Goal: Task Accomplishment & Management: Complete application form

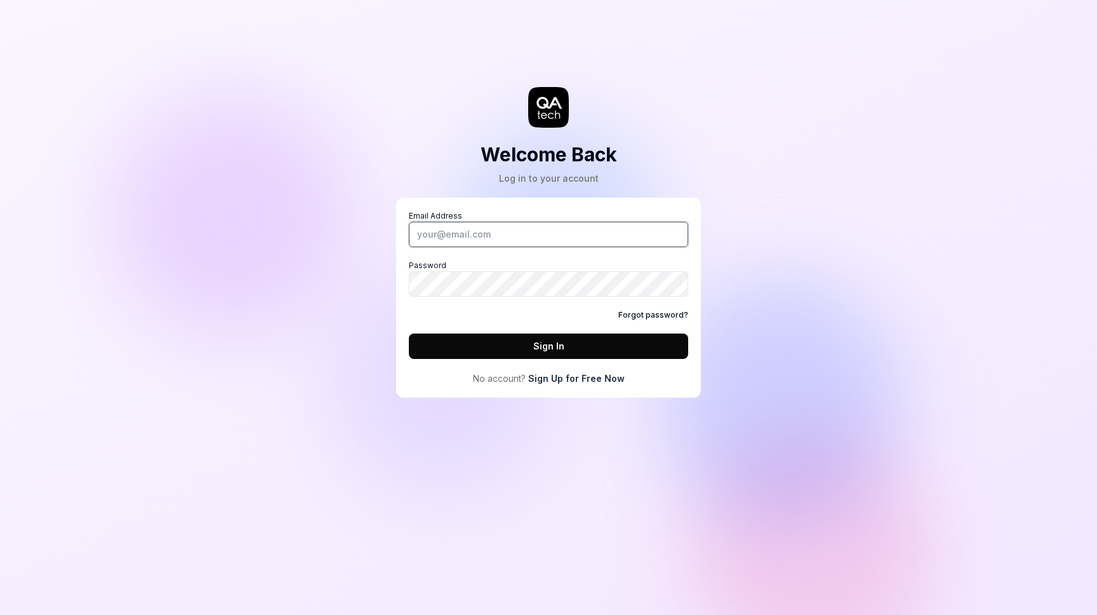
type input "[PERSON_NAME][EMAIL_ADDRESS][DOMAIN_NAME]"
click at [491, 352] on button "Sign In" at bounding box center [548, 345] width 279 height 25
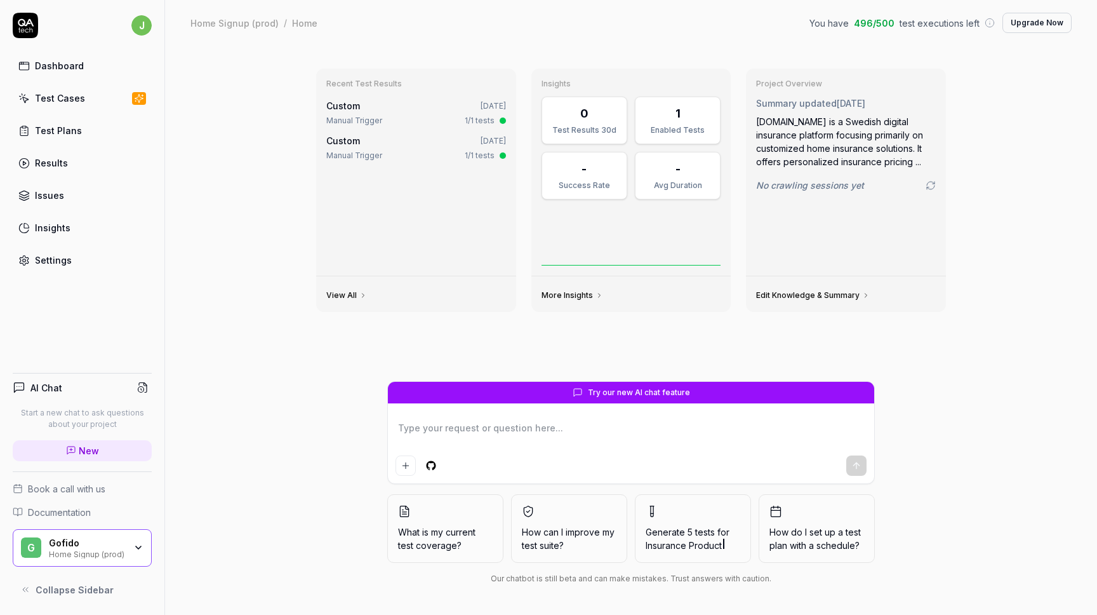
type textarea "*"
click at [57, 102] on div "Test Cases" at bounding box center [60, 97] width 50 height 13
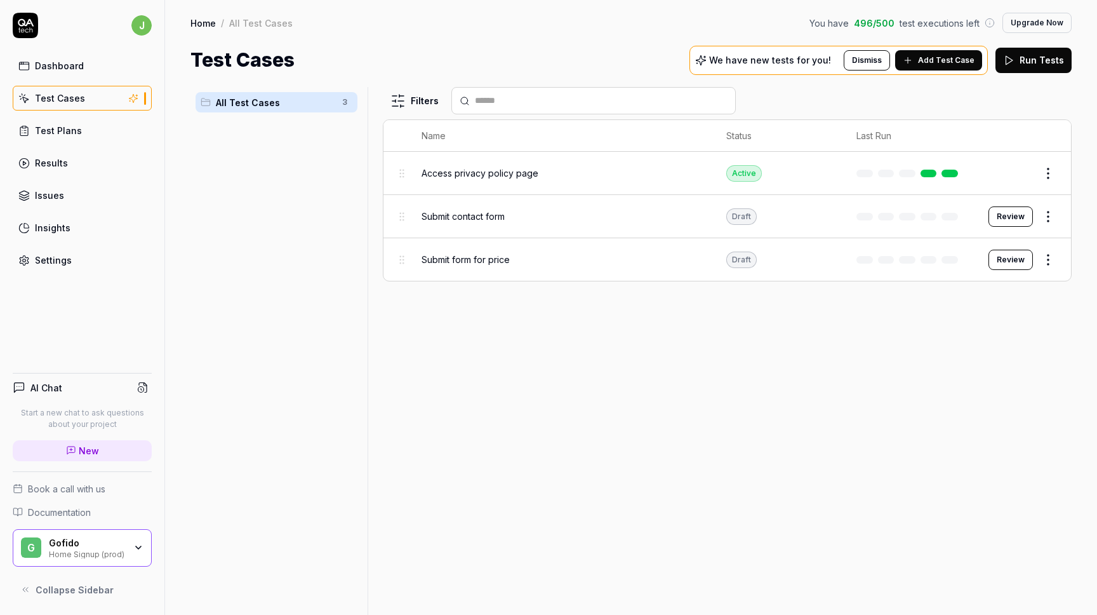
click at [944, 61] on span "Add Test Case" at bounding box center [946, 60] width 57 height 11
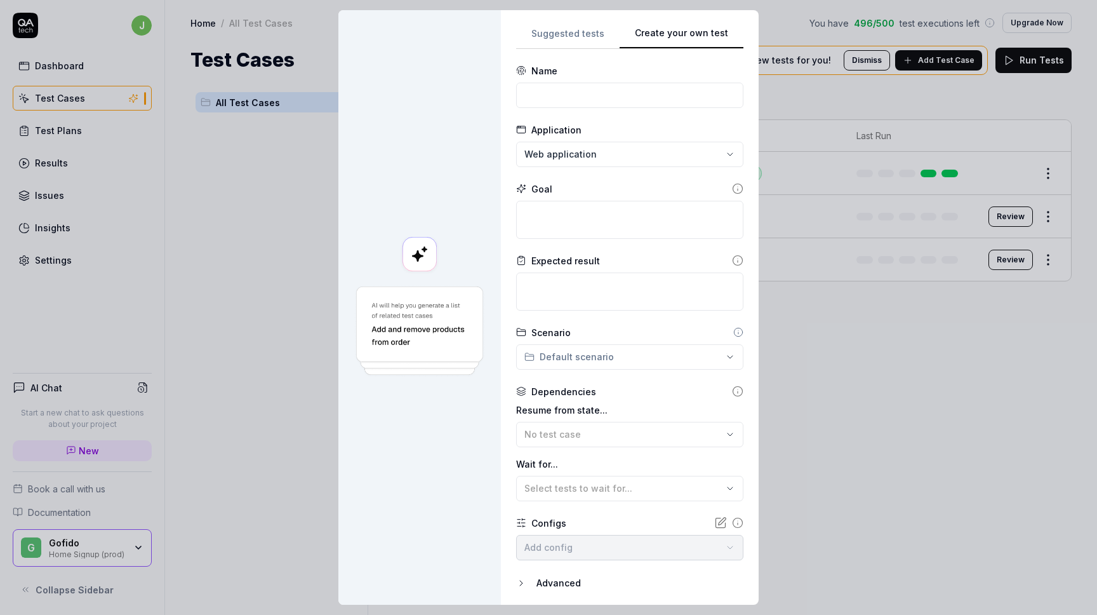
click at [721, 35] on button "Create your own test" at bounding box center [682, 37] width 124 height 23
click at [556, 96] on input at bounding box center [629, 95] width 227 height 25
click at [623, 96] on input at bounding box center [629, 95] width 227 height 25
type input "maxm"
click at [592, 220] on textarea at bounding box center [629, 220] width 227 height 38
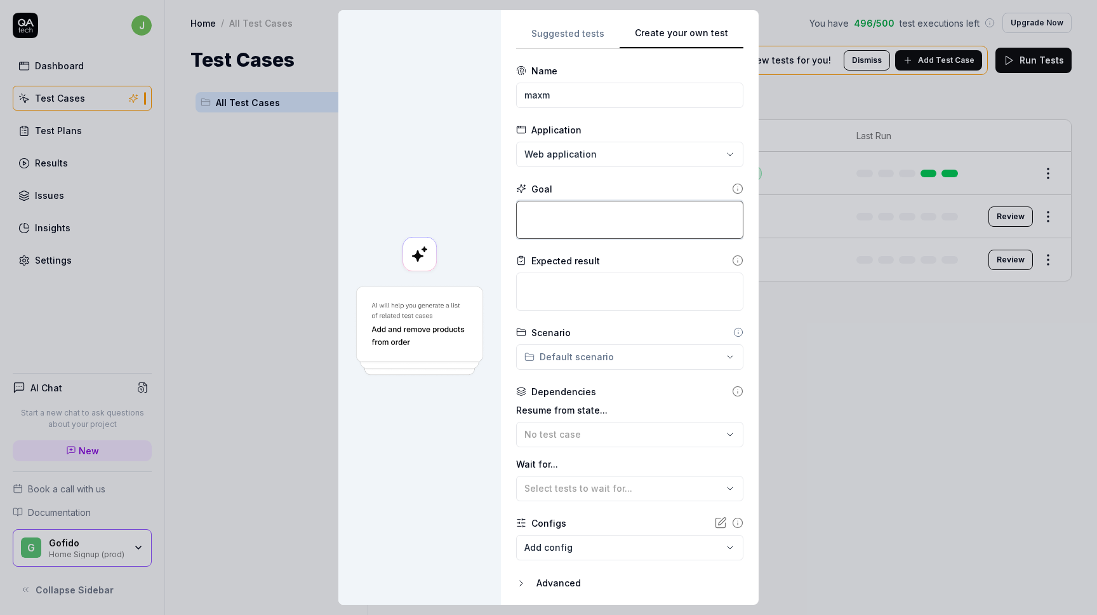
type textarea "*"
type textarea "k"
type textarea "*"
type textarea "ku"
type textarea "*"
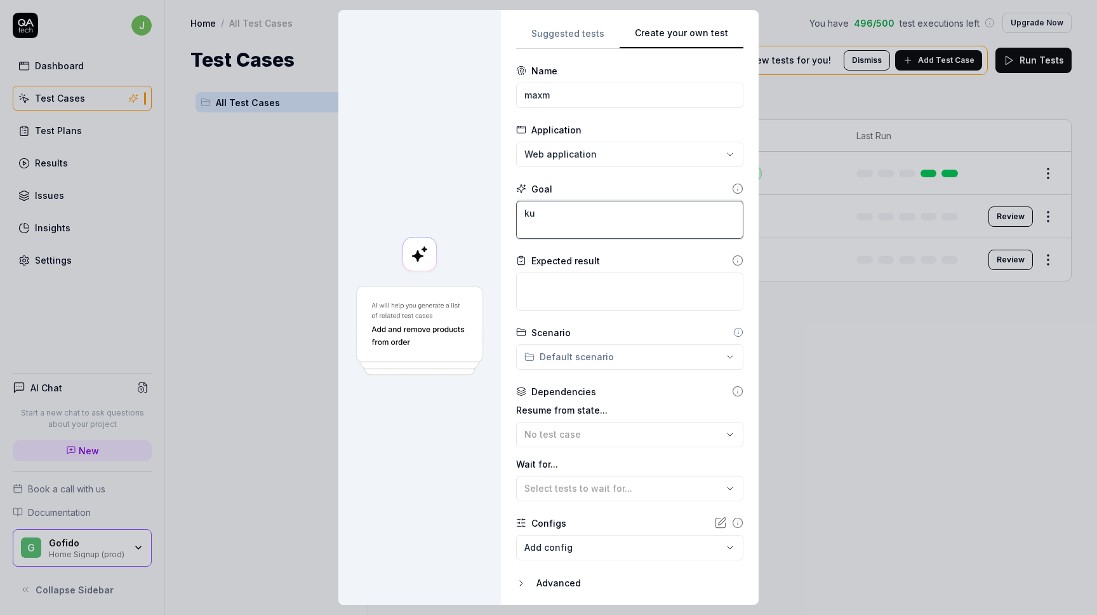
type textarea "kun"
type textarea "*"
type textarea "kunn"
type textarea "*"
type textarea "kunna"
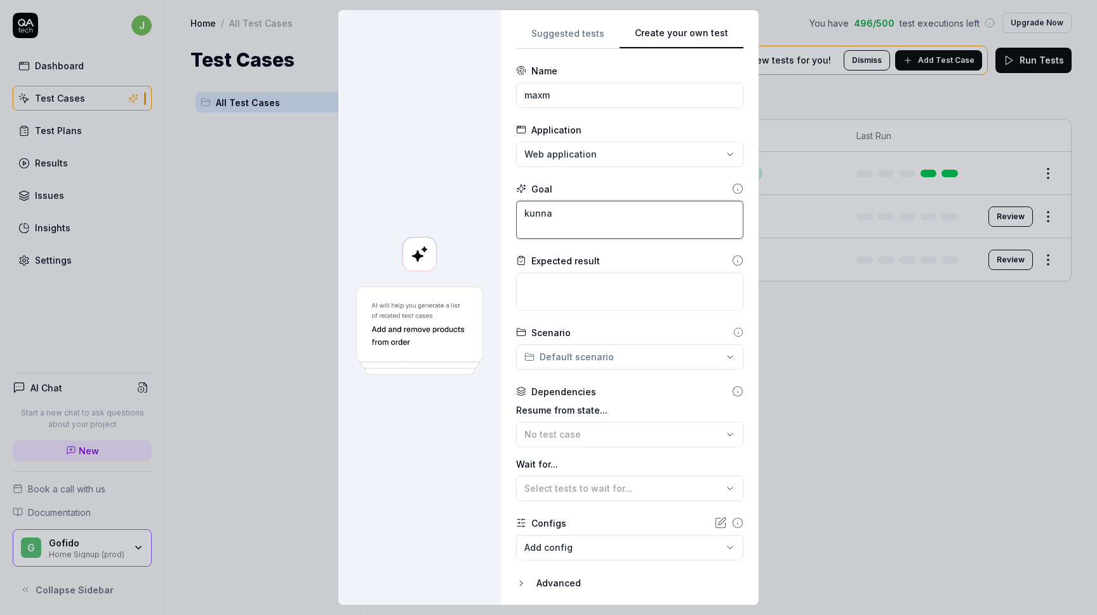
type textarea "*"
type textarea "kunna"
type textarea "*"
type textarea "kunna j"
type textarea "*"
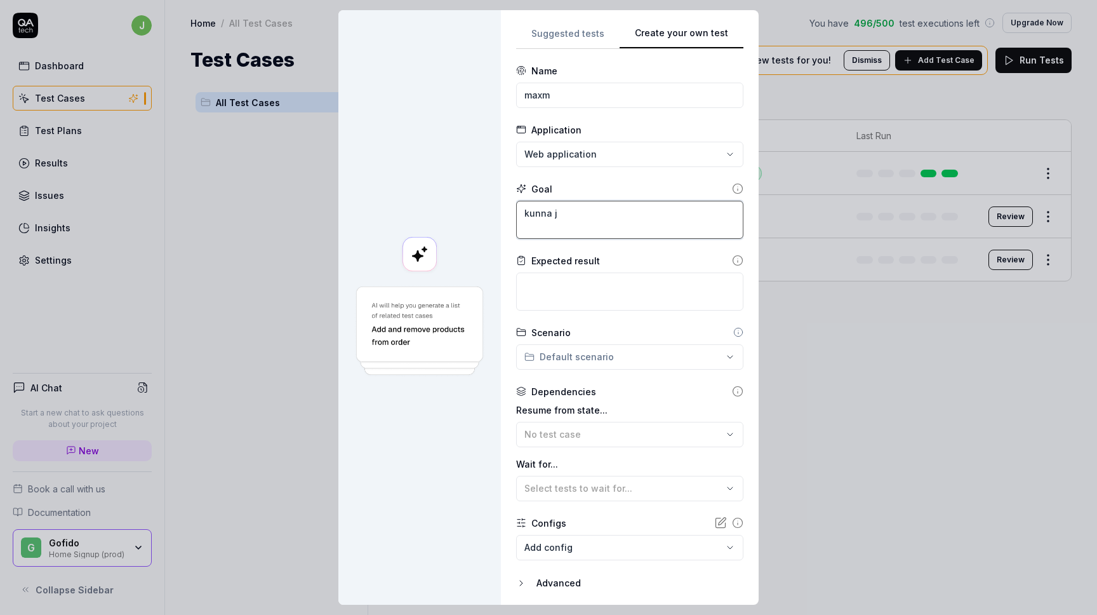
type textarea "kunna jö"
type textarea "*"
type textarea "kunna j"
type textarea "*"
type textarea "kunna"
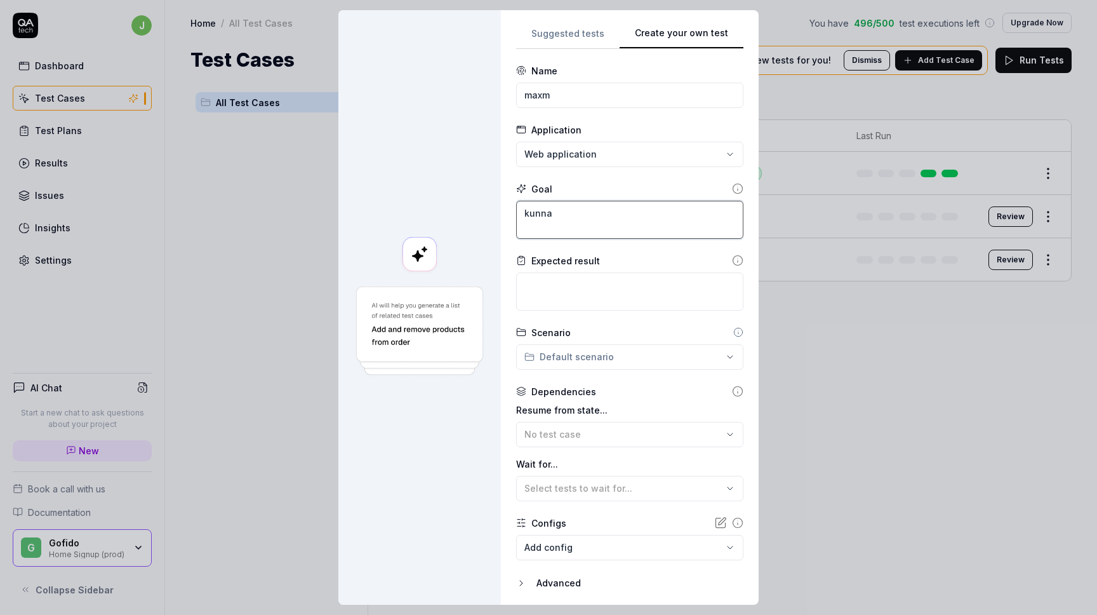
type textarea "*"
type textarea "kunna k"
type textarea "*"
type textarea "kunna kö"
type textarea "*"
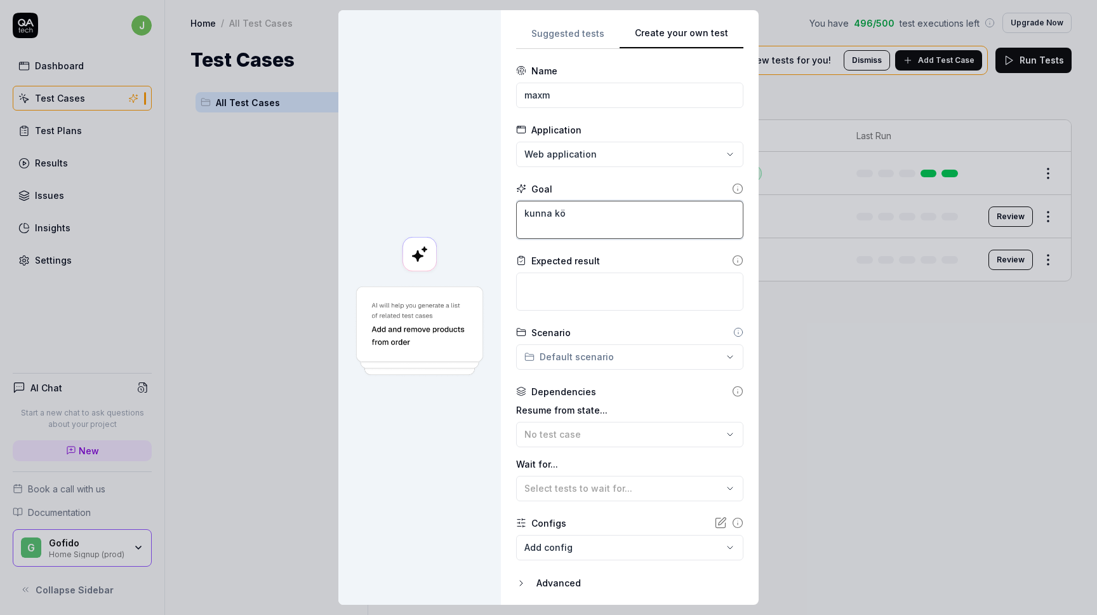
type textarea "kunna köp"
type textarea "*"
type textarea "kunna köpa"
type textarea "*"
type textarea "kunna köpa"
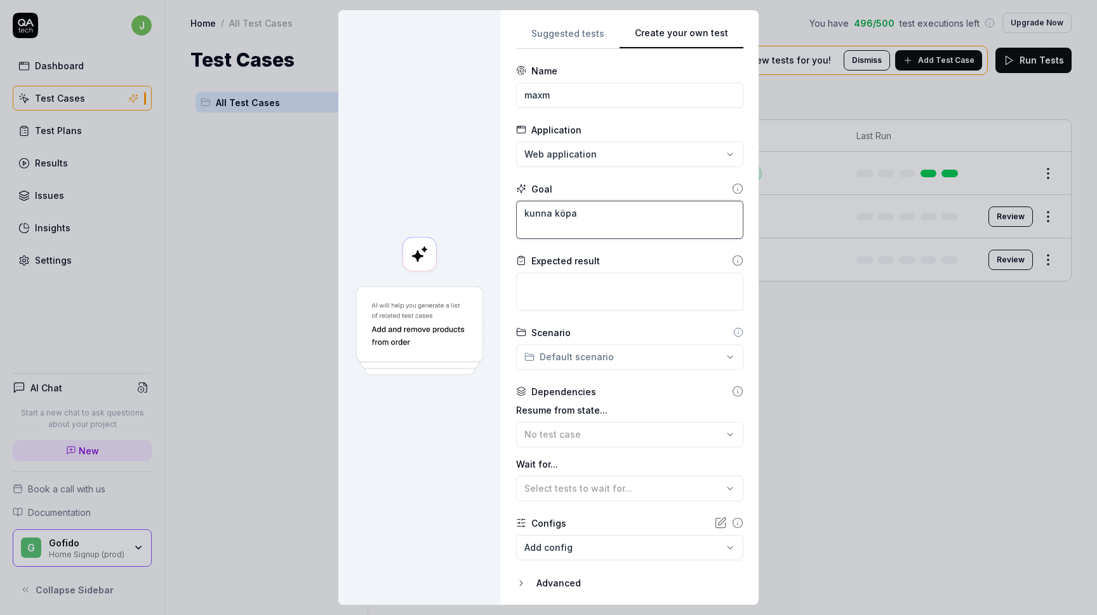
type textarea "*"
type textarea "kunna köpa e"
type textarea "*"
type textarea "kunna köpa en"
type textarea "*"
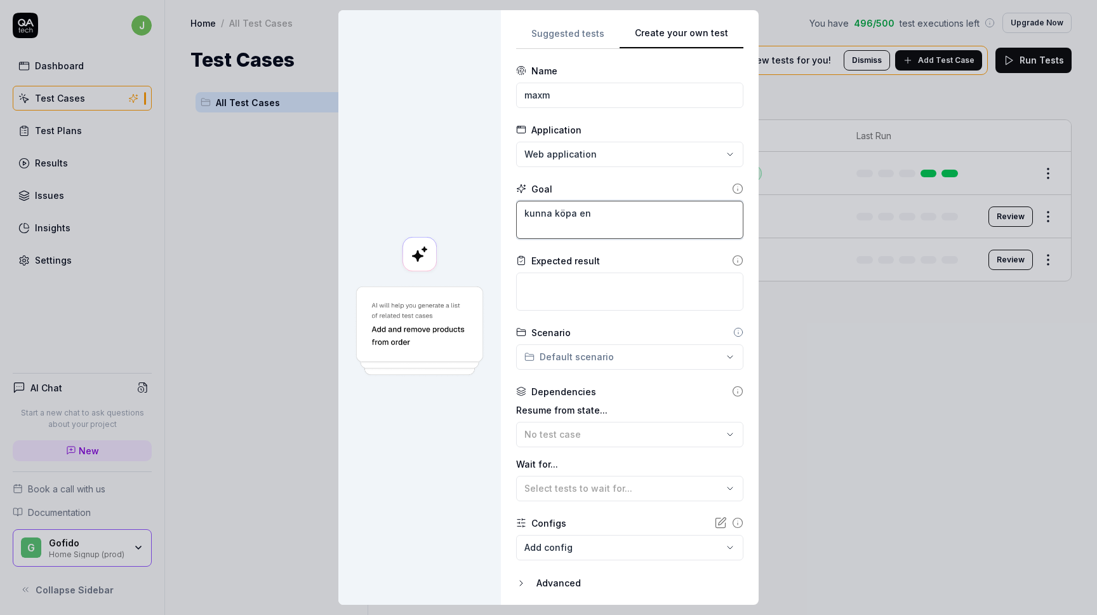
type textarea "kunna köpa en"
type textarea "*"
type textarea "kunna köpa en f"
type textarea "*"
type textarea "kunna köpa en för"
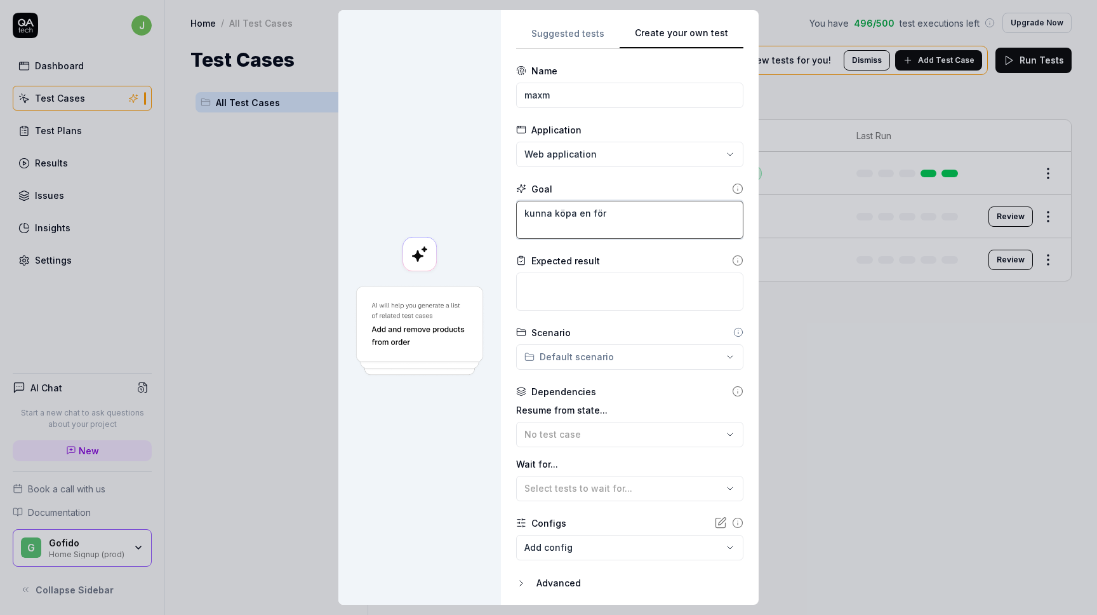
type textarea "*"
type textarea "kunna köpa en förs"
type textarea "*"
type textarea "kunna köpa en försä"
type textarea "*"
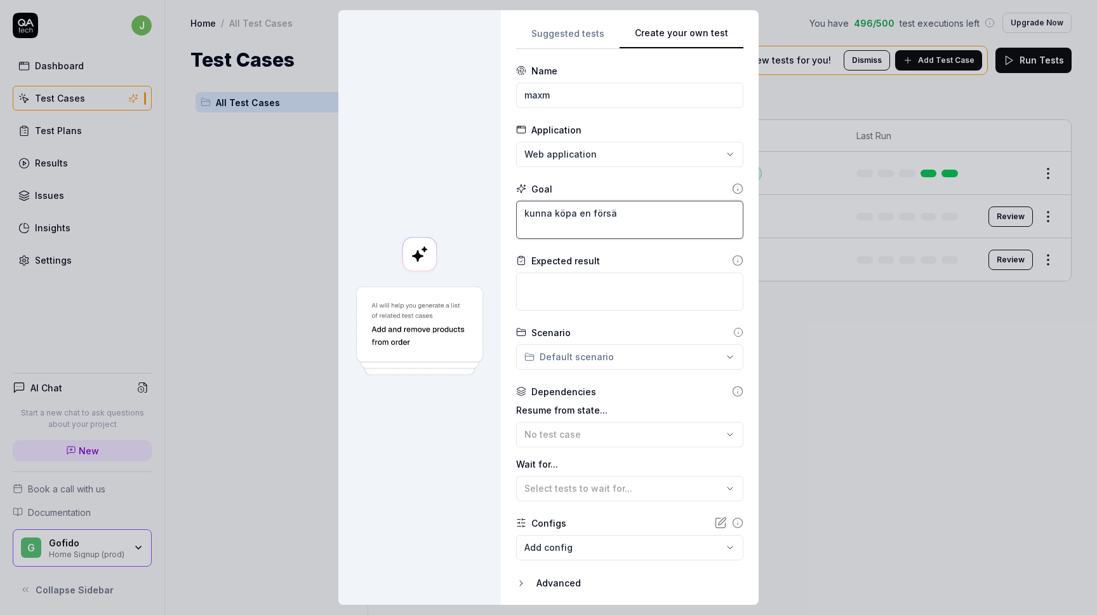
type textarea "kunna köpa en försäk"
type textarea "*"
type textarea "kunna köpa en försäkr"
type textarea "*"
type textarea "kunna köpa en försäkri"
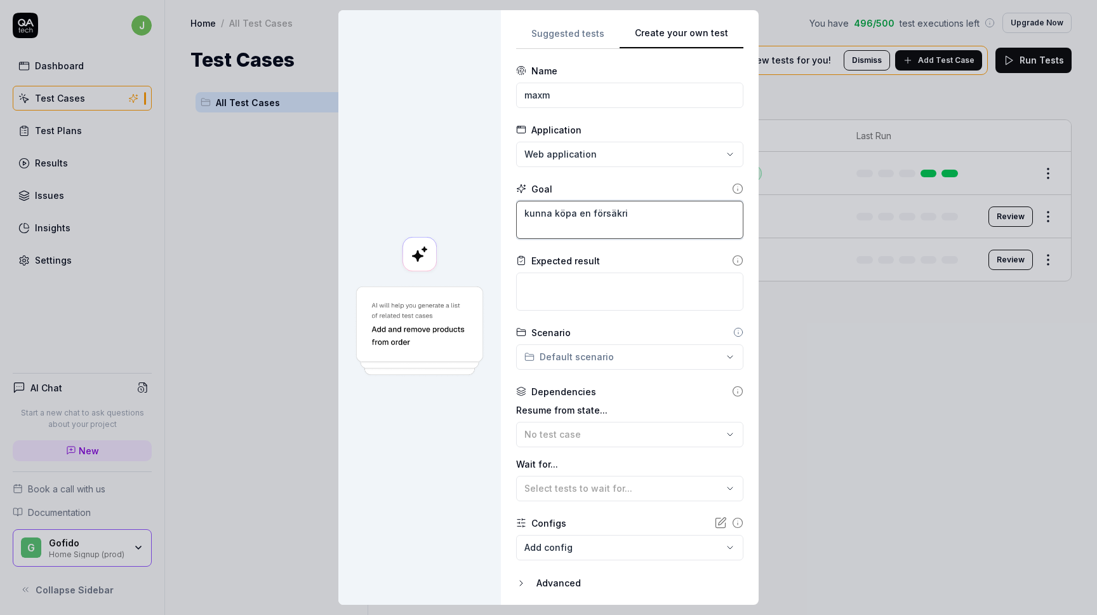
type textarea "*"
type textarea "kunna köpa en försäkrin"
type textarea "*"
type textarea "kunna köpa en försäkring"
type textarea "*"
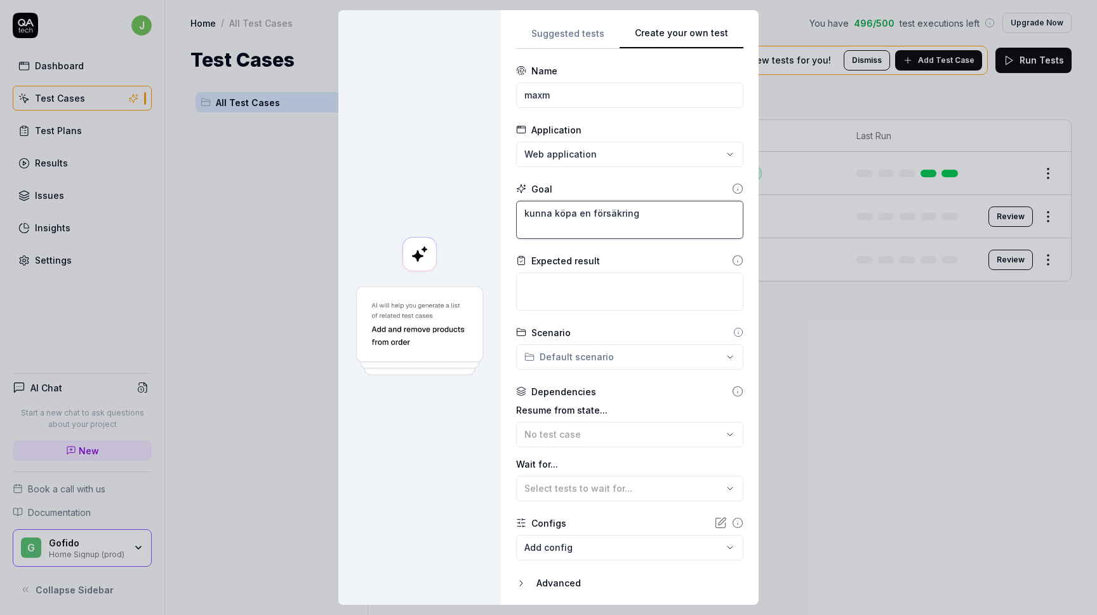
type textarea "kunna köpa en försäkring"
drag, startPoint x: 562, startPoint y: 212, endPoint x: 675, endPoint y: 212, distance: 113.0
click at [675, 212] on textarea "kunna köpa en försäkring" at bounding box center [629, 220] width 227 height 38
type textarea "*"
type textarea "kunna k"
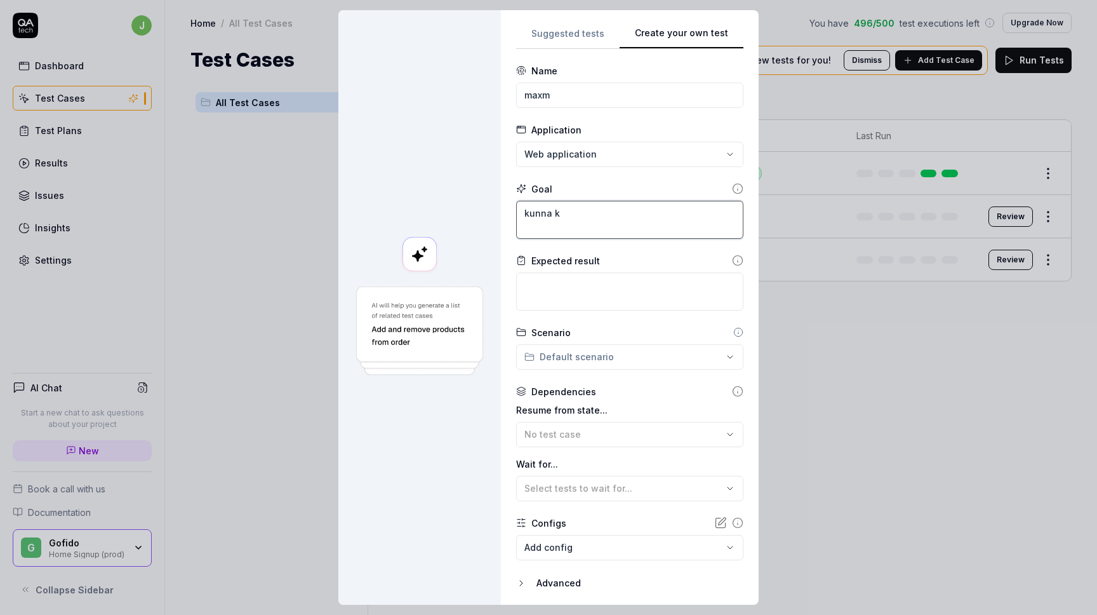
type textarea "*"
type textarea "kunna"
type textarea "*"
type textarea "kunna f"
type textarea "*"
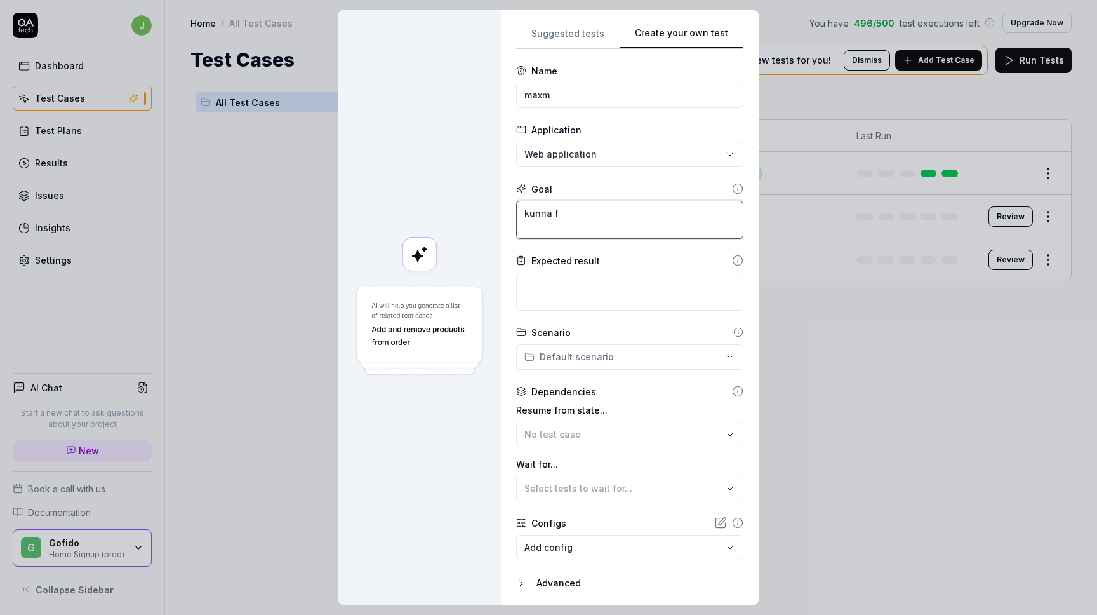
type textarea "kunna få"
type textarea "*"
type textarea "kunna få"
type textarea "*"
type textarea "kunna få e"
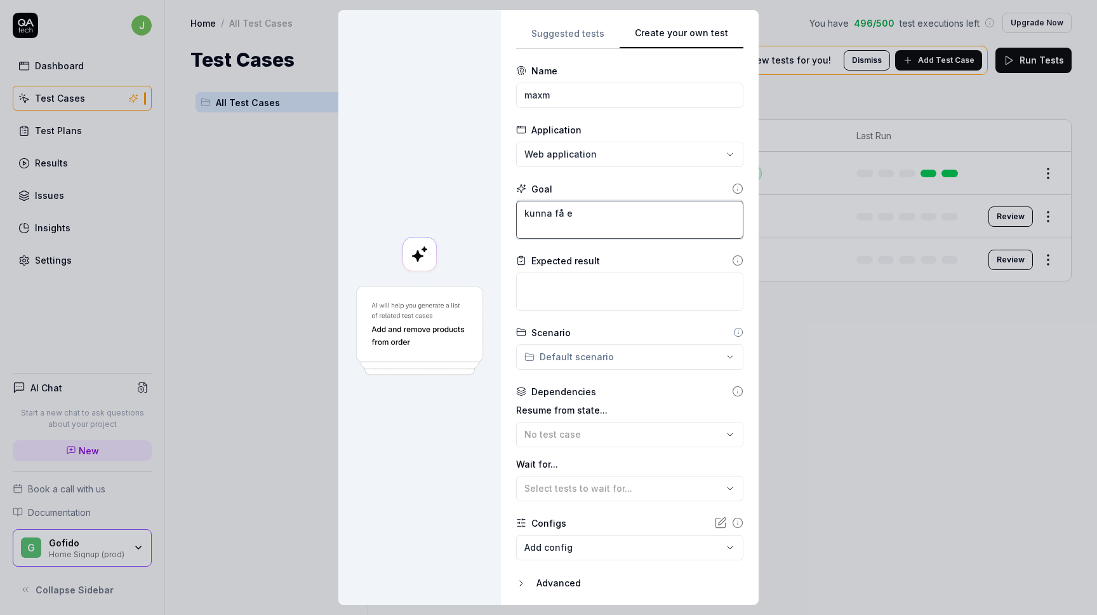
type textarea "*"
type textarea "kunna få et"
type textarea "*"
type textarea "kunna få ett"
type textarea "*"
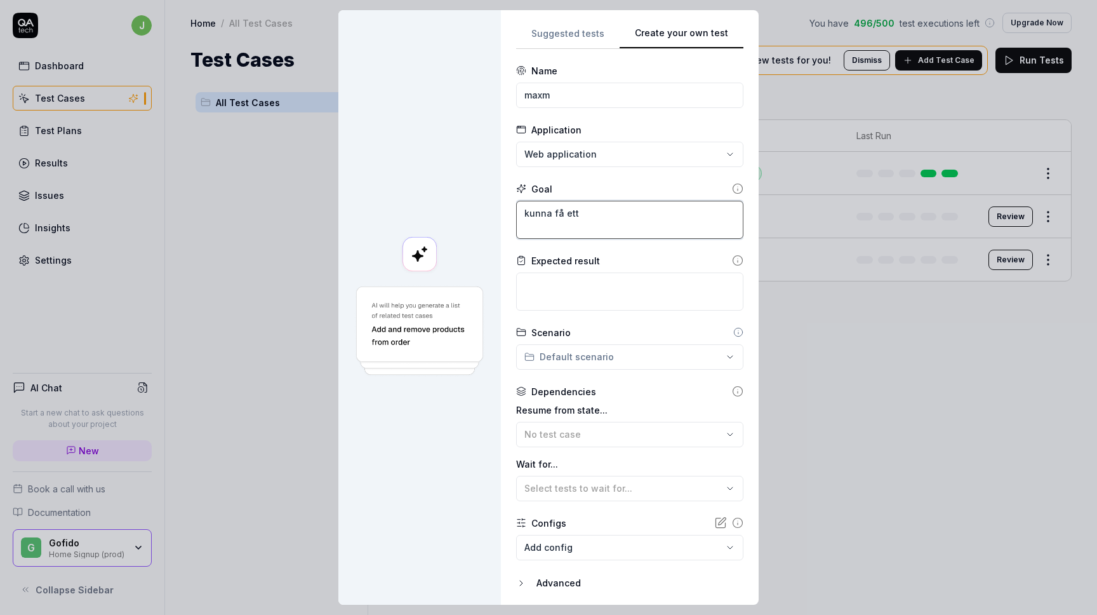
type textarea "kunna få ett"
type textarea "*"
type textarea "kunna få ett p"
type textarea "*"
type textarea "kunna få ett pr"
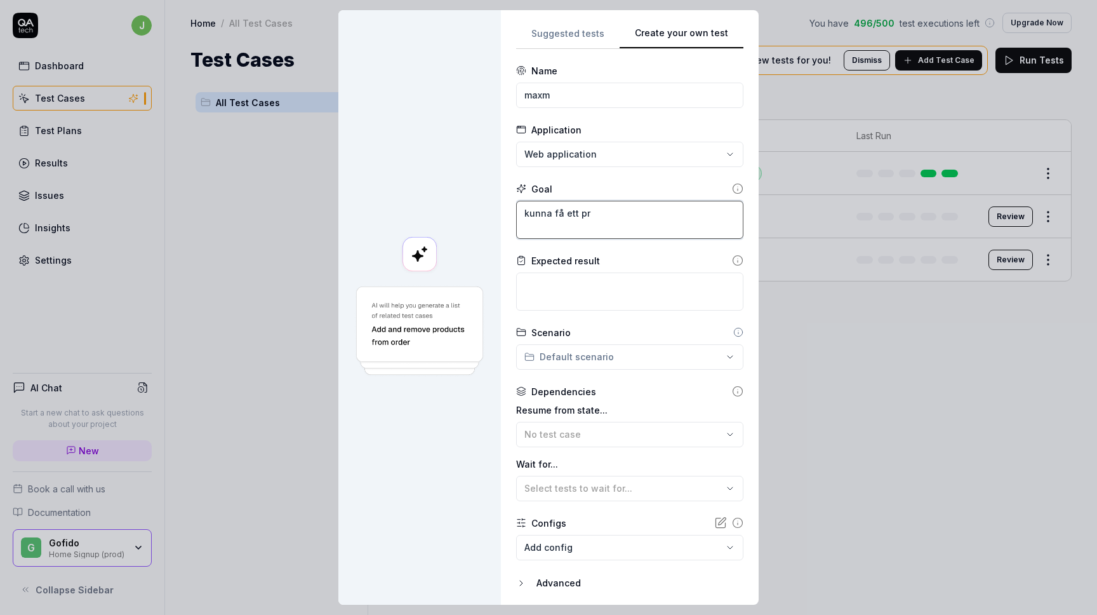
type textarea "*"
type textarea "kunna få ett pri"
type textarea "*"
type textarea "kunna få ett pris"
type textarea "*"
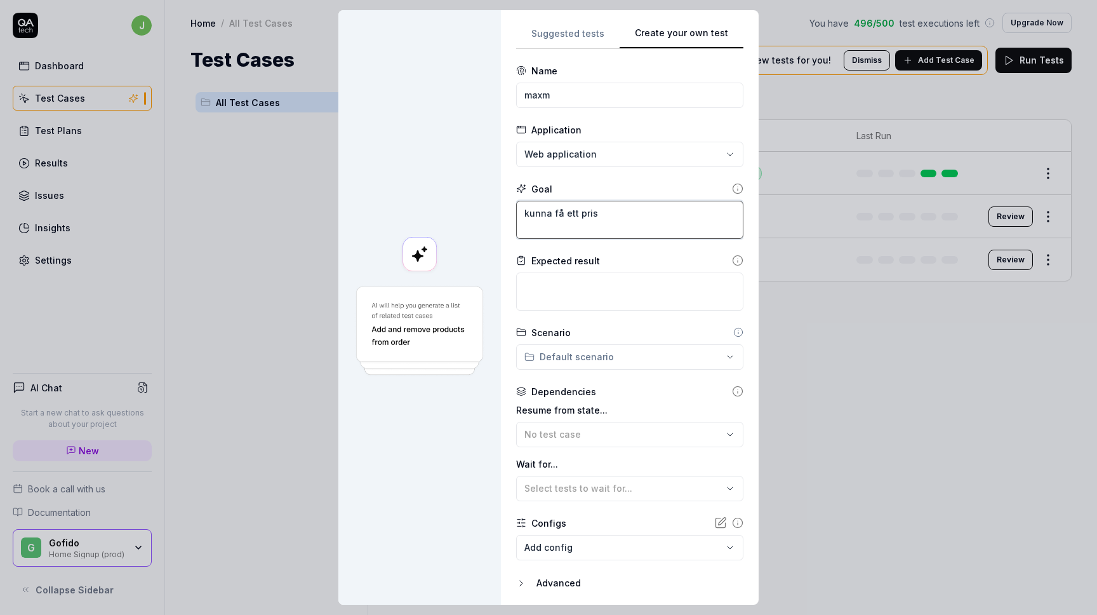
type textarea "kunna få ett pris"
type textarea "*"
type textarea "kunna få ett pris p"
type textarea "*"
type textarea "kunna få ett pris på"
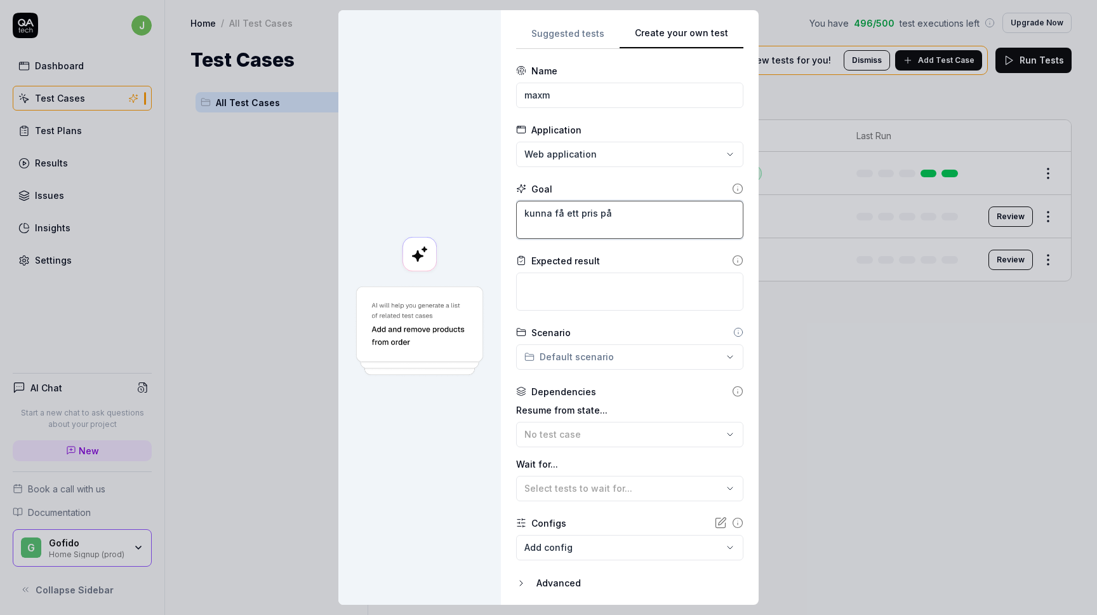
type textarea "*"
type textarea "kunna få ett pris på"
type textarea "*"
type textarea "kunna få ett pris på e"
type textarea "*"
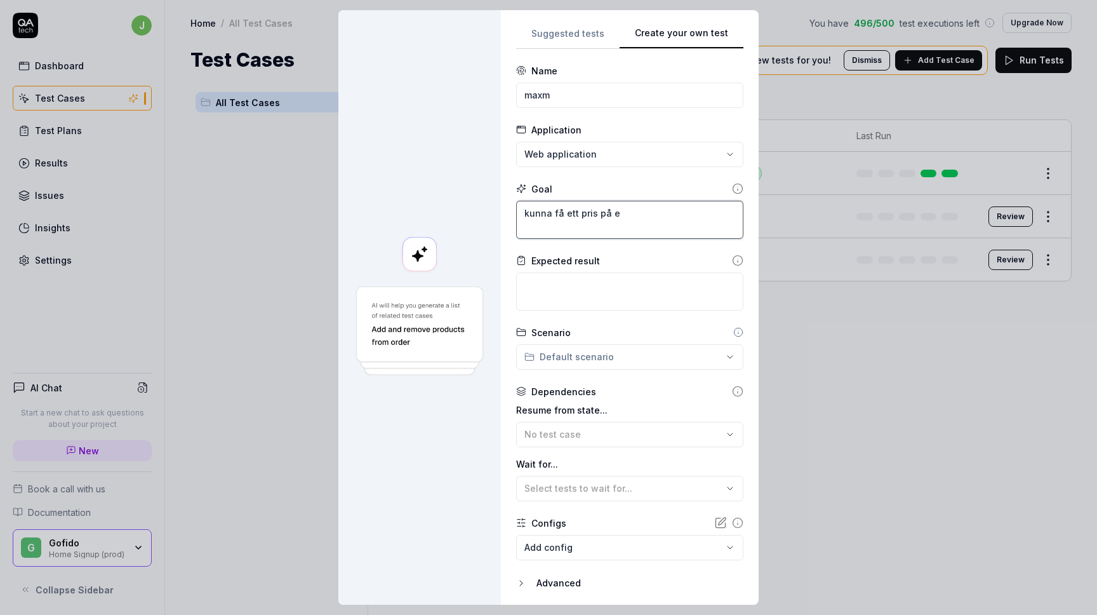
type textarea "kunna få ett pris på en"
type textarea "*"
type textarea "kunna få ett pris på en"
type textarea "*"
type textarea "kunna få ett pris på en f"
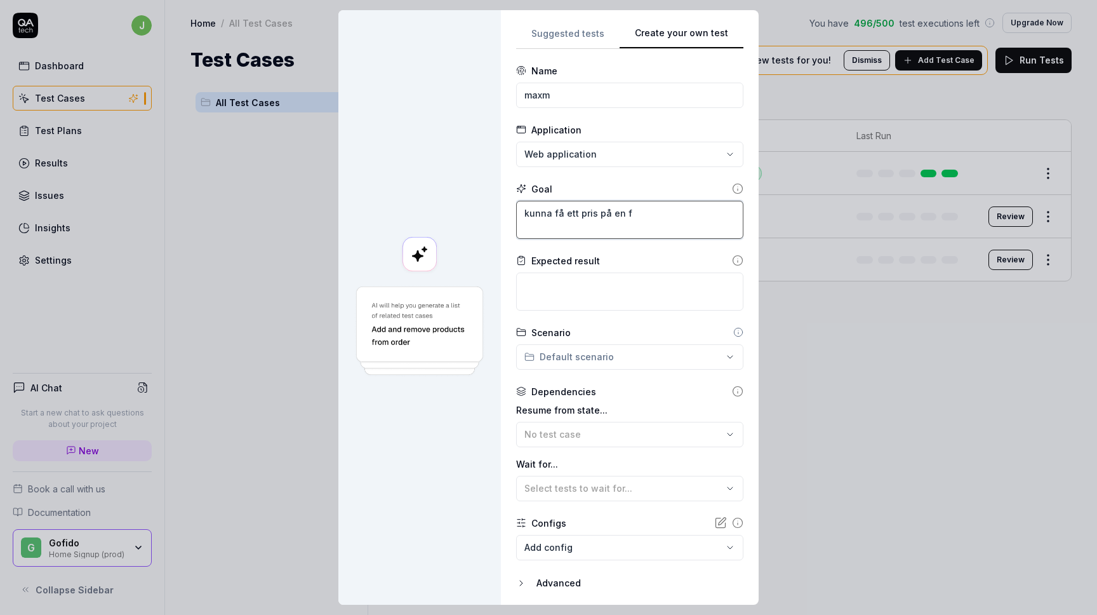
type textarea "*"
type textarea "kunna få ett pris på en fö"
type textarea "*"
type textarea "kunna få ett pris på en för"
type textarea "*"
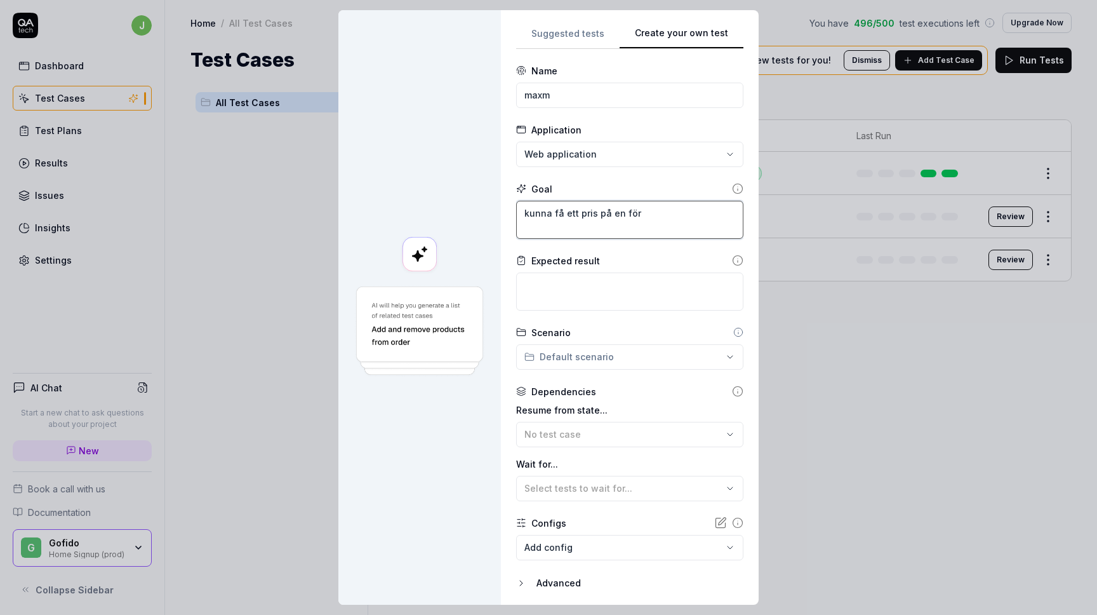
type textarea "kunna få ett pris på en förs"
type textarea "*"
type textarea "kunna få ett pris på en försä"
type textarea "*"
type textarea "kunna få ett pris på en försäk"
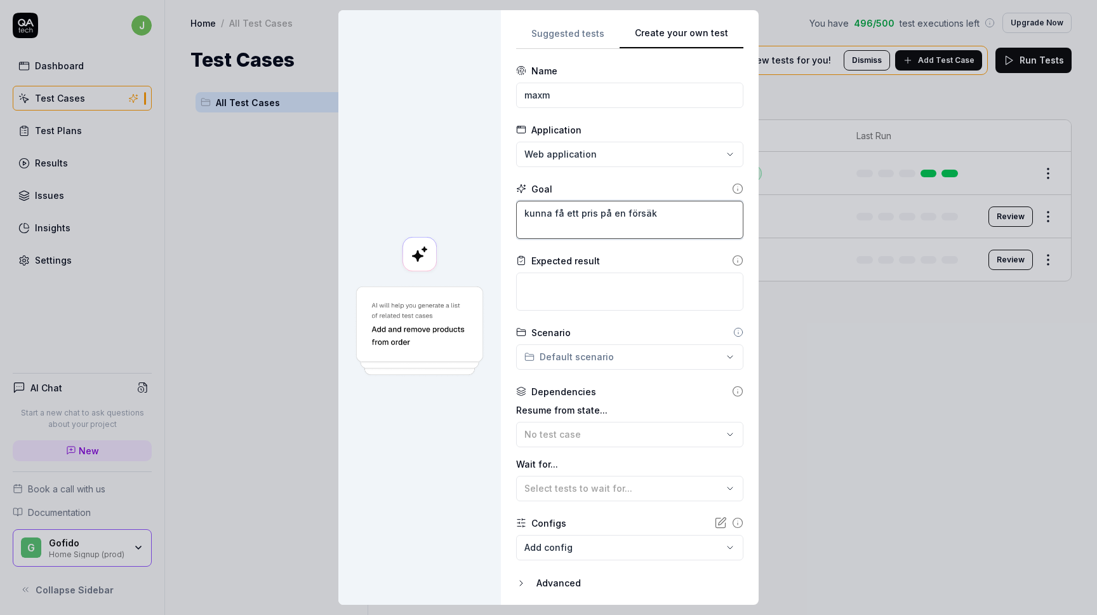
type textarea "*"
type textarea "kunna få ett pris på en försäkr"
type textarea "*"
type textarea "kunna få ett pris på en försäkri"
type textarea "*"
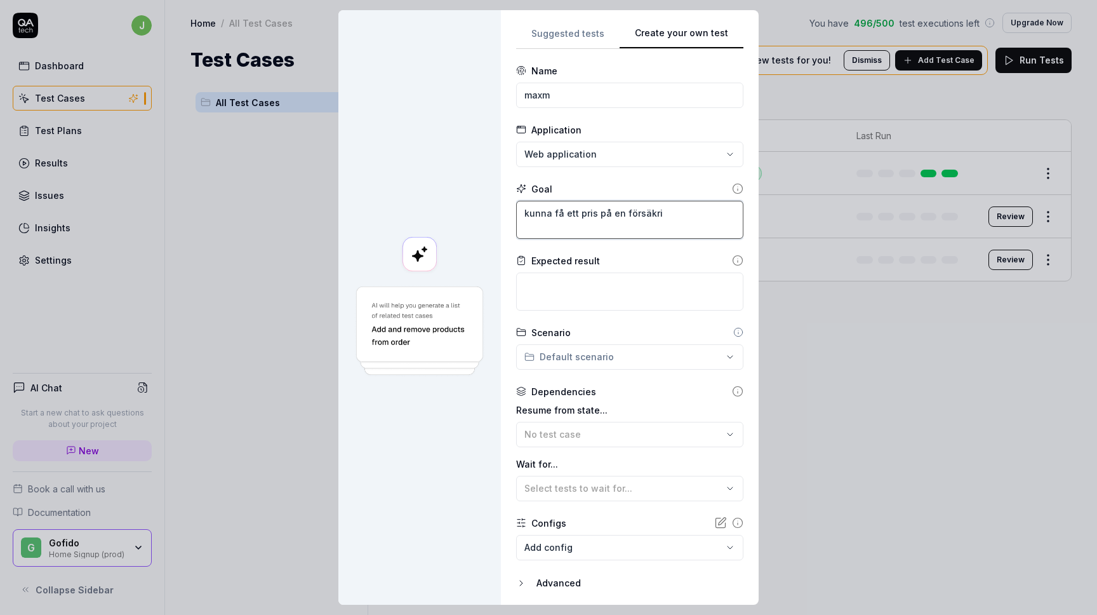
type textarea "kunna få ett pris på en försäkrin"
type textarea "*"
type textarea "kunna få ett pris på en försäkring"
type textarea "*"
type textarea "kunna få ett pris på en försäkring"
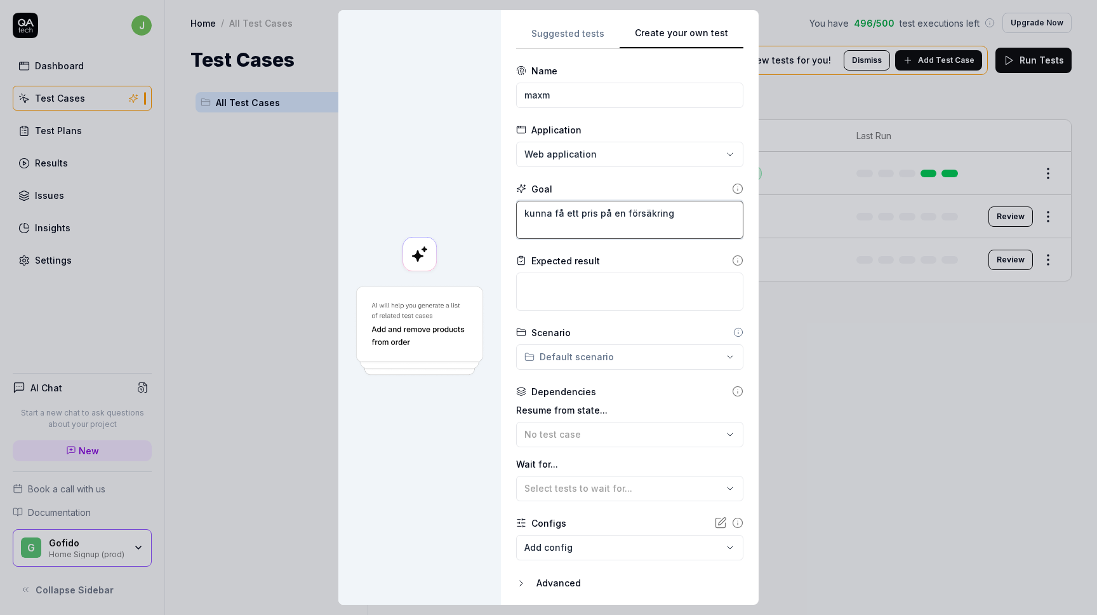
type textarea "*"
type textarea "kunna få ett pris på en försäkring o"
type textarea "*"
type textarea "kunna få ett pris på en försäkring oc"
type textarea "*"
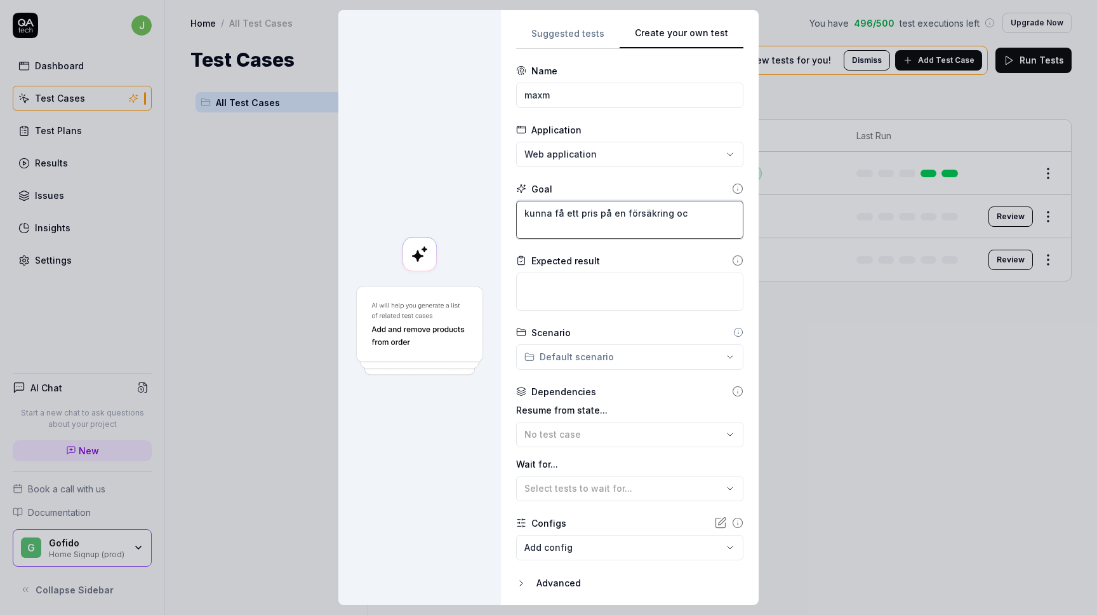
type textarea "kunna få ett pris på en försäkring och"
type textarea "*"
type textarea "kunna få ett pris på en försäkring och"
type textarea "*"
type textarea "kunna få ett pris på en försäkring och l"
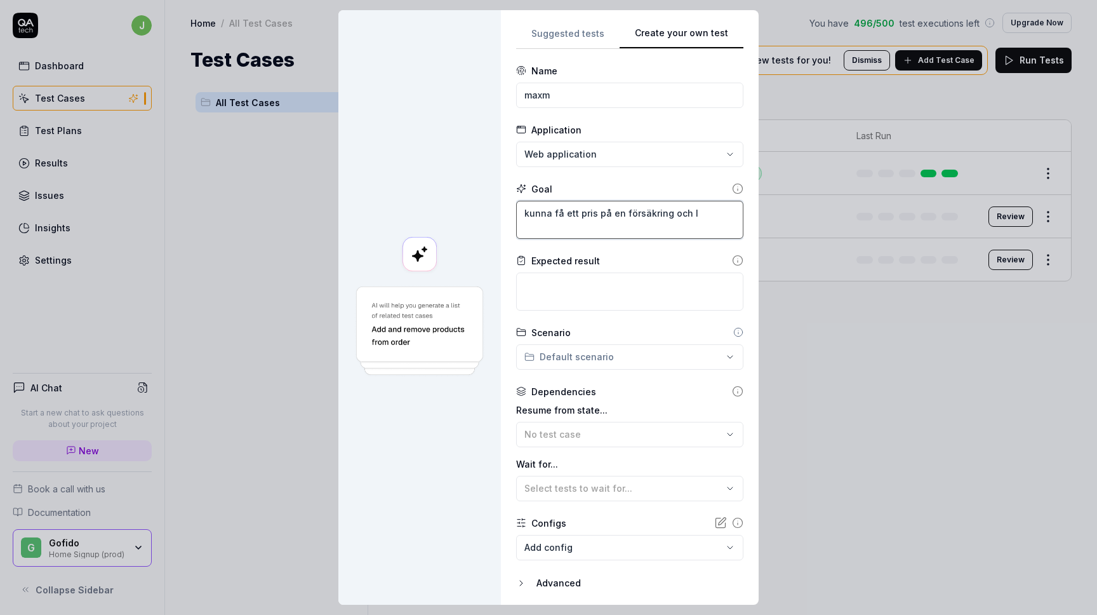
type textarea "*"
type textarea "kunna få ett pris på en försäkring och lä"
type textarea "*"
type textarea "kunna få ett pris på en försäkring och läg"
type textarea "*"
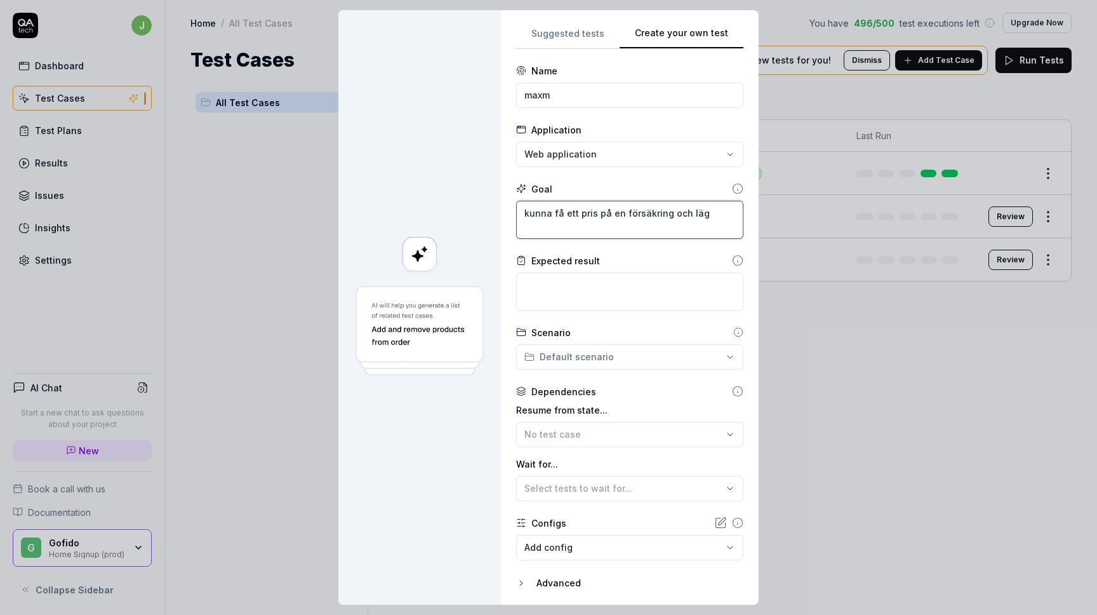
type textarea "kunna få ett pris på en försäkring och lägg"
type textarea "*"
type textarea "kunna få ett pris på en försäkring och lägga"
type textarea "*"
type textarea "kunna få ett pris på en försäkring och lägga"
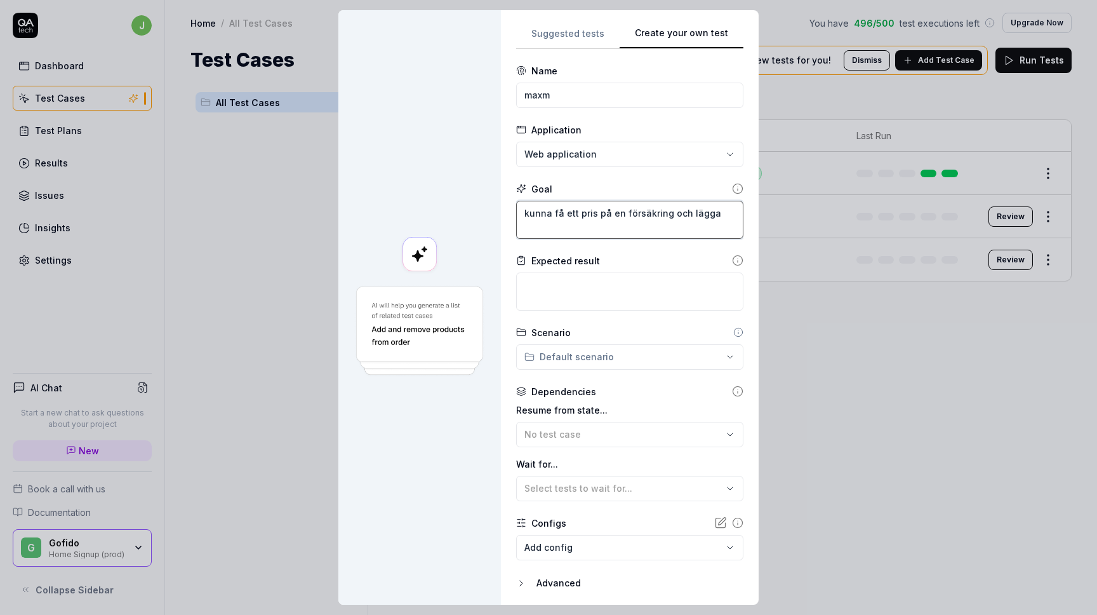
type textarea "*"
type textarea "kunna få ett pris på en försäkring och lägga t"
type textarea "*"
type textarea "kunna få ett pris på en försäkring och lägga ti"
type textarea "*"
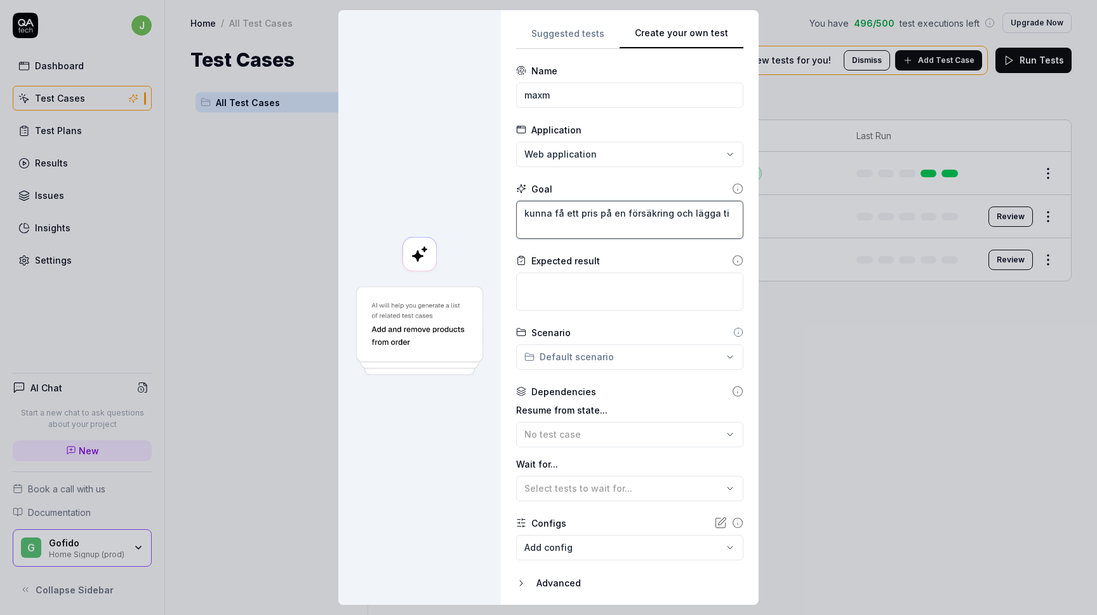
type textarea "kunna få ett pris på en försäkring och lägga til"
type textarea "*"
type textarea "kunna få ett pris på en försäkring och lägga till"
type textarea "*"
type textarea "kunna få ett pris på en försäkring och lägga till"
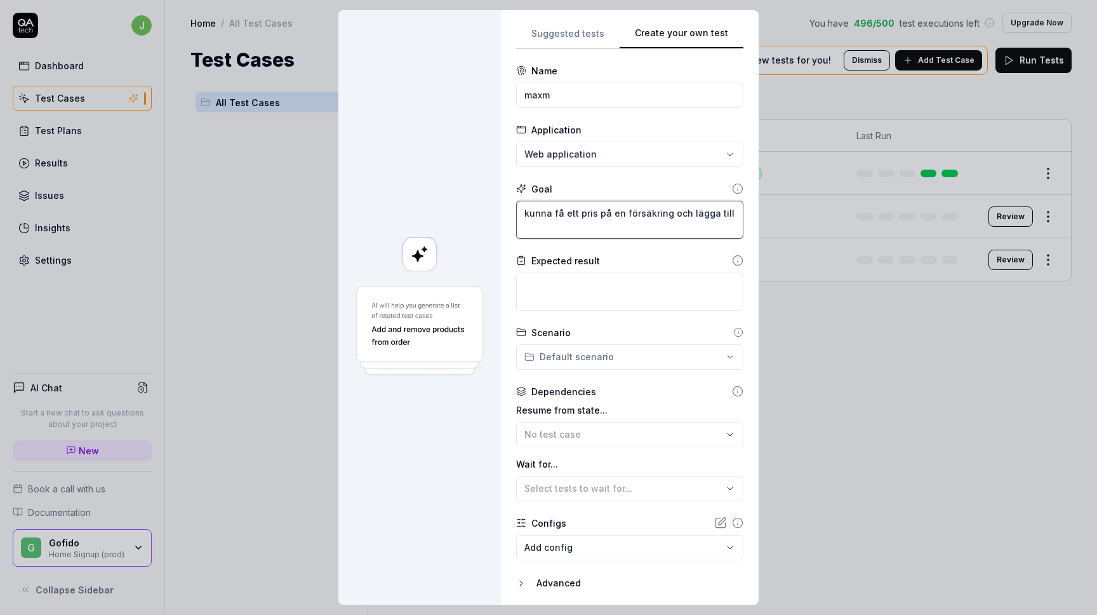
type textarea "*"
type textarea "kunna få ett pris på en försäkring och lägga till t"
type textarea "*"
type textarea "kunna få ett pris på en försäkring och lägga till ti"
type textarea "*"
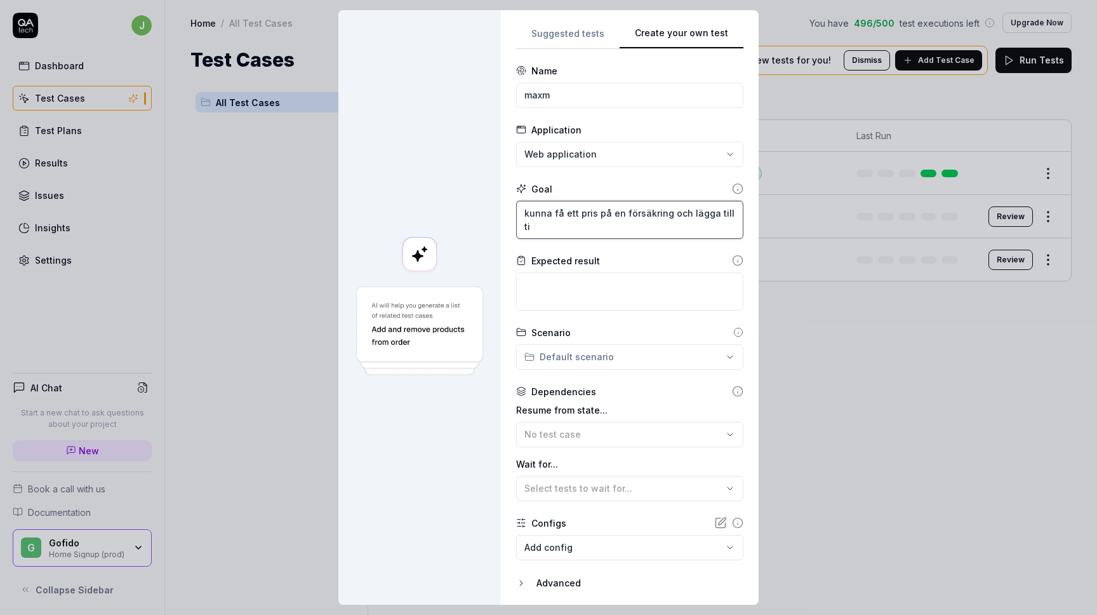
type textarea "kunna få ett pris på en försäkring och lägga till til"
type textarea "*"
type textarea "kunna få ett pris på en försäkring och lägga till till"
type textarea "*"
type textarea "kunna få ett pris på en försäkring och lägga till till"
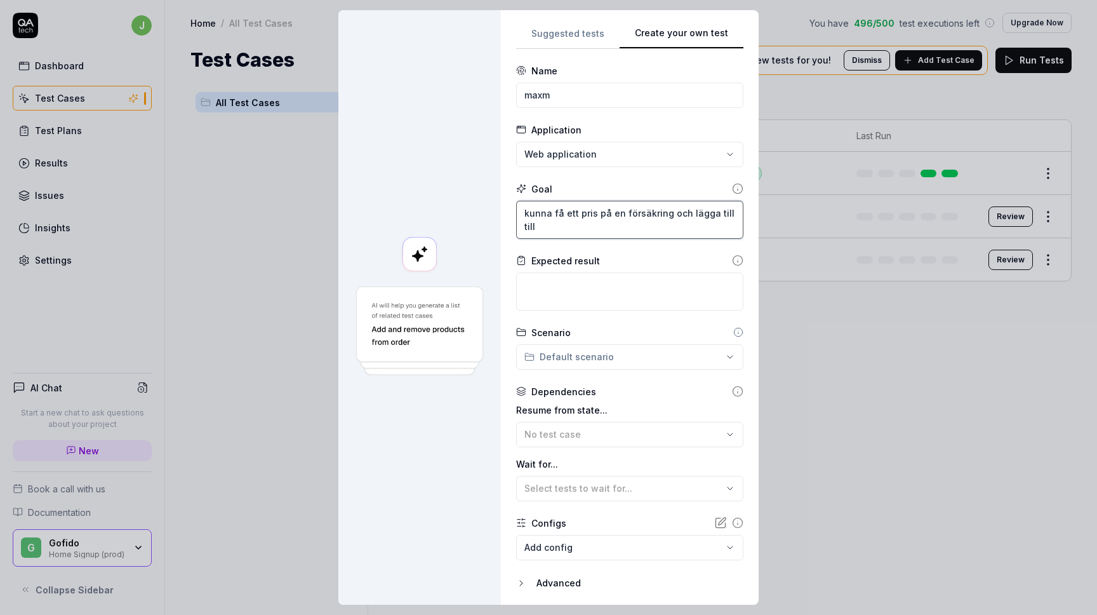
type textarea "*"
type textarea "kunna få ett pris på en försäkring och lägga till till v"
type textarea "*"
type textarea "kunna få ett pris på en försäkring och lägga till till va"
type textarea "*"
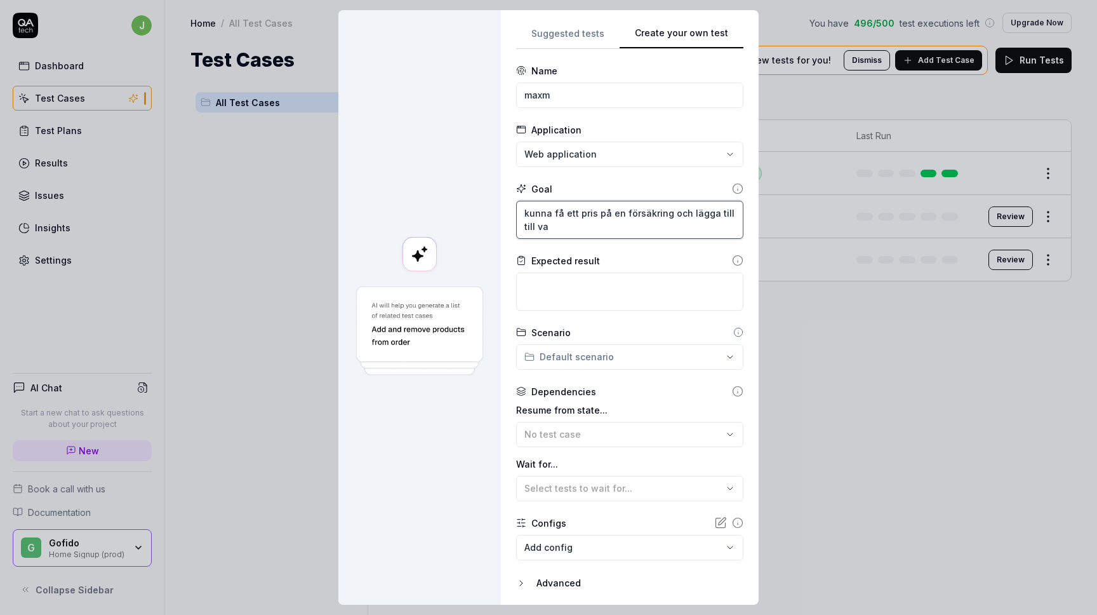
type textarea "kunna få ett pris på en försäkring och lägga till till val"
type textarea "*"
type textarea "kunna få ett pris på en försäkring och lägga till till vale"
type textarea "*"
type textarea "kunna få ett pris på en försäkring och lägga till till valen"
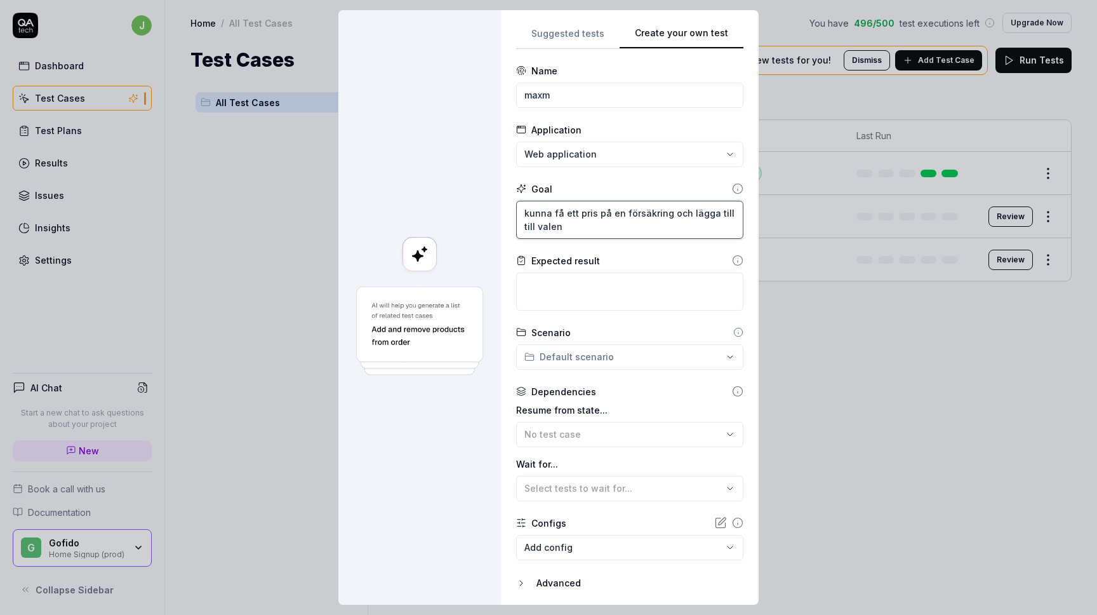
type textarea "*"
type textarea "kunna få ett pris på en försäkring och lägga till till vale"
type textarea "*"
type textarea "kunna få ett pris på en försäkring och lägga till till val"
type textarea "*"
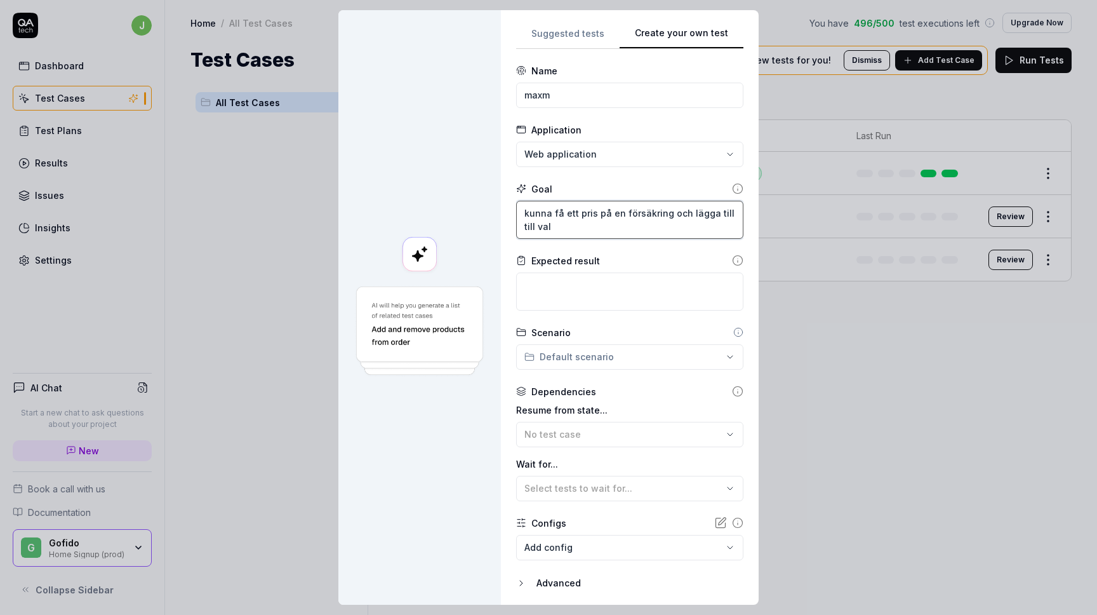
type textarea "kunna få ett pris på en försäkring och lägga till till va"
type textarea "*"
type textarea "kunna få ett pris på en försäkring och lägga till till v"
type textarea "*"
type textarea "kunna få ett pris på en försäkring och lägga till till"
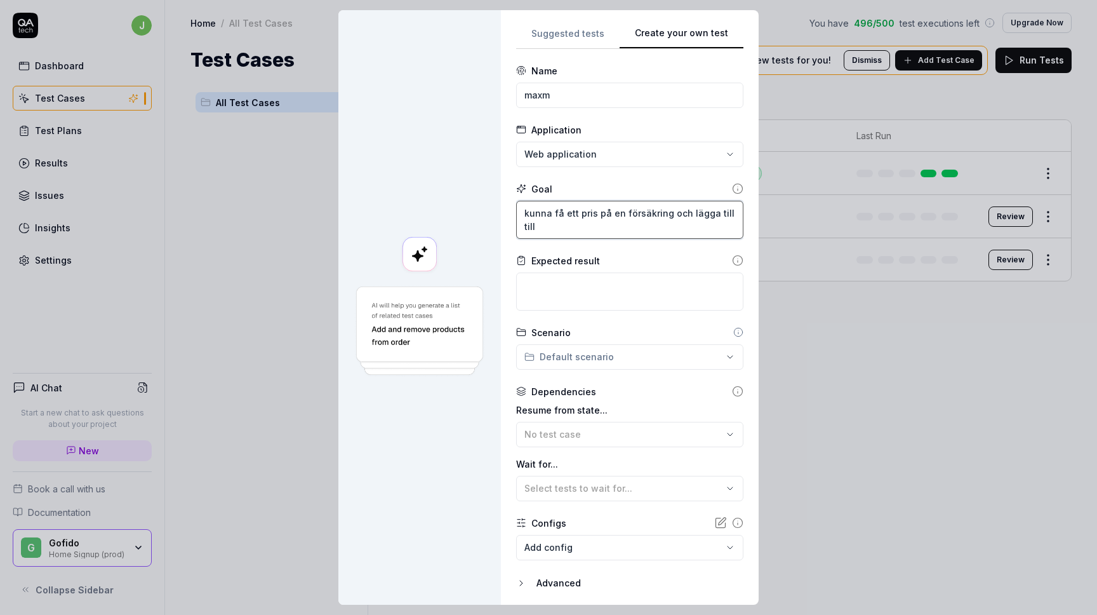
type textarea "*"
type textarea "kunna få ett pris på en försäkring och lägga till till"
type textarea "*"
type textarea "kunna få ett pris på en försäkring och lägga till til"
type textarea "*"
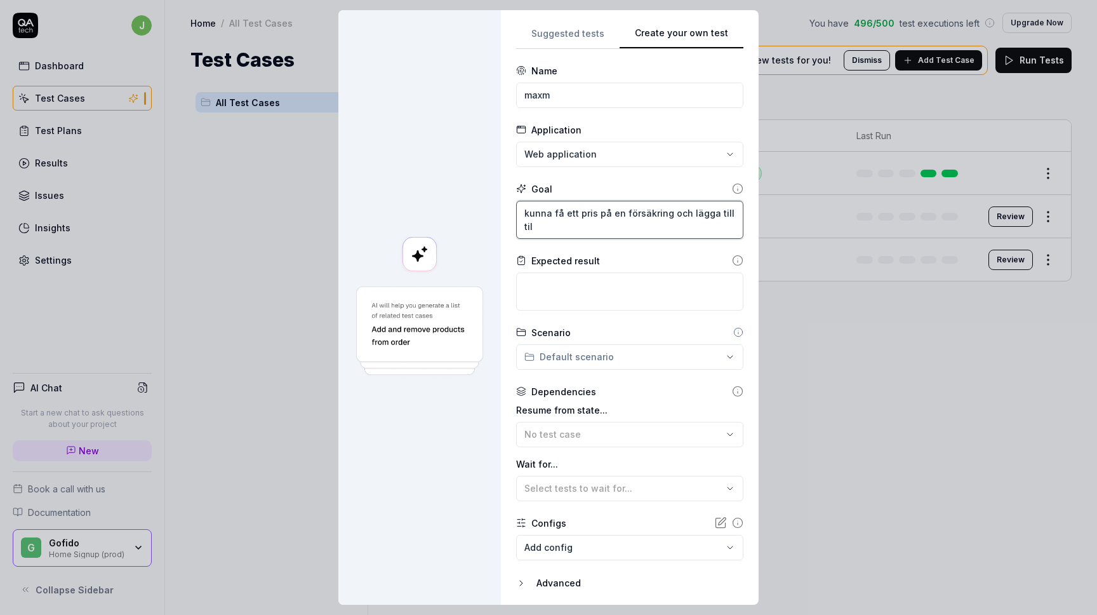
type textarea "kunna få ett pris på en försäkring och lägga till ti"
type textarea "*"
type textarea "kunna få ett pris på en försäkring och lägga till t"
type textarea "*"
type textarea "kunna få ett pris på en försäkring och lägga till"
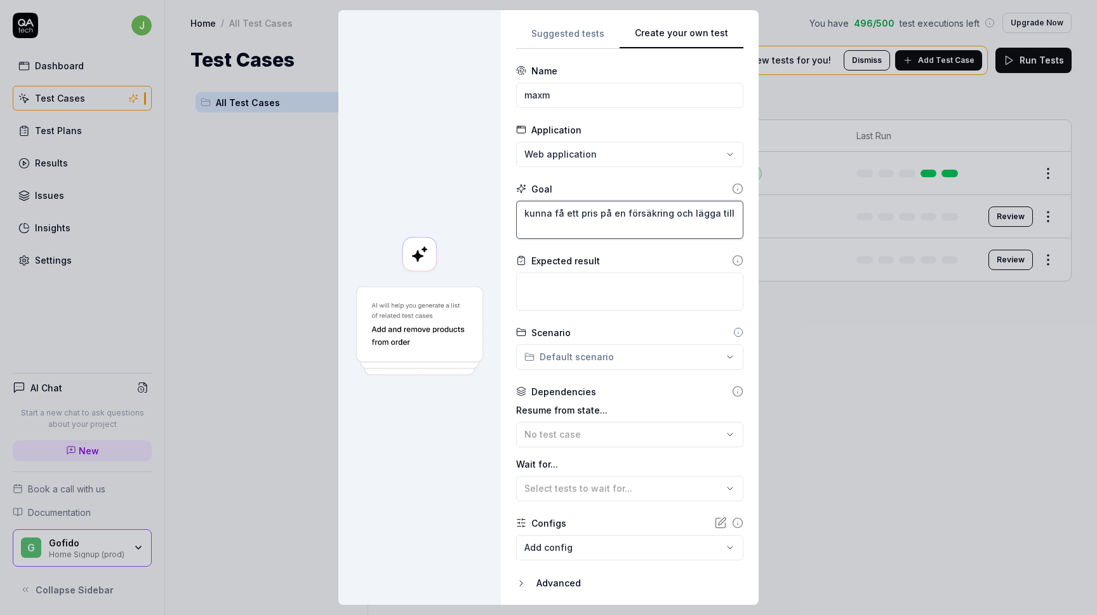
type textarea "*"
type textarea "kunna få ett pris på en försäkring och lägga till"
type textarea "*"
type textarea "kunna få ett pris på en försäkring och lägga til"
type textarea "*"
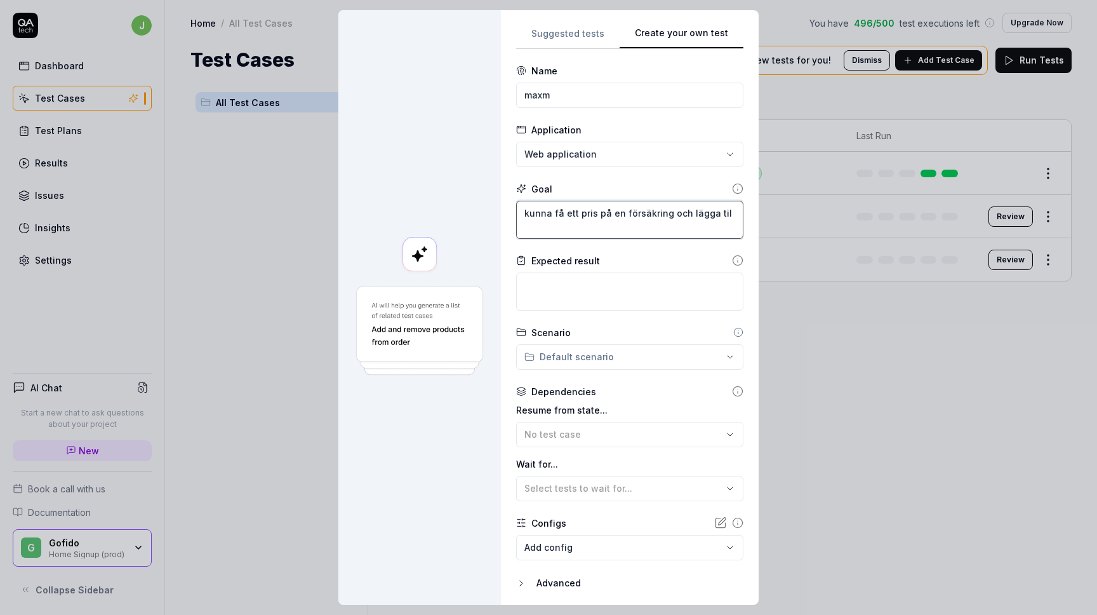
type textarea "kunna få ett pris på en försäkring och lägga ti"
type textarea "*"
type textarea "kunna få ett pris på en försäkring och lägga t"
type textarea "*"
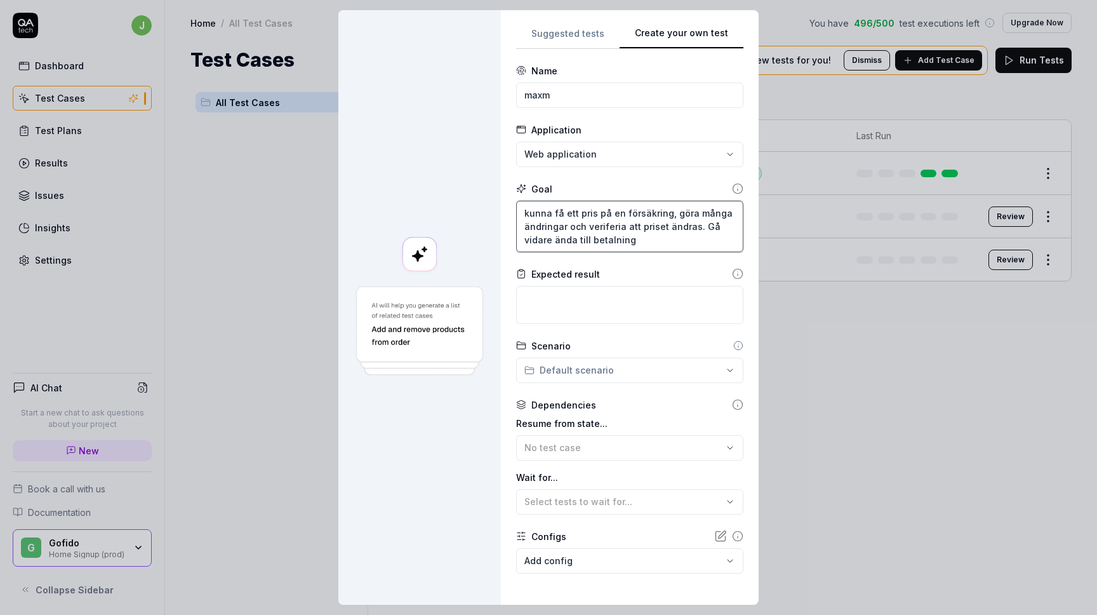
scroll to position [55, 0]
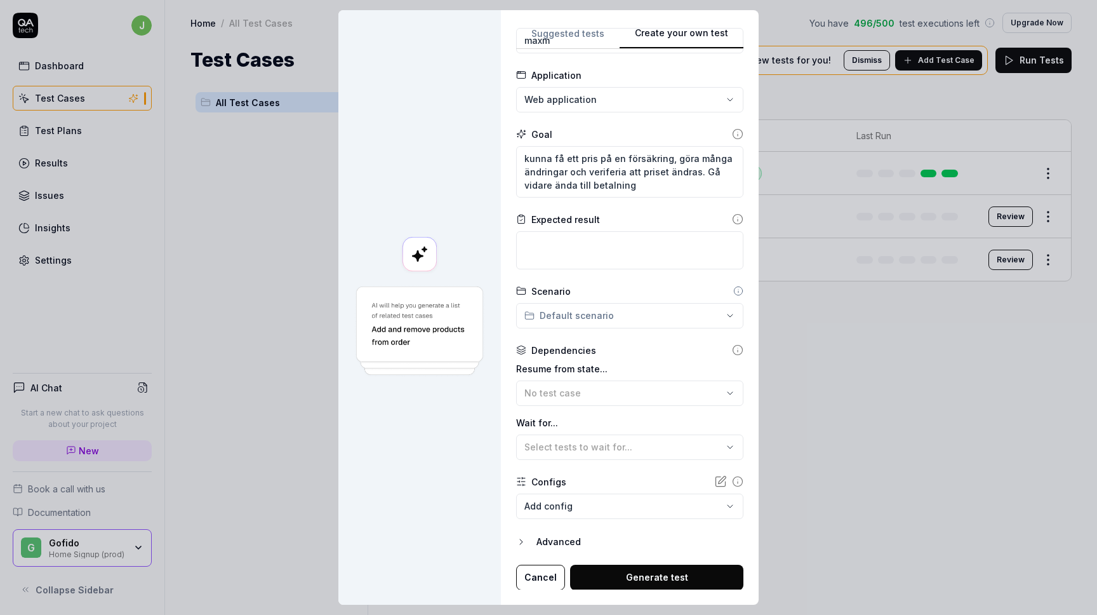
click at [625, 574] on button "Generate test" at bounding box center [656, 577] width 173 height 25
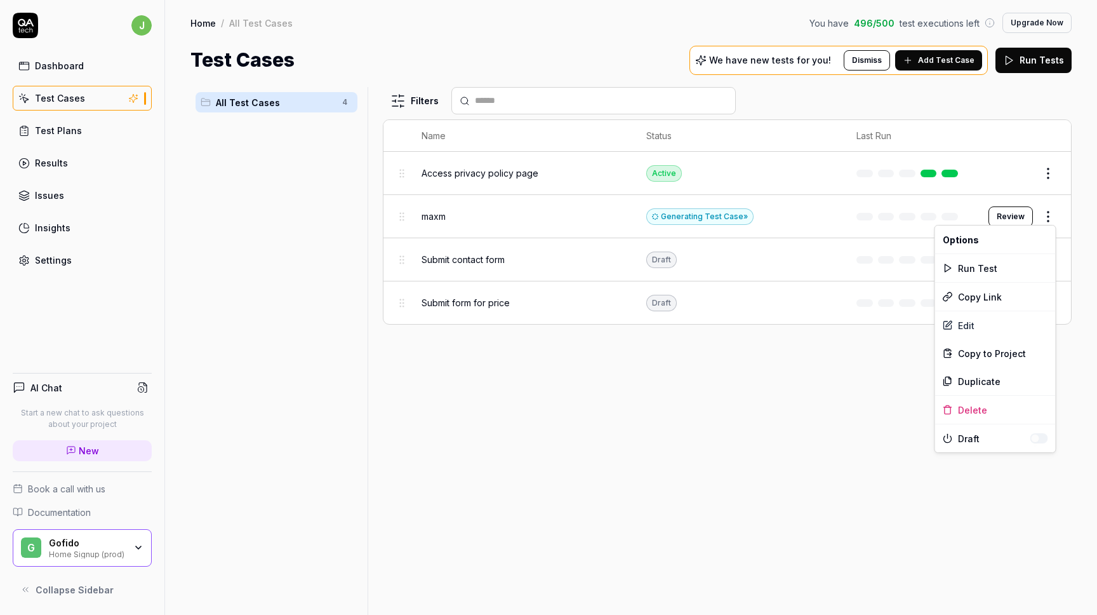
click at [1050, 215] on html "j Dashboard Test Cases Test Plans Results Issues Insights Settings AI Chat Star…" at bounding box center [548, 307] width 1097 height 615
click at [961, 322] on div "Edit" at bounding box center [995, 325] width 121 height 28
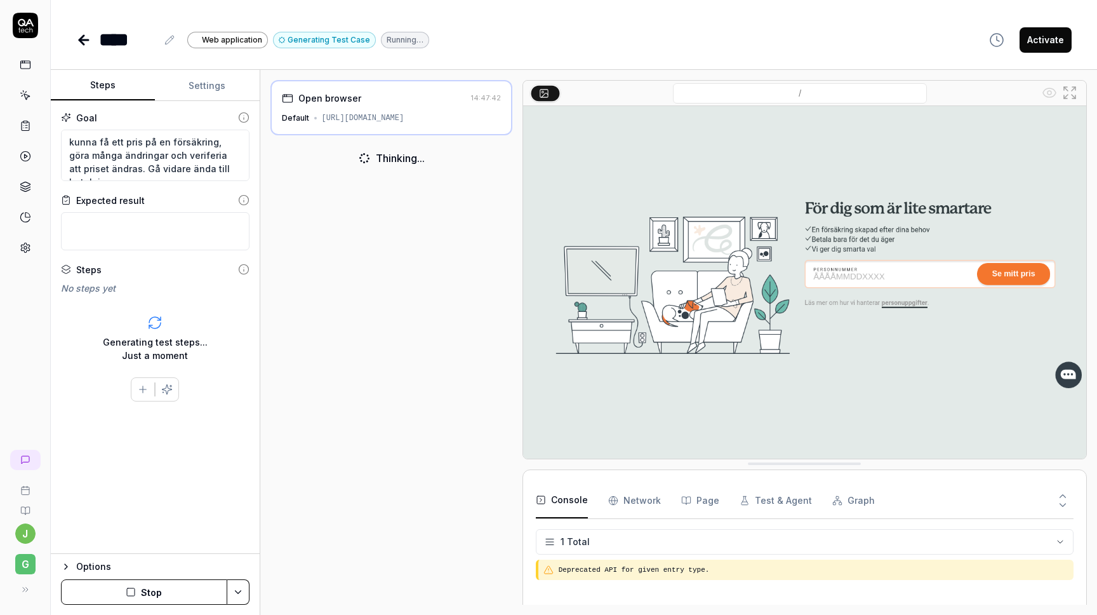
click at [366, 122] on div "[URL][DOMAIN_NAME]" at bounding box center [363, 117] width 83 height 11
click at [218, 587] on button "Stop" at bounding box center [144, 591] width 166 height 25
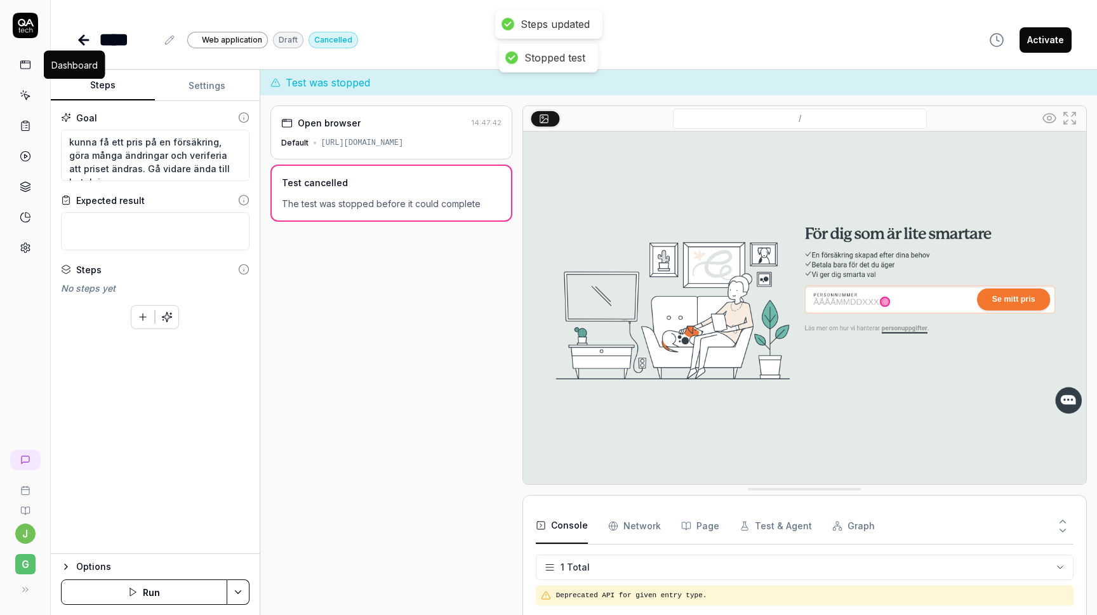
click at [23, 66] on icon at bounding box center [25, 64] width 11 height 11
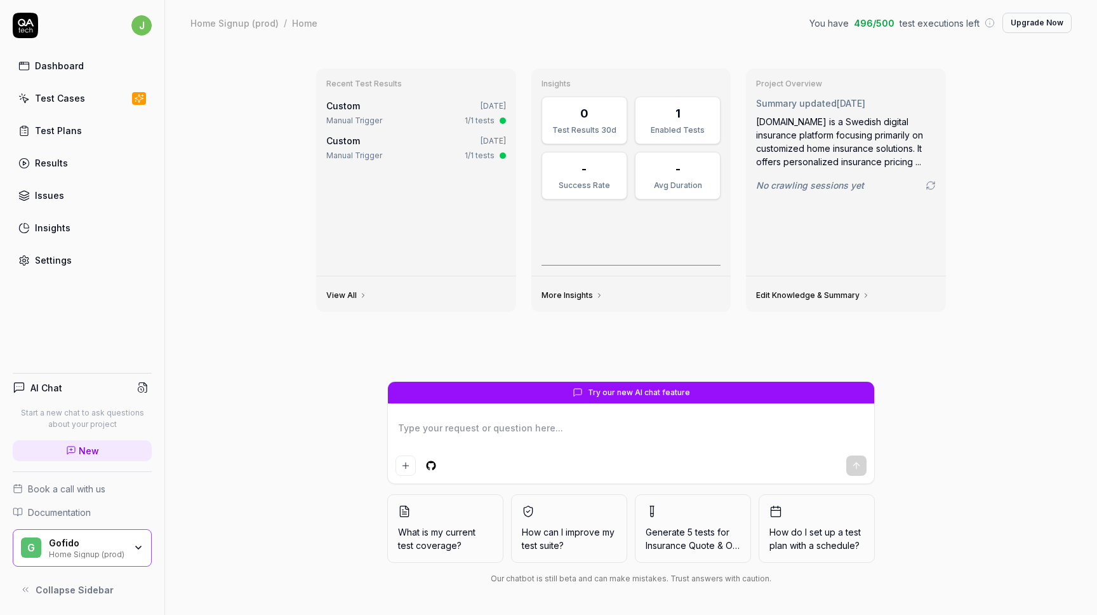
click at [57, 135] on div "Test Plans" at bounding box center [58, 130] width 47 height 13
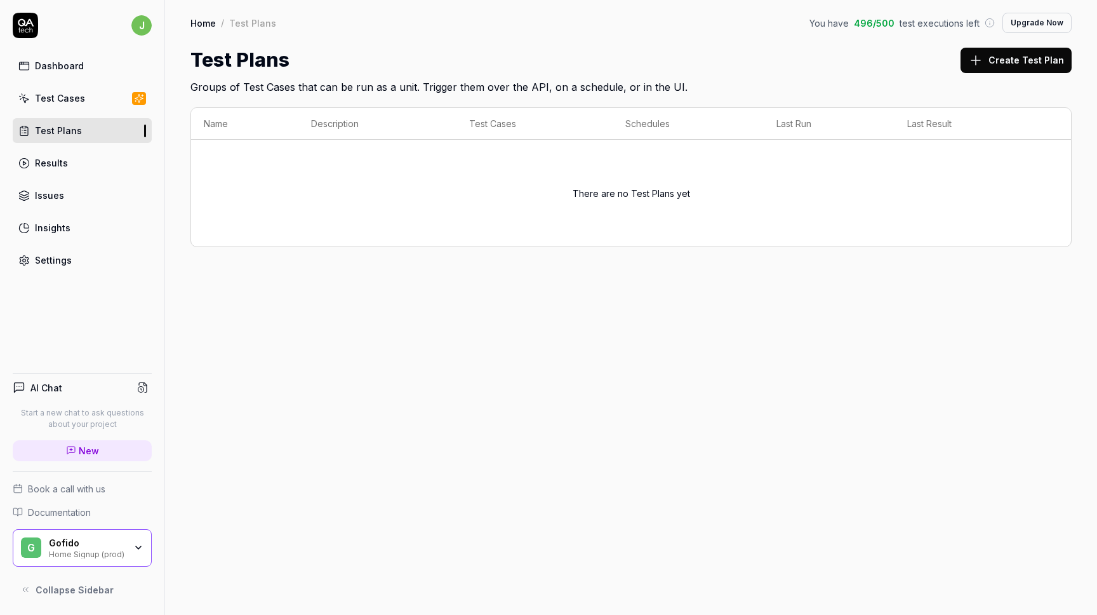
click at [1010, 53] on button "Create Test Plan" at bounding box center [1016, 60] width 111 height 25
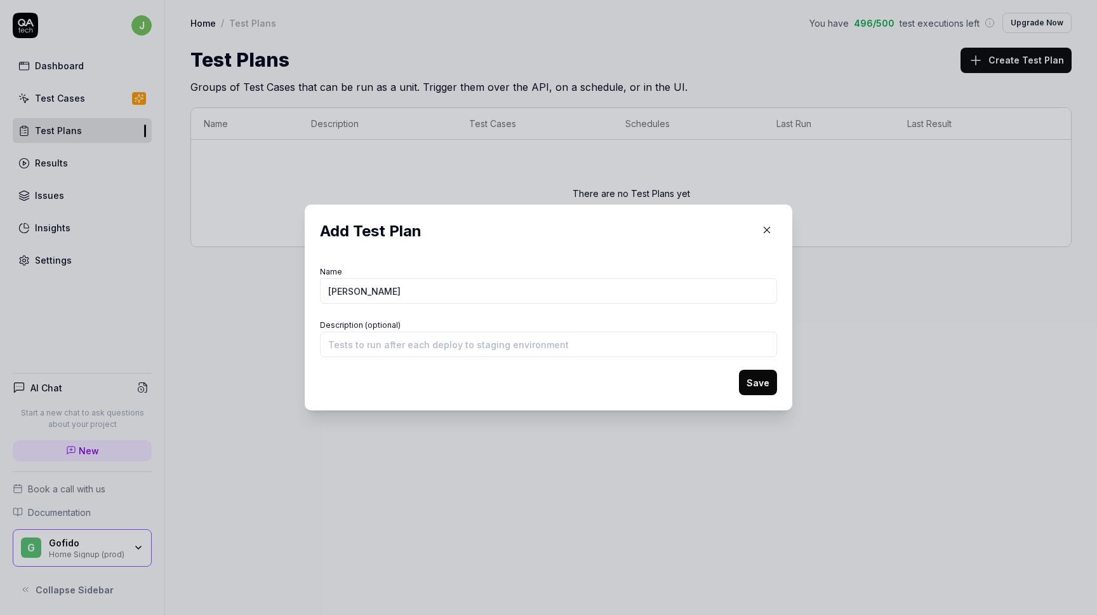
click at [754, 377] on button "Save" at bounding box center [758, 382] width 38 height 25
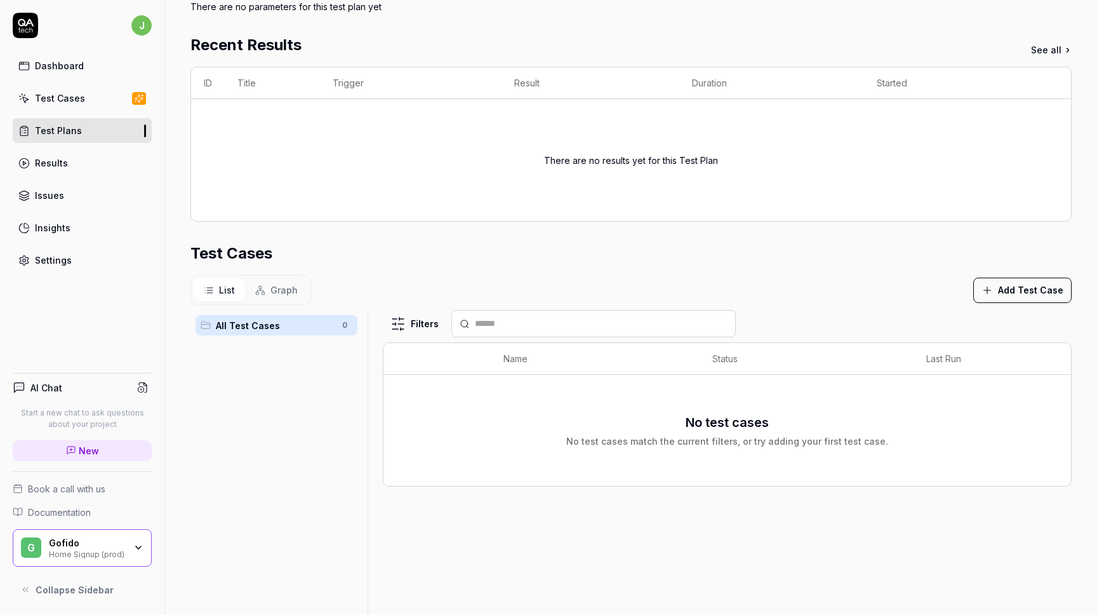
scroll to position [236, 0]
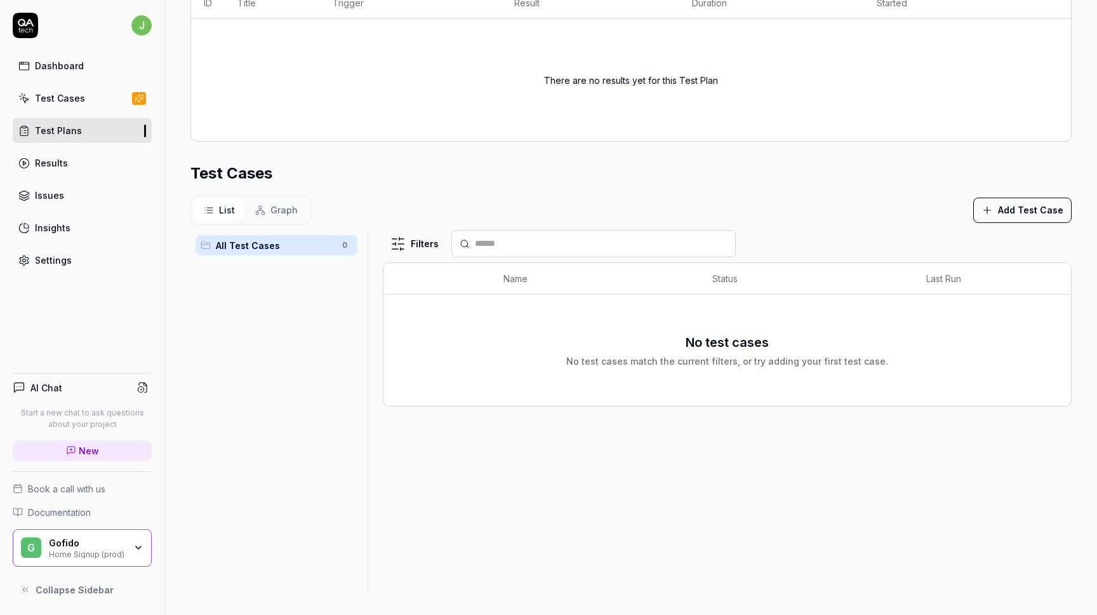
click at [1027, 211] on button "Add Test Case" at bounding box center [1022, 209] width 98 height 25
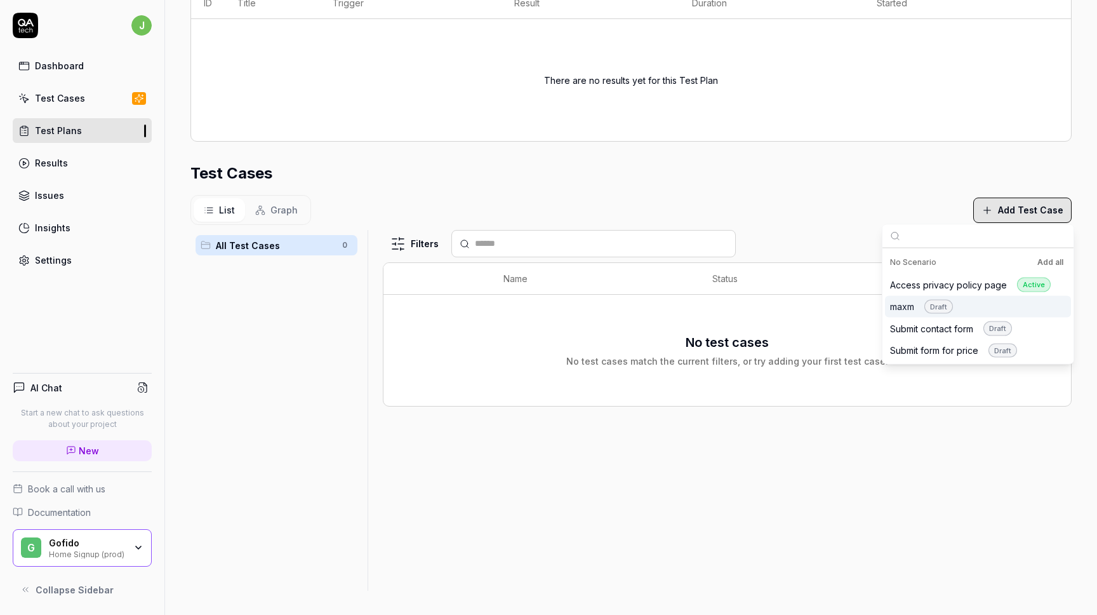
click at [902, 305] on div "maxm Draft" at bounding box center [921, 306] width 63 height 15
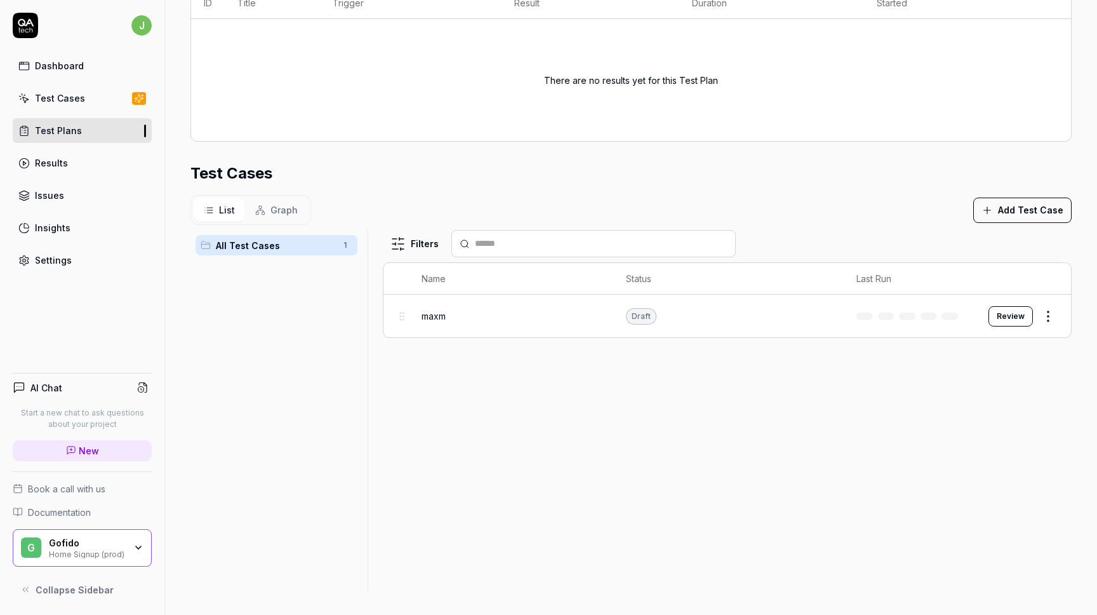
click at [465, 319] on div "maxm" at bounding box center [511, 315] width 179 height 13
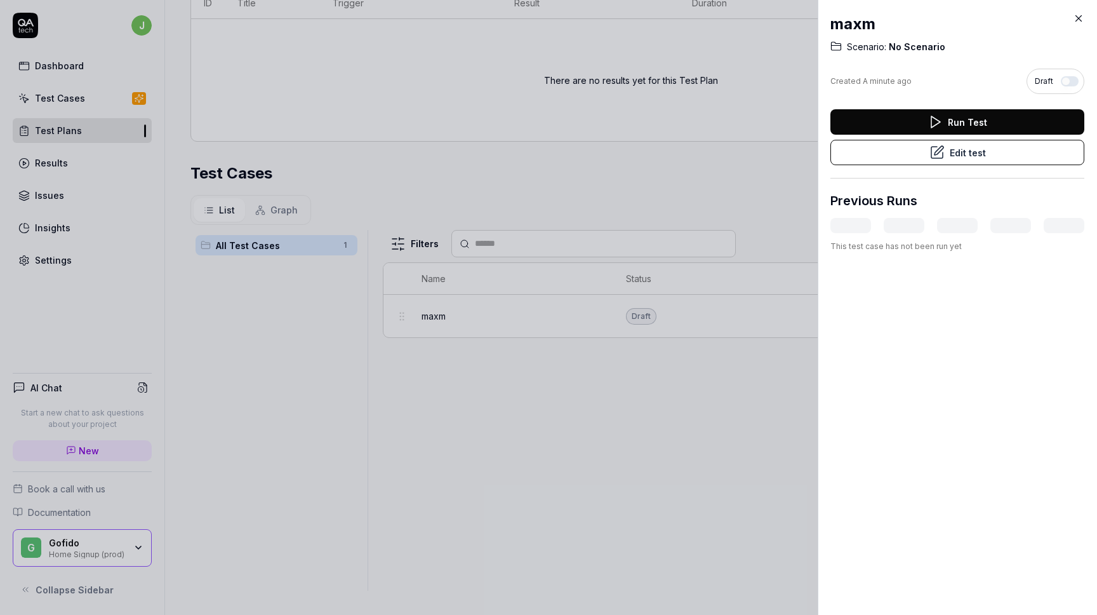
click at [948, 149] on button "Edit test" at bounding box center [958, 152] width 254 height 25
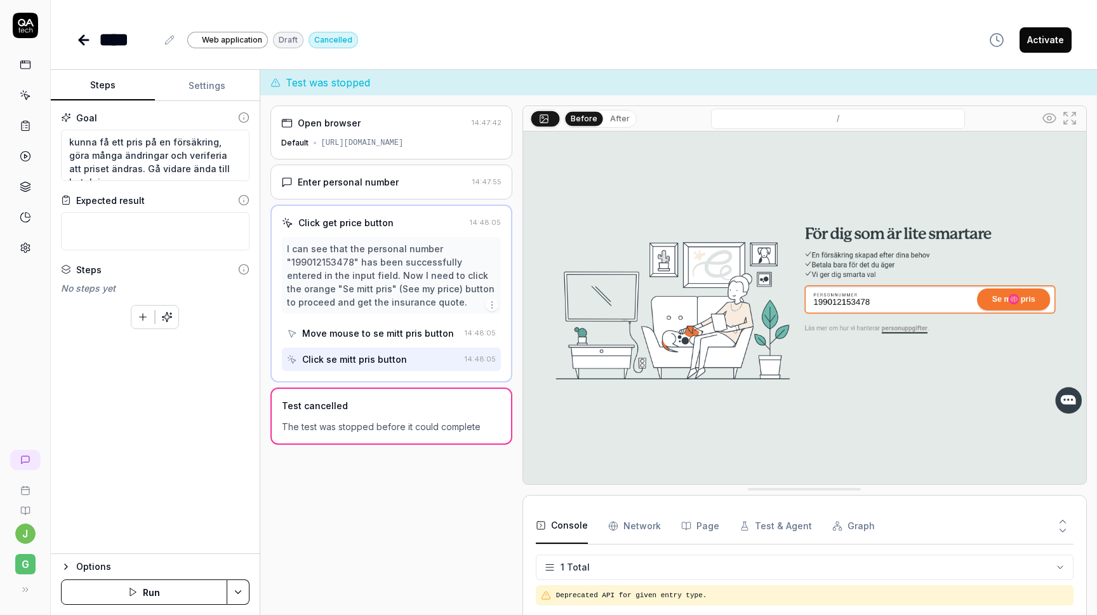
click at [387, 144] on div "[URL][DOMAIN_NAME]" at bounding box center [362, 142] width 83 height 11
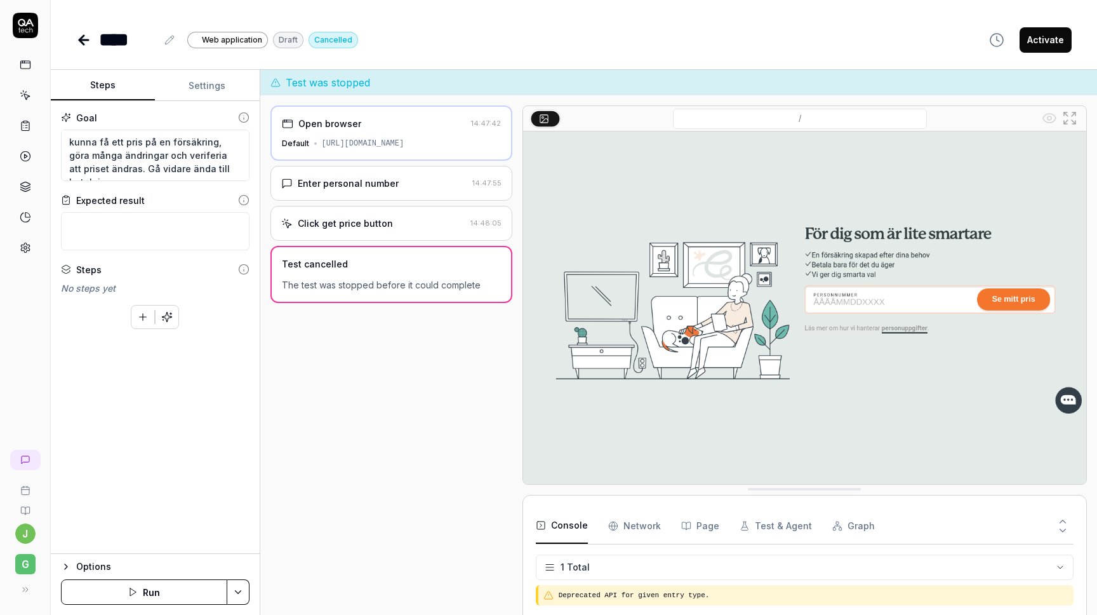
click at [387, 144] on div "[URL][DOMAIN_NAME]" at bounding box center [363, 143] width 83 height 11
click at [145, 225] on textarea at bounding box center [155, 231] width 189 height 38
click at [69, 143] on textarea "kunna få ett pris på en försäkring, göra många ändringar och veriferia att pris…" at bounding box center [155, 155] width 189 height 51
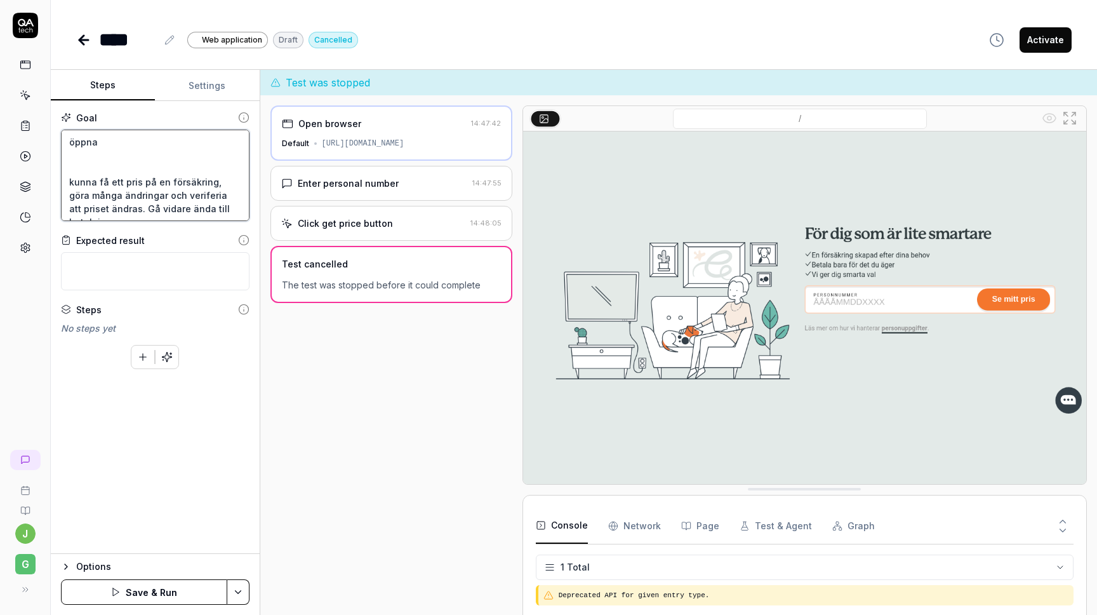
paste textarea "[URL][DOMAIN_NAME]"
click at [149, 585] on button "Save & Run" at bounding box center [144, 591] width 166 height 25
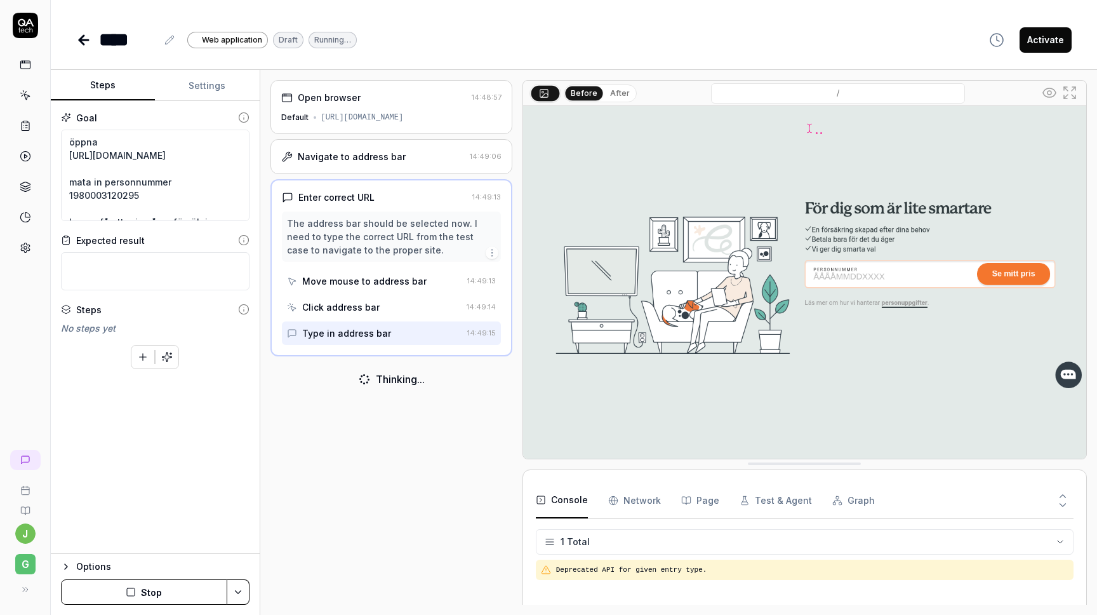
click at [211, 86] on button "Settings" at bounding box center [207, 85] width 104 height 30
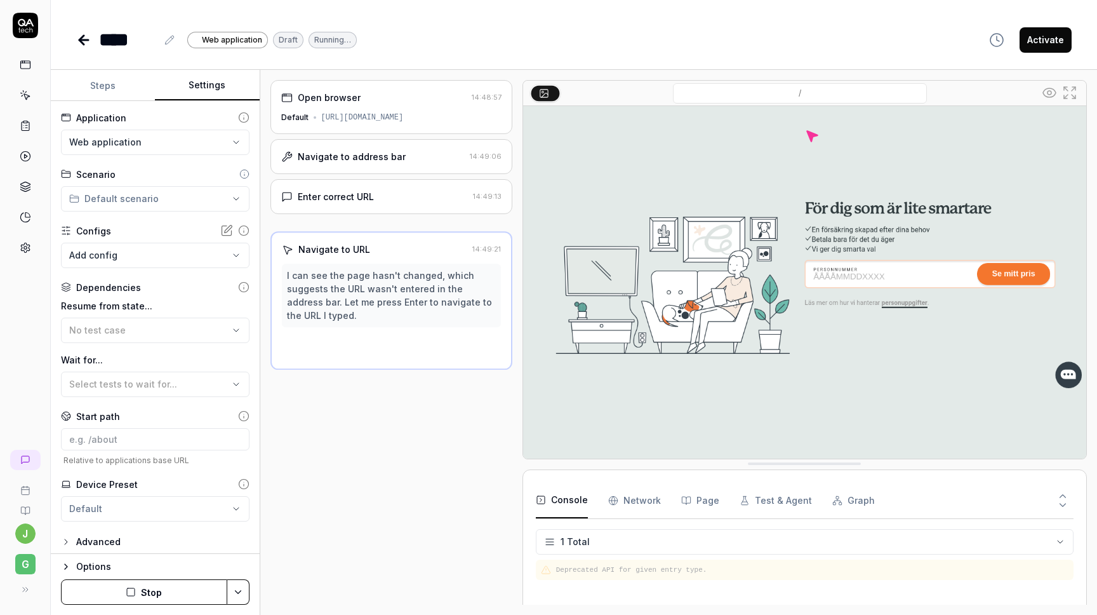
click at [159, 143] on html "**********" at bounding box center [548, 307] width 1097 height 615
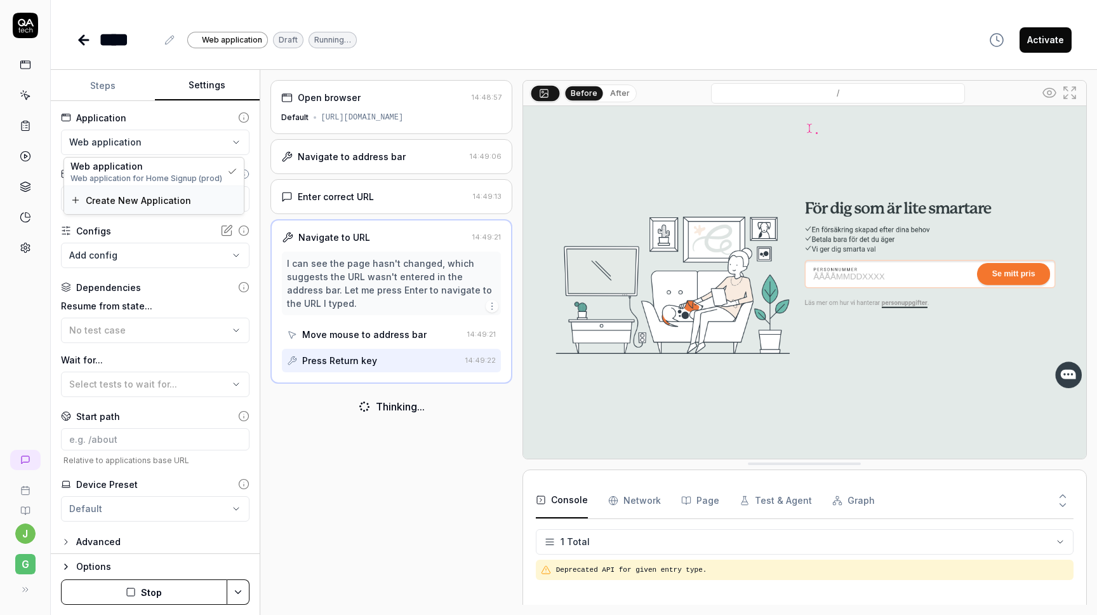
click at [149, 199] on span "Create New Application" at bounding box center [138, 200] width 105 height 13
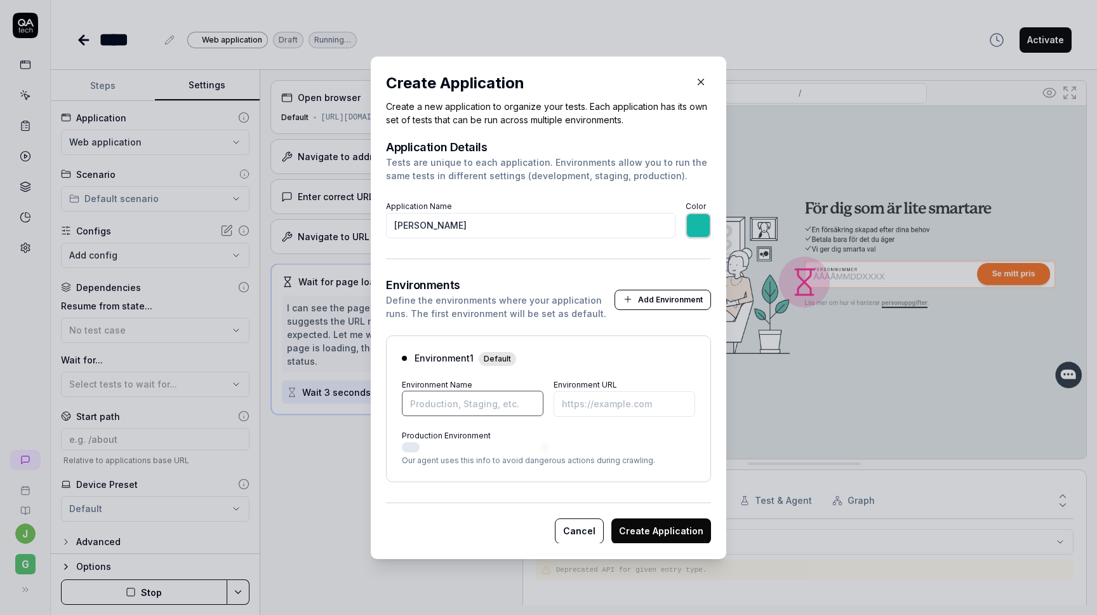
click at [460, 404] on input "Environment Name" at bounding box center [473, 403] width 142 height 25
click at [603, 403] on input "Environment URL" at bounding box center [625, 403] width 142 height 25
paste input "[URL][DOMAIN_NAME]"
click at [476, 404] on input "Environment Name" at bounding box center [473, 403] width 142 height 25
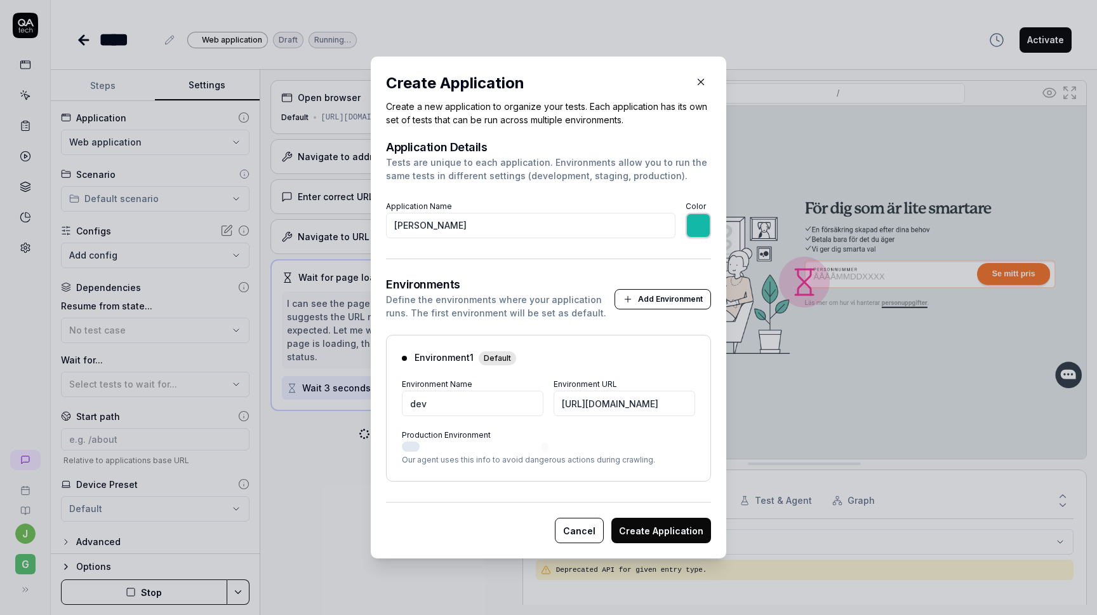
click at [661, 527] on button "Create Application" at bounding box center [661, 530] width 100 height 25
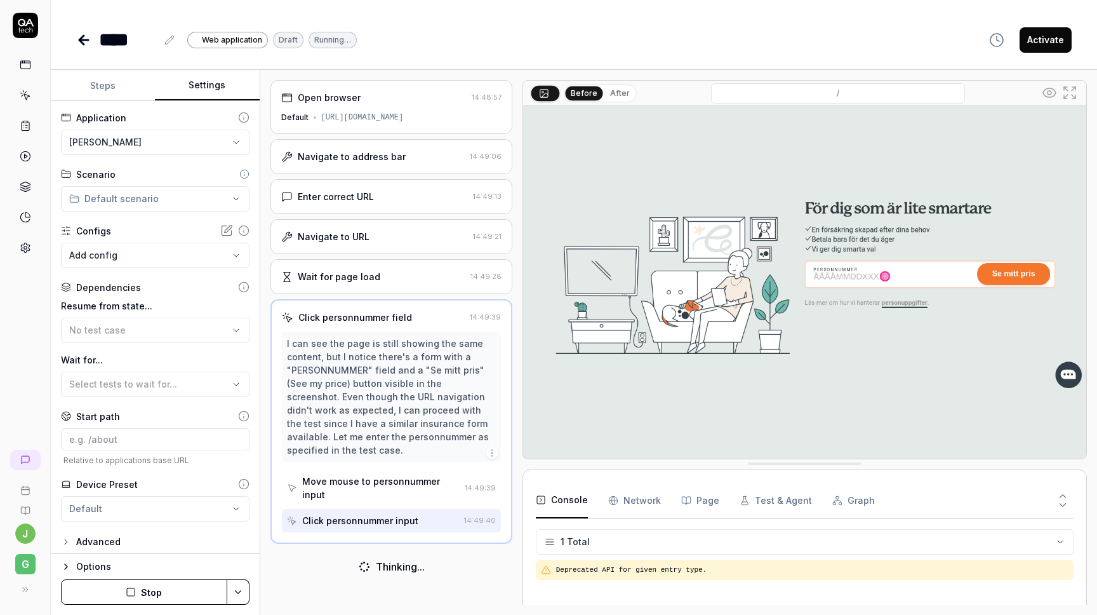
click at [151, 586] on button "Stop" at bounding box center [144, 591] width 166 height 25
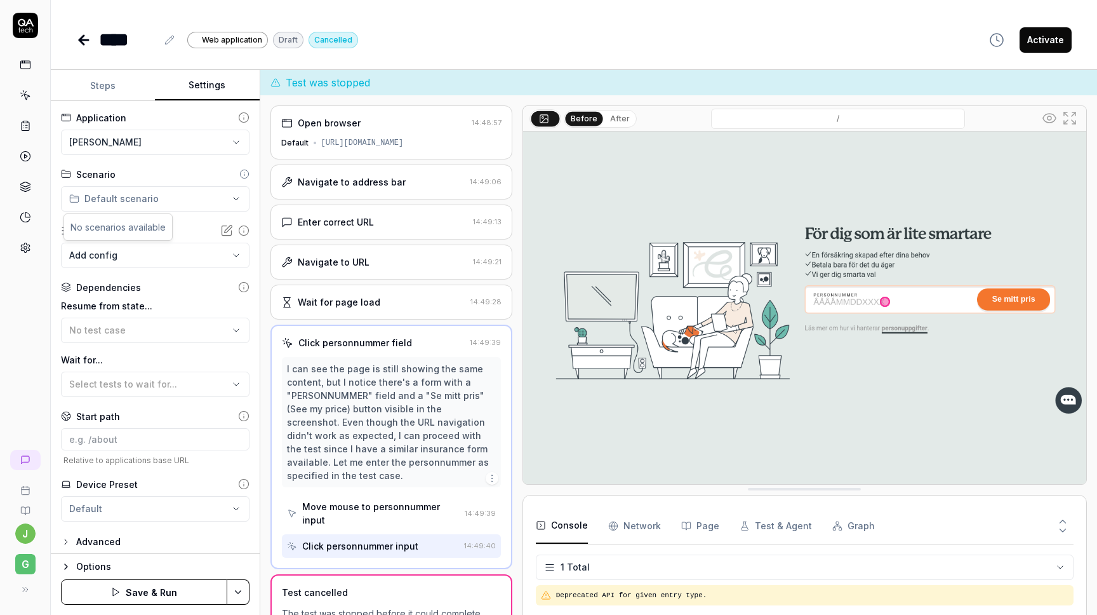
click at [152, 195] on html "**********" at bounding box center [548, 307] width 1097 height 615
click at [136, 248] on body "**********" at bounding box center [548, 307] width 1097 height 615
click at [188, 168] on html "**********" at bounding box center [548, 307] width 1097 height 615
click at [93, 76] on button "Steps" at bounding box center [103, 85] width 104 height 30
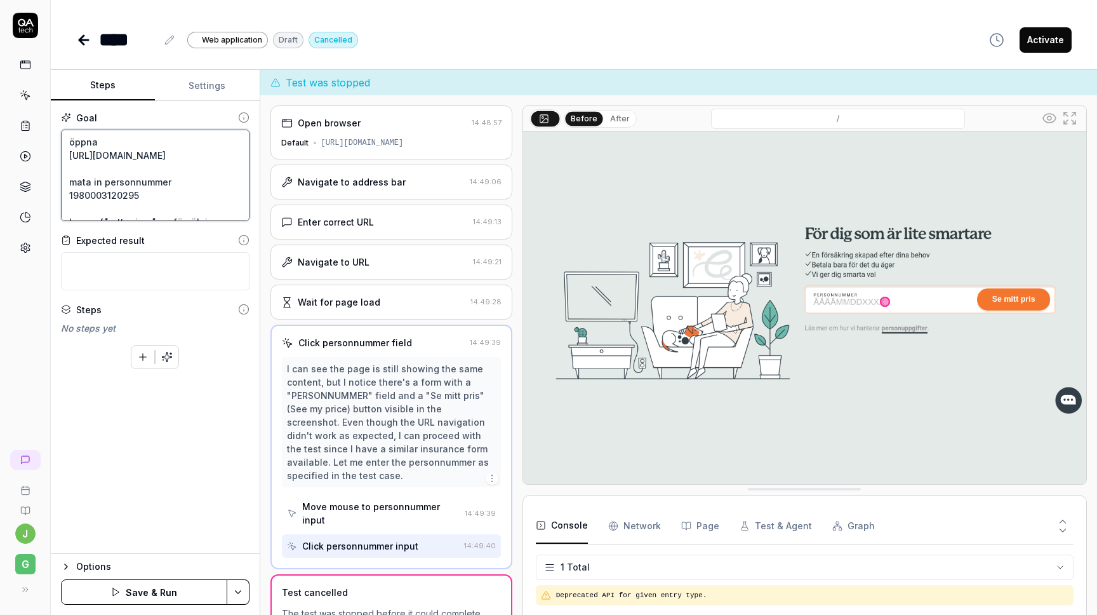
drag, startPoint x: 126, startPoint y: 170, endPoint x: 33, endPoint y: 155, distance: 94.0
click at [33, 155] on div "j G **** Web application Draft Cancelled Activate Steps Settings Goal öppna [UR…" at bounding box center [548, 307] width 1097 height 615
click at [86, 138] on textarea "öppna mata in personnummer 1980003120295 kunna få ett pris på en försäkring, gö…" at bounding box center [155, 175] width 189 height 91
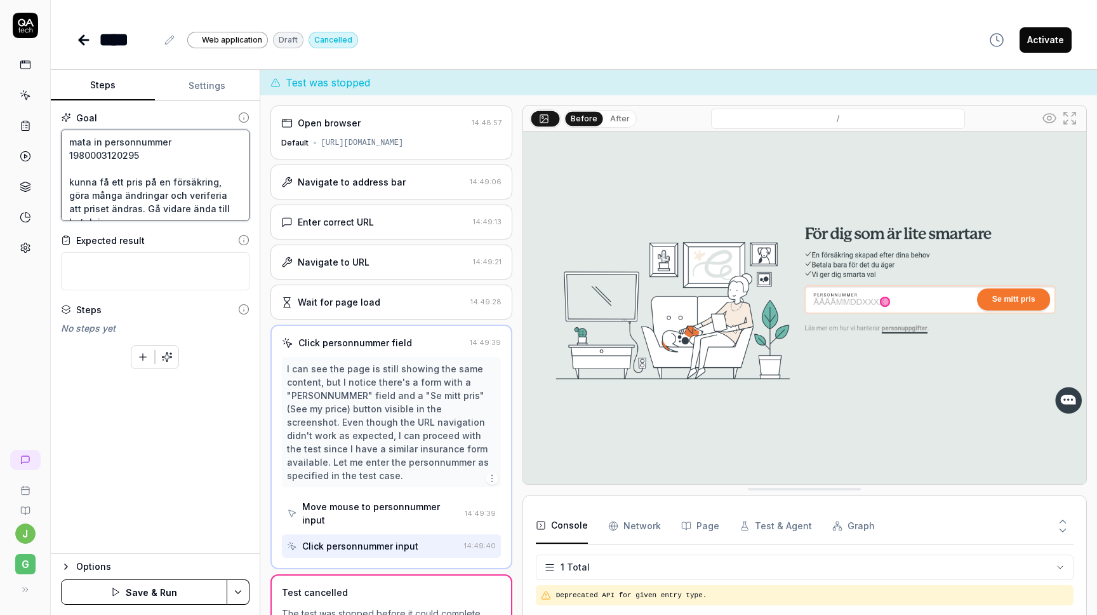
click at [96, 154] on textarea "mata in personnummer 1980003120295 kunna få ett pris på en försäkring, göra mån…" at bounding box center [155, 175] width 189 height 91
click at [143, 598] on button "Save & Run" at bounding box center [144, 591] width 166 height 25
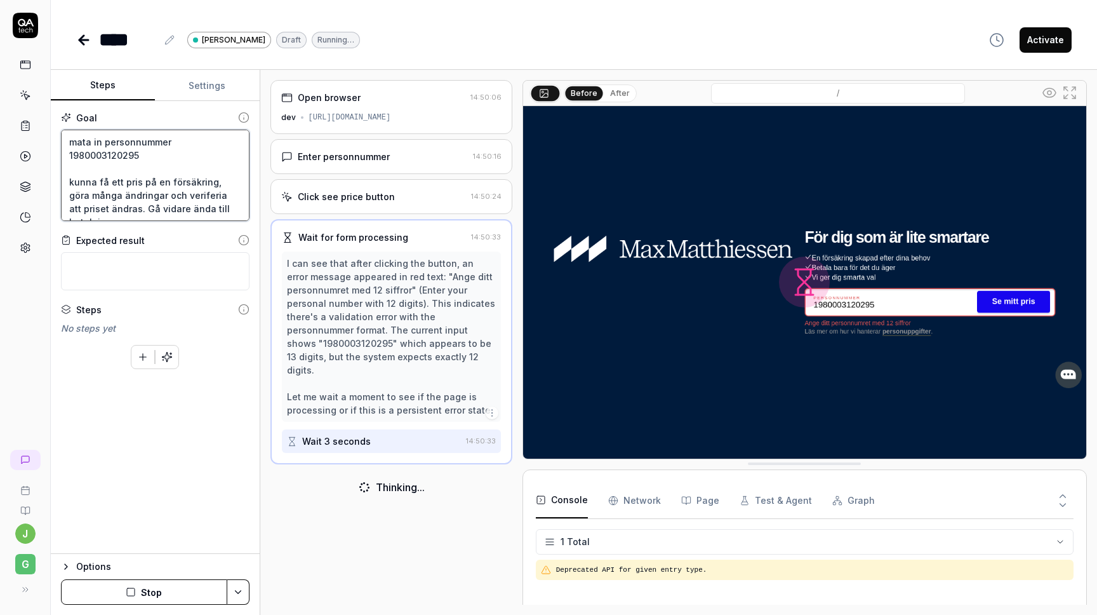
click at [198, 149] on textarea "mata in personnummer 1980003120295 kunna få ett pris på en försäkring, göra mån…" at bounding box center [155, 175] width 189 height 91
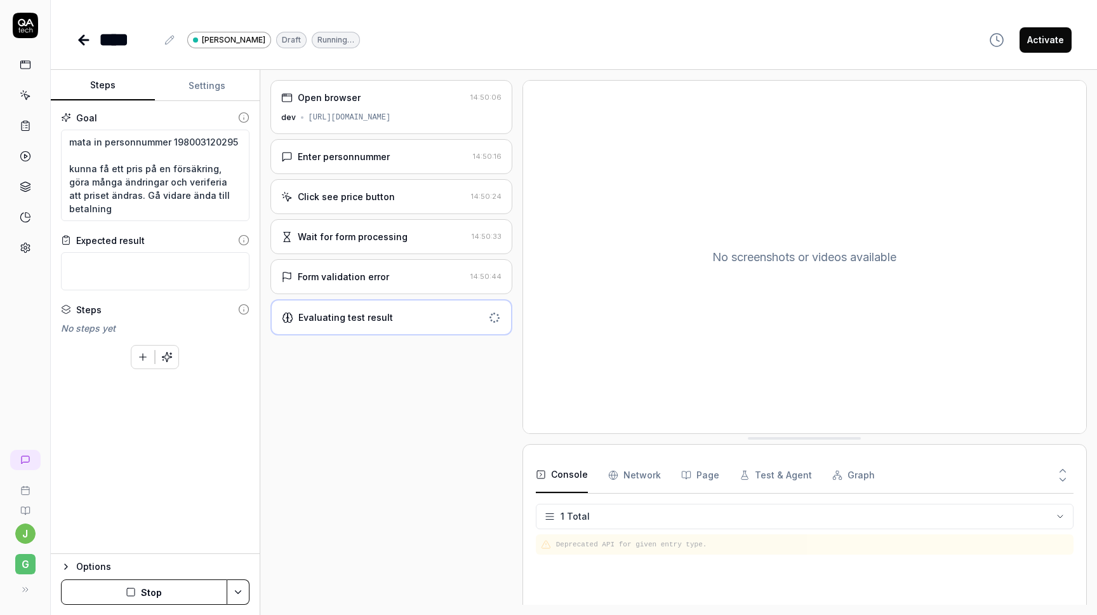
click at [117, 597] on button "Stop" at bounding box center [144, 591] width 166 height 25
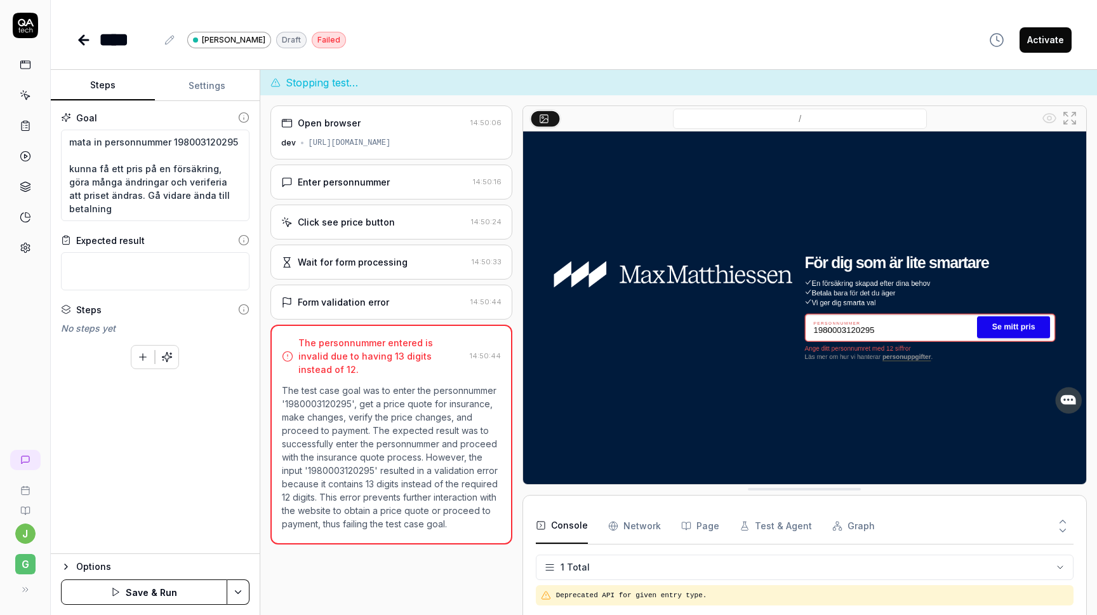
click at [130, 598] on button "Save & Run" at bounding box center [144, 591] width 166 height 25
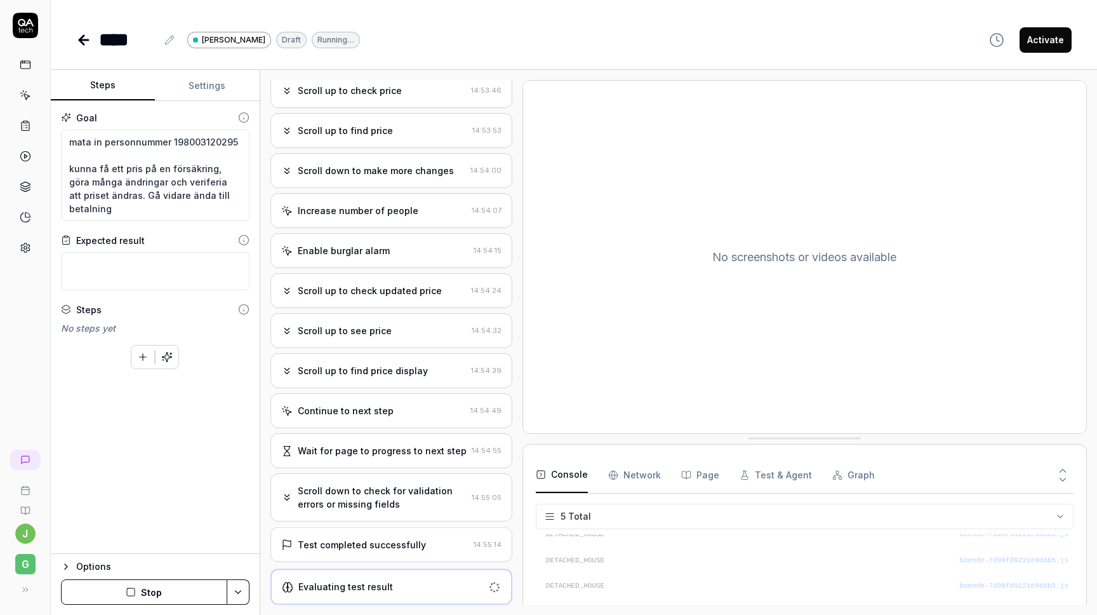
scroll to position [558, 0]
click at [408, 542] on div "Test completed successfully" at bounding box center [362, 545] width 128 height 13
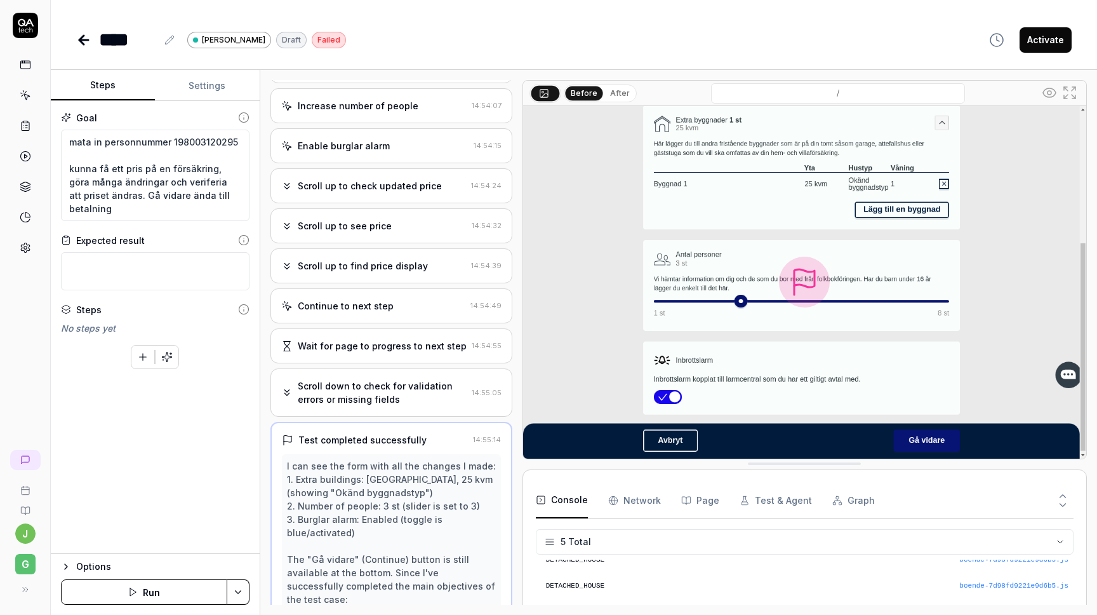
scroll to position [629, 0]
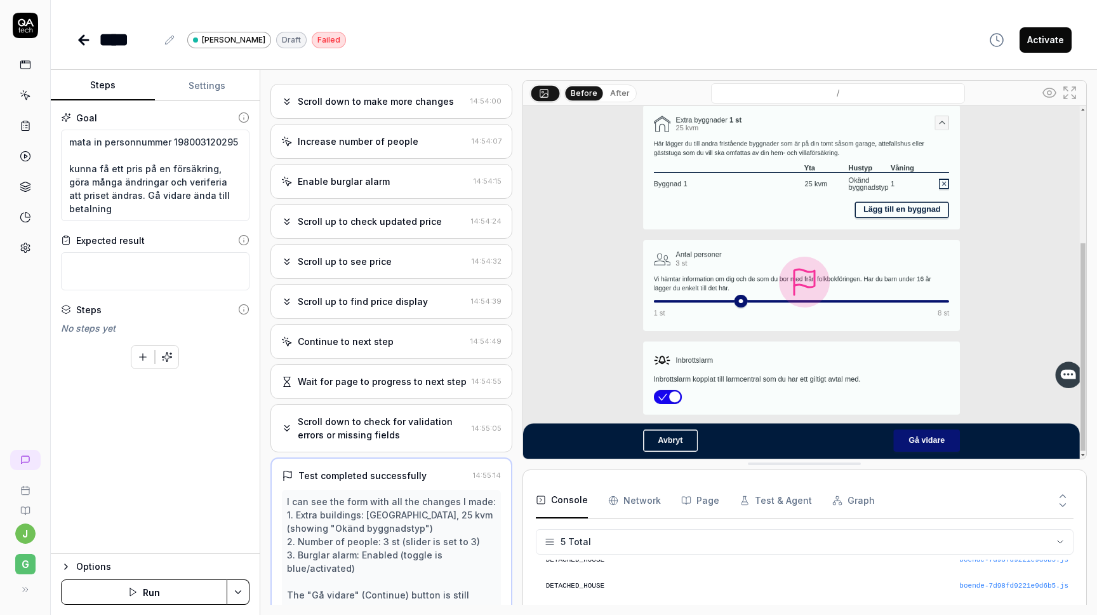
click at [373, 439] on div "Scroll down to check for validation errors or missing fields" at bounding box center [382, 428] width 169 height 27
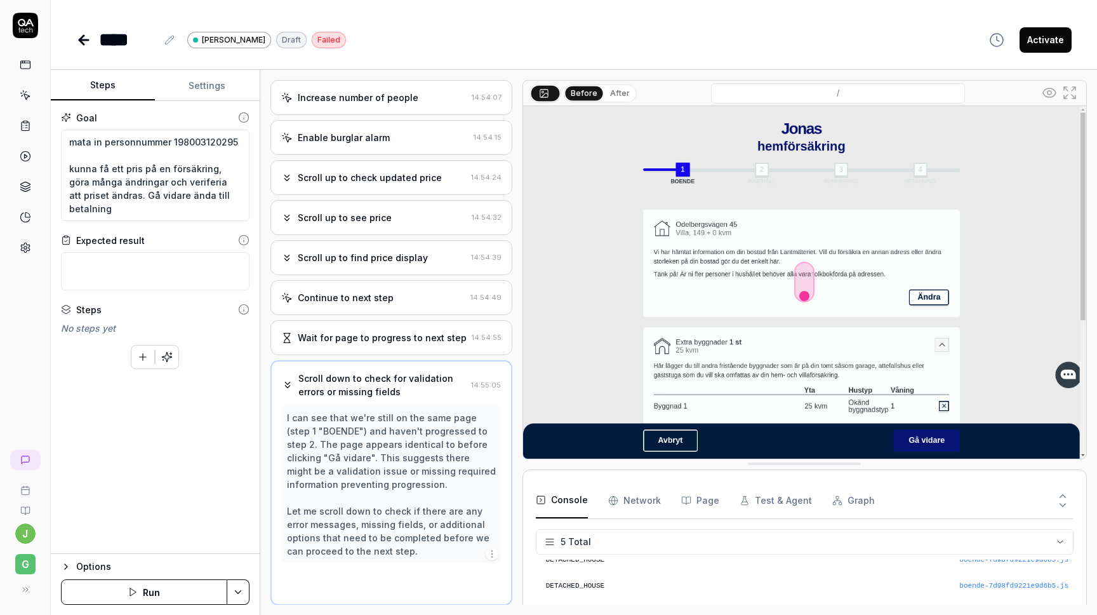
scroll to position [673, 0]
click at [349, 296] on div "Continue to next step" at bounding box center [346, 296] width 96 height 13
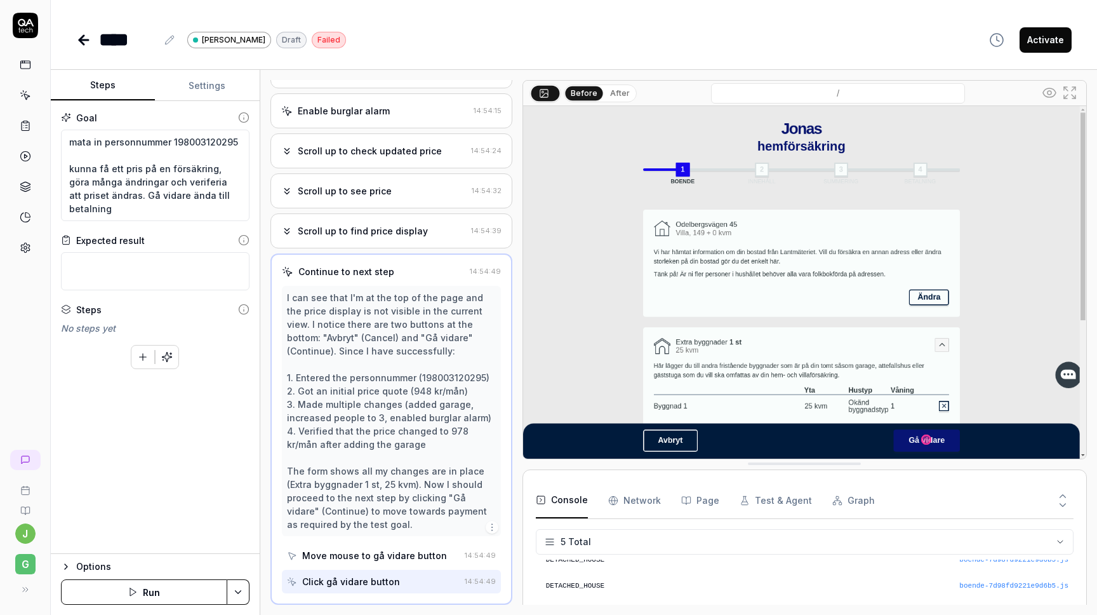
click at [299, 234] on div "Scroll up to find price display" at bounding box center [363, 230] width 130 height 13
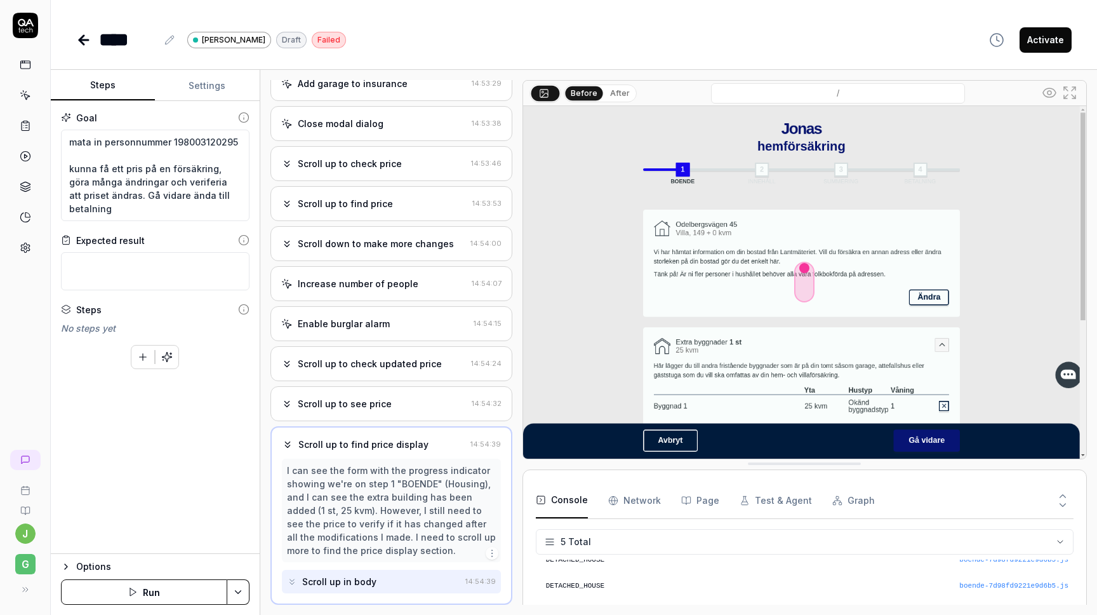
scroll to position [486, 0]
click at [299, 278] on div "Increase number of people" at bounding box center [358, 283] width 121 height 13
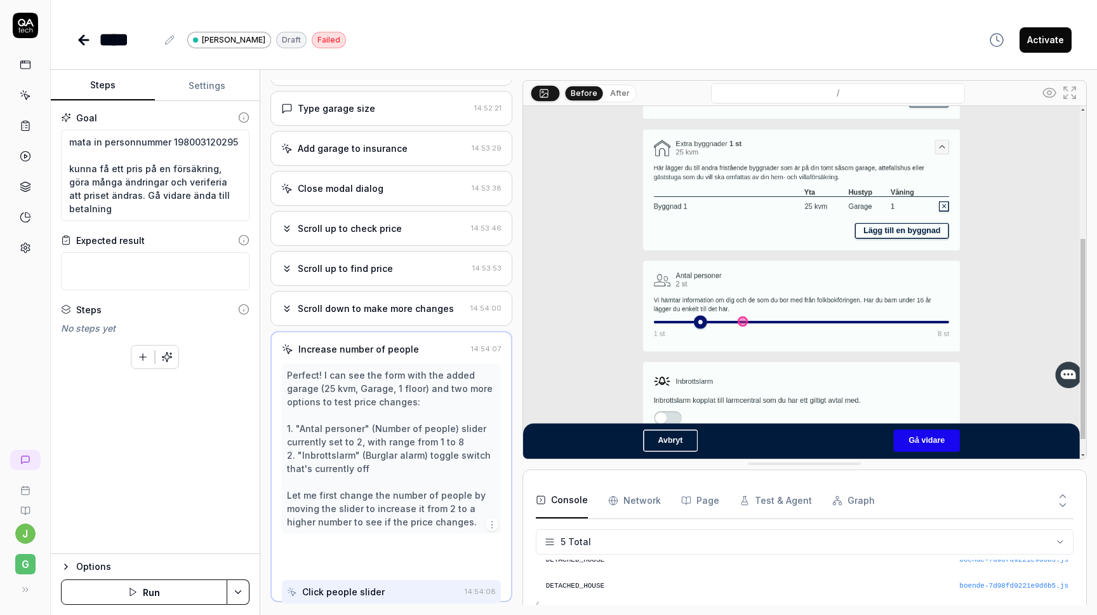
scroll to position [419, 0]
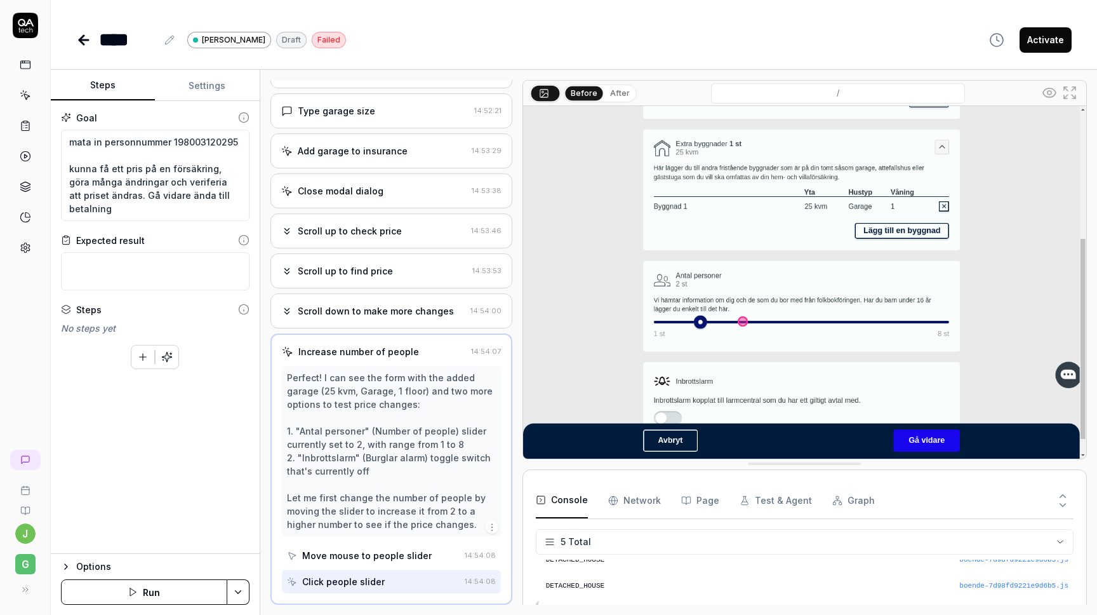
click at [305, 307] on div "Scroll down to make more changes" at bounding box center [376, 310] width 156 height 13
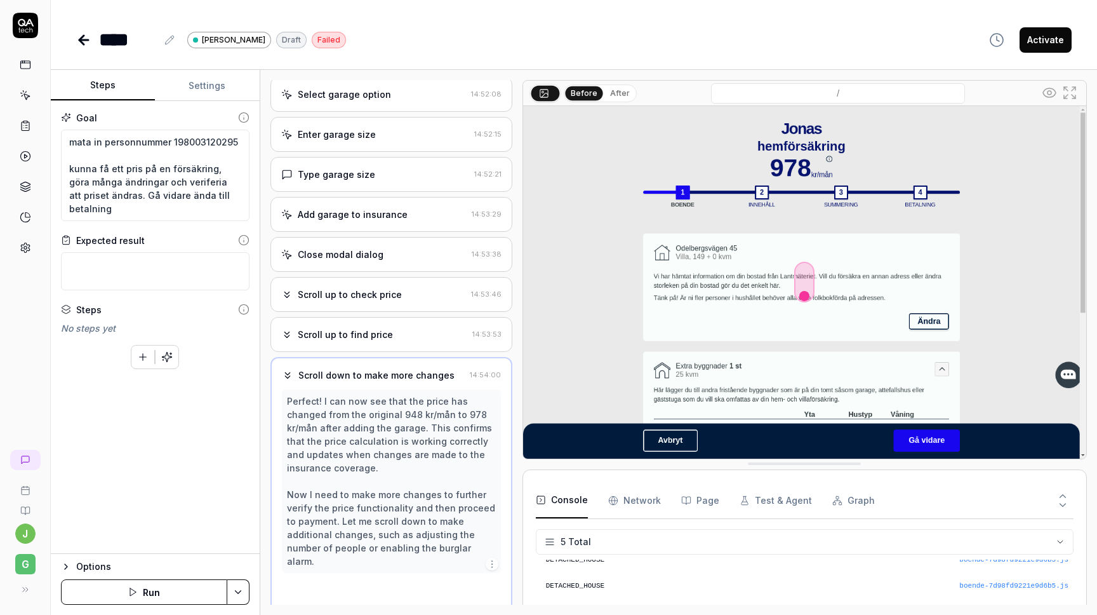
scroll to position [353, 0]
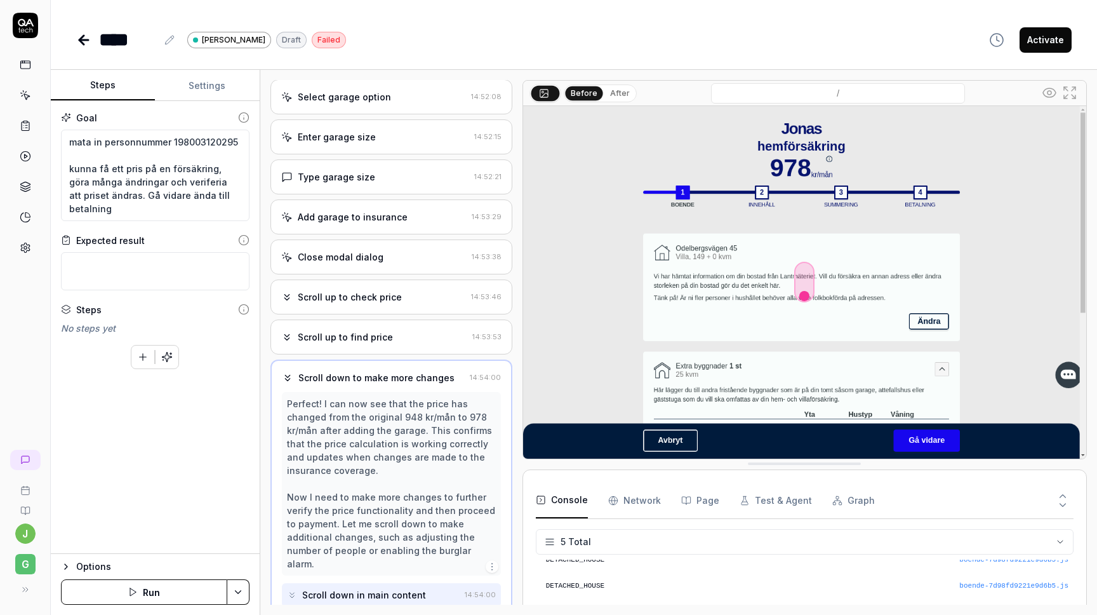
click at [316, 351] on div "Scroll up to find price 14:53:53" at bounding box center [392, 336] width 242 height 35
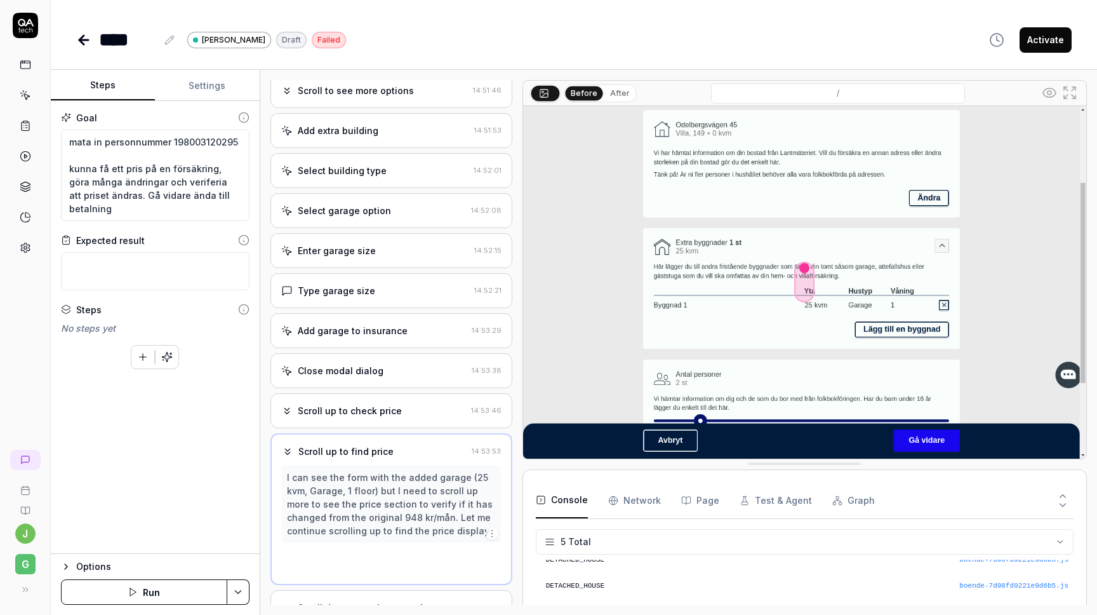
scroll to position [220, 0]
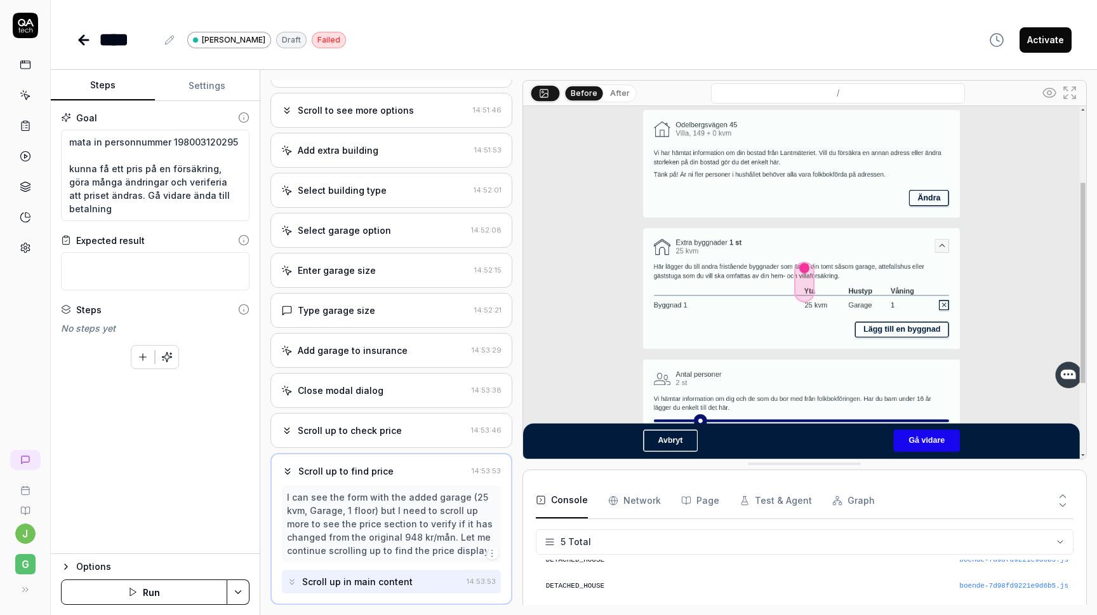
click at [334, 352] on div "Add garage to insurance" at bounding box center [353, 350] width 110 height 13
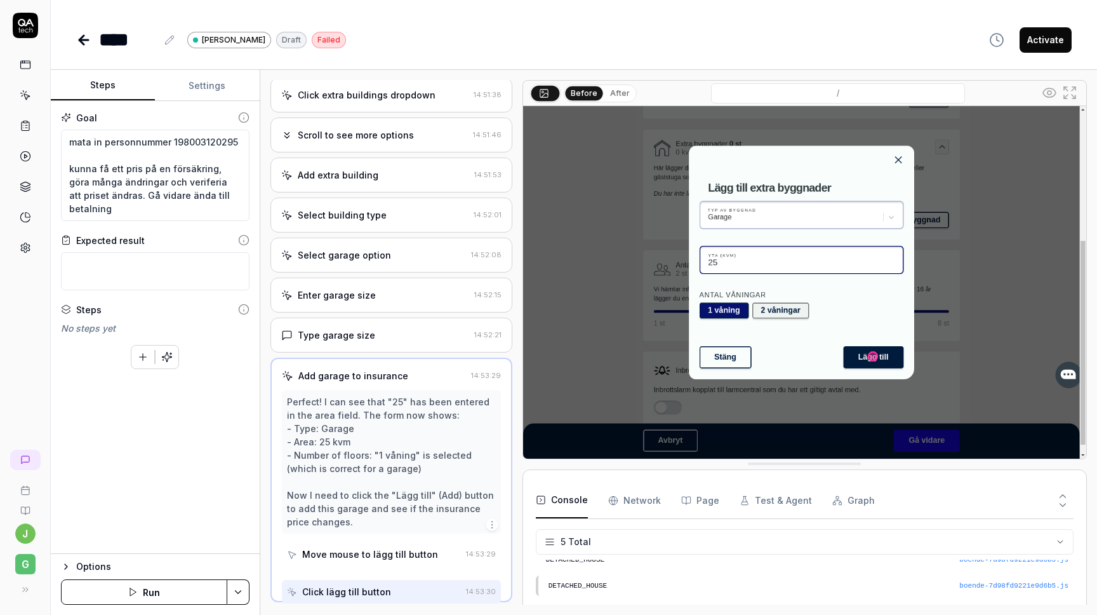
scroll to position [192, 0]
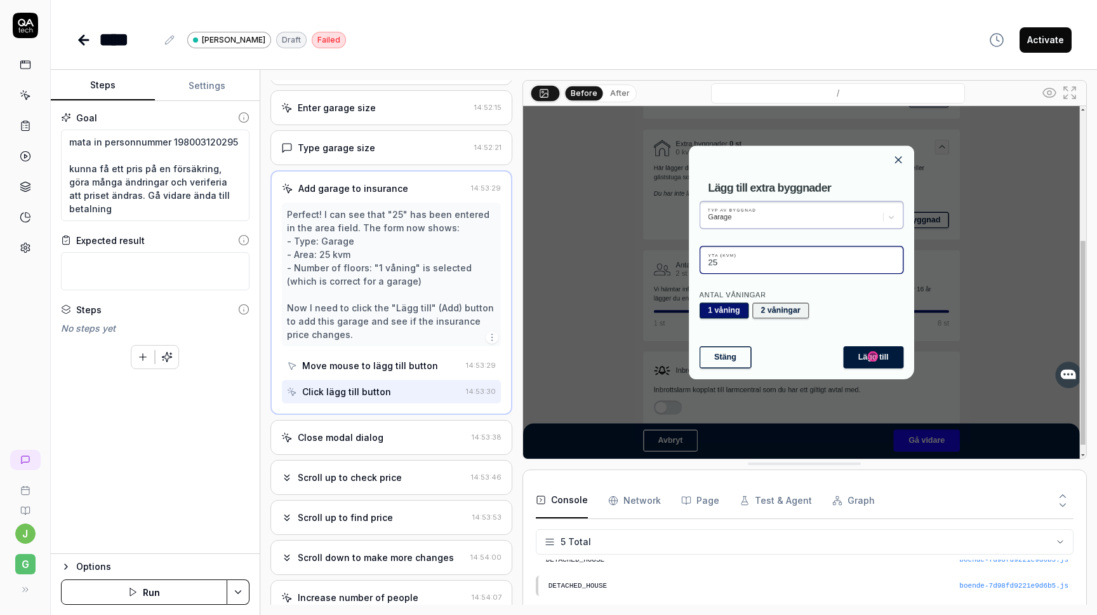
click at [370, 442] on div "Close modal dialog" at bounding box center [341, 437] width 86 height 13
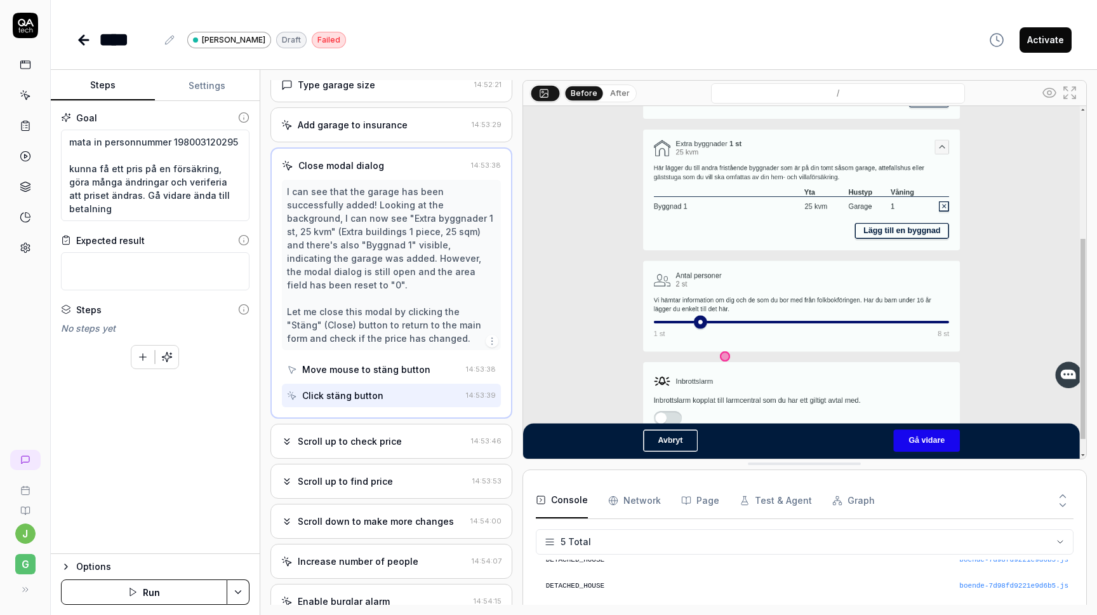
scroll to position [496, 0]
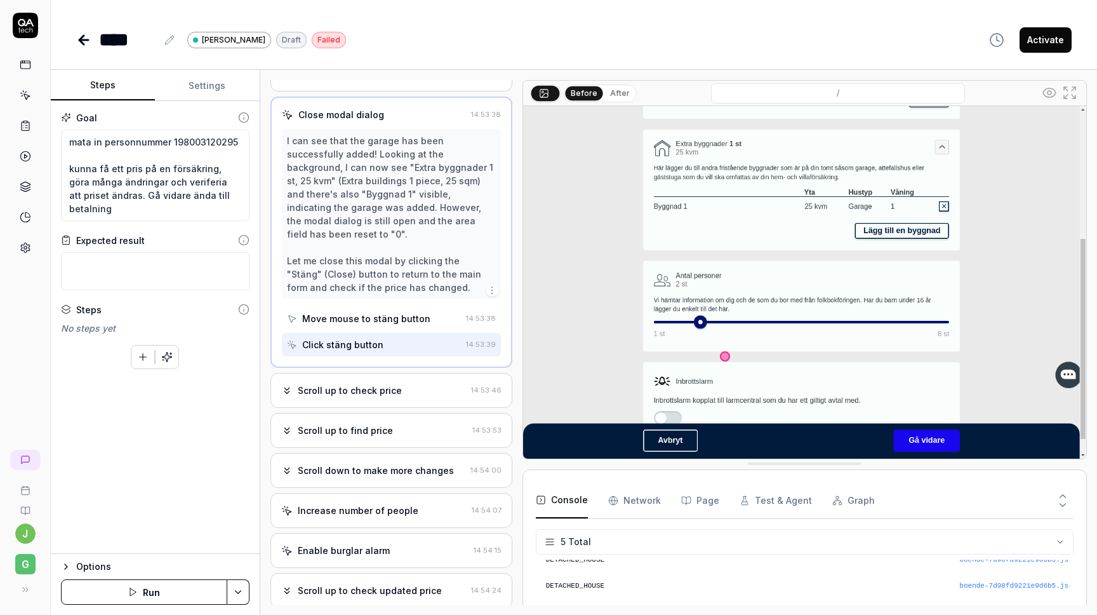
click at [365, 384] on div "Scroll up to check price" at bounding box center [350, 390] width 104 height 13
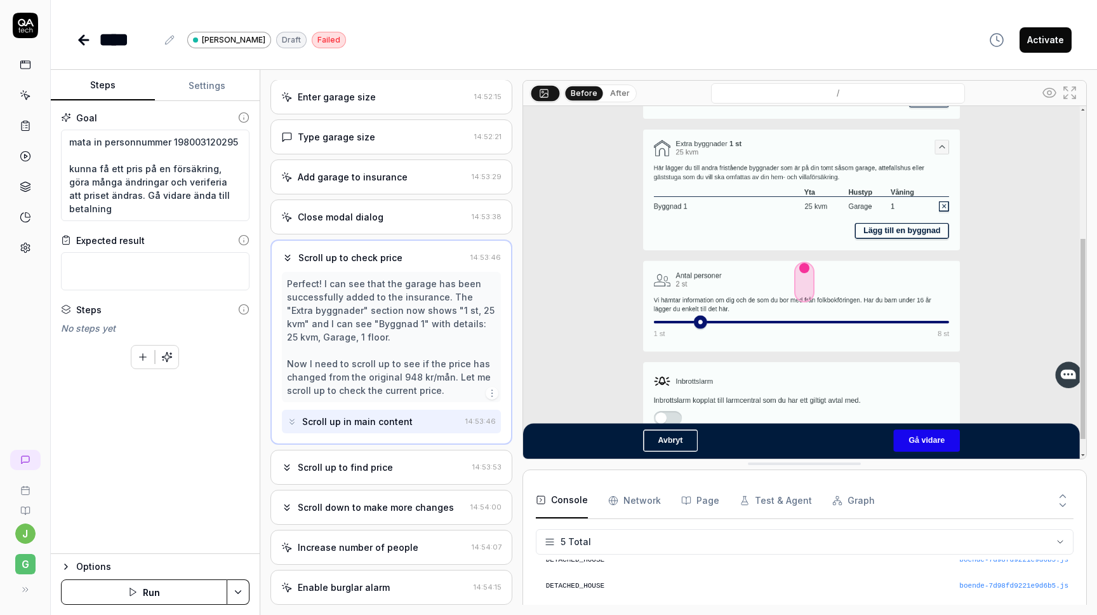
scroll to position [403, 0]
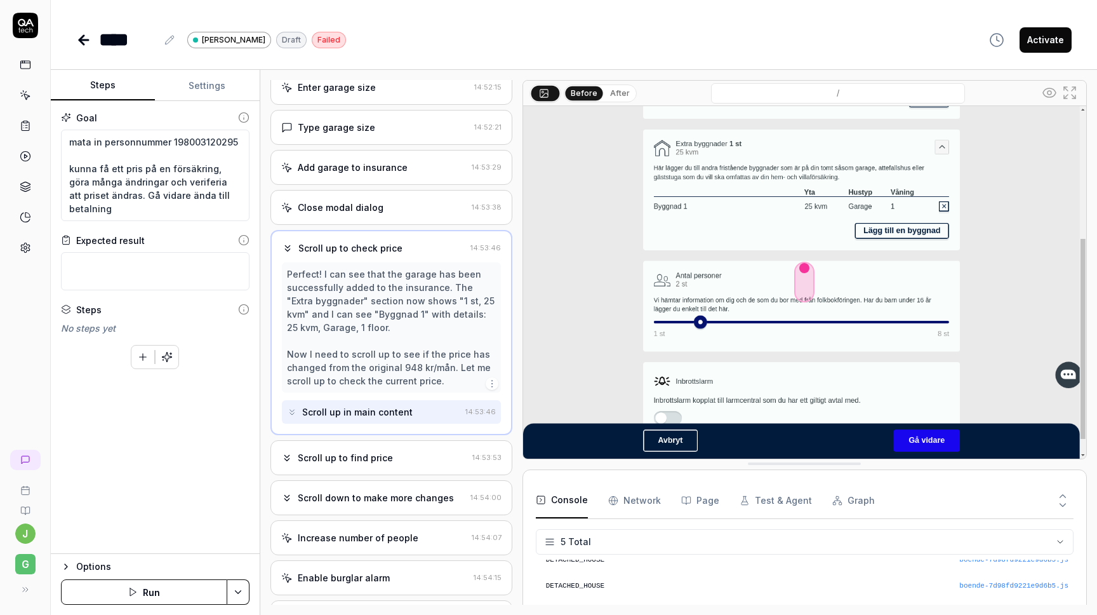
click at [379, 458] on div "Scroll up to find price" at bounding box center [345, 457] width 95 height 13
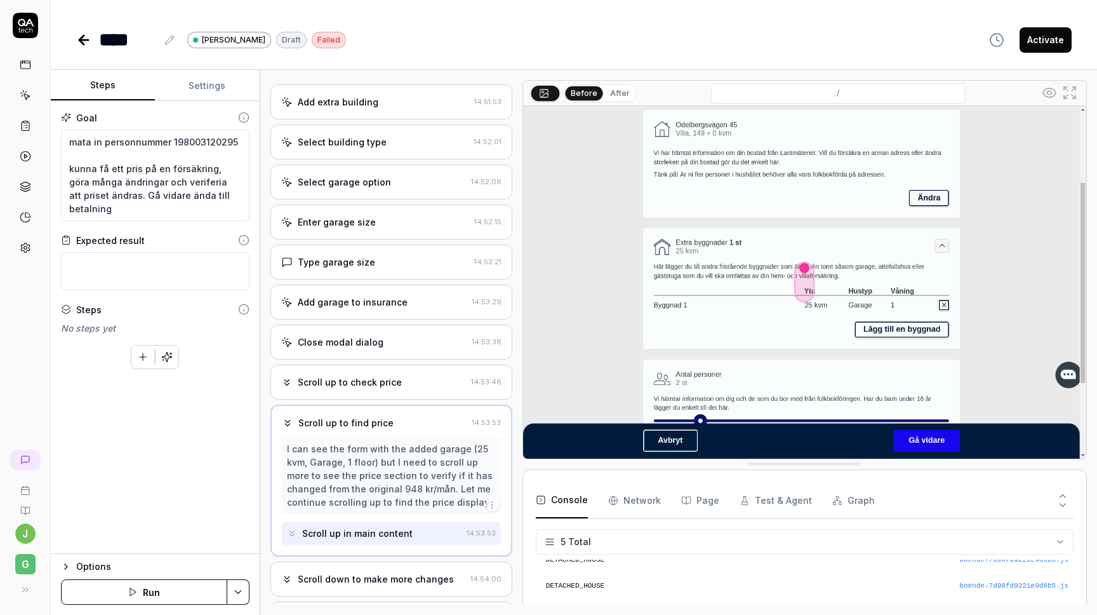
scroll to position [269, 0]
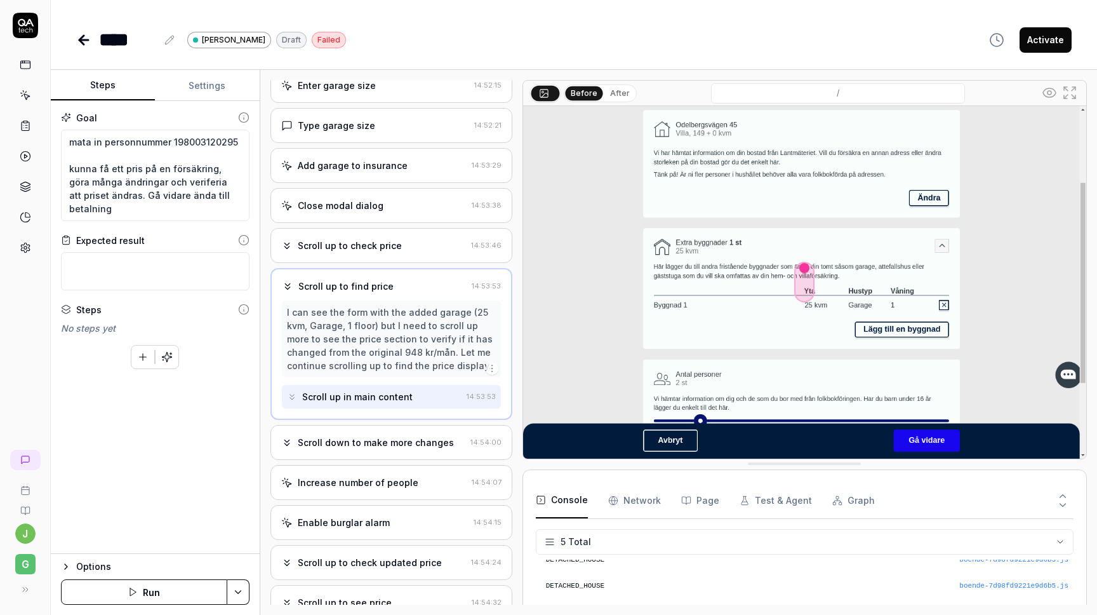
click at [351, 436] on div "Scroll down to make more changes" at bounding box center [376, 442] width 156 height 13
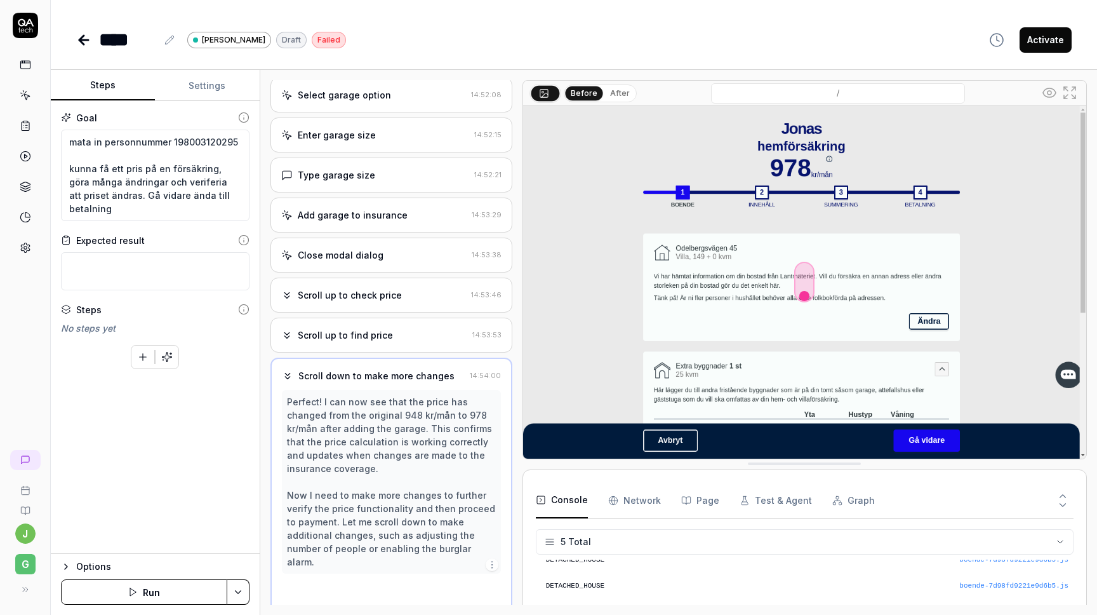
scroll to position [353, 0]
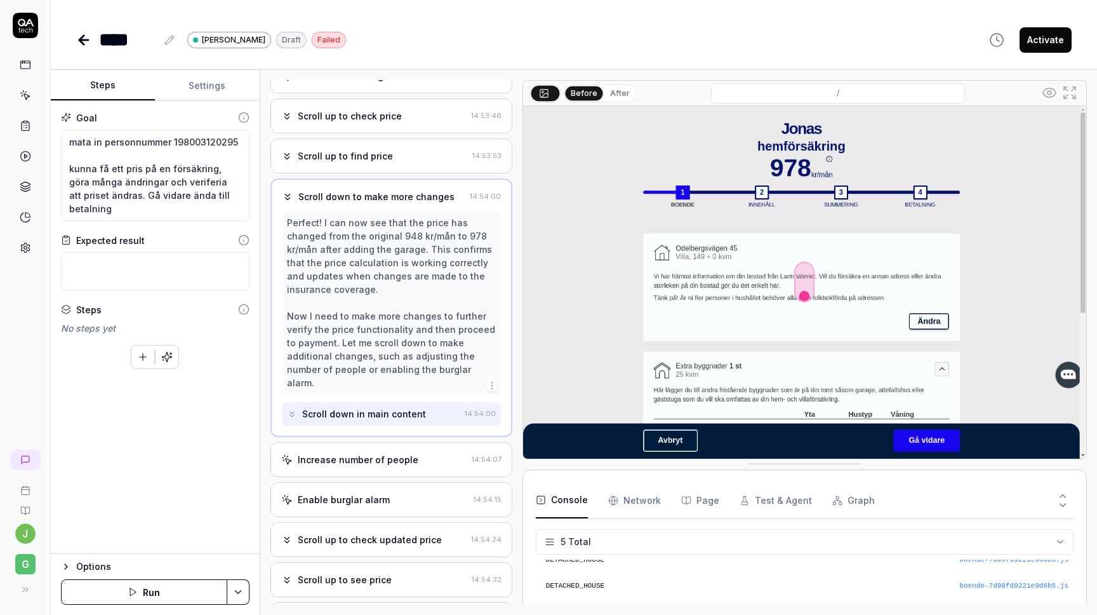
click at [364, 455] on div "Increase number of people 14:54:07" at bounding box center [392, 459] width 242 height 35
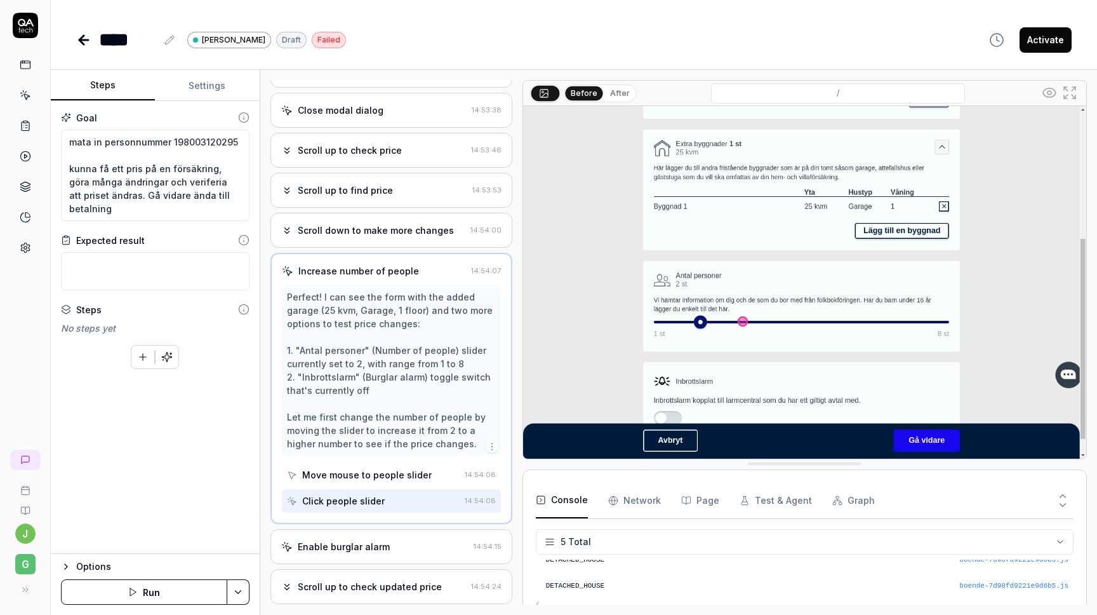
scroll to position [512, 0]
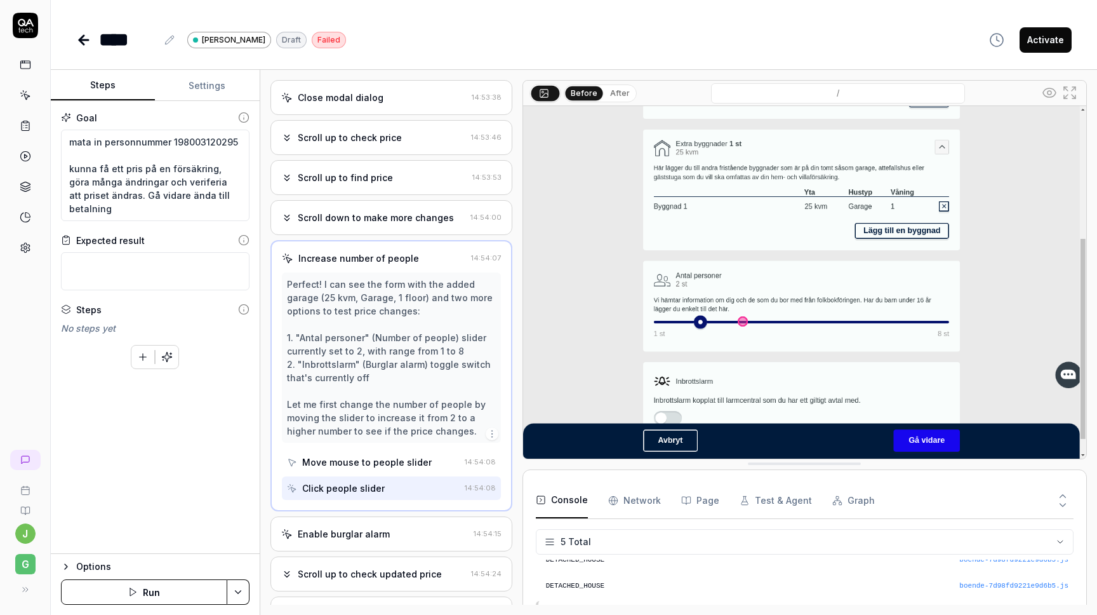
click at [351, 532] on div "Enable burglar alarm" at bounding box center [344, 533] width 92 height 13
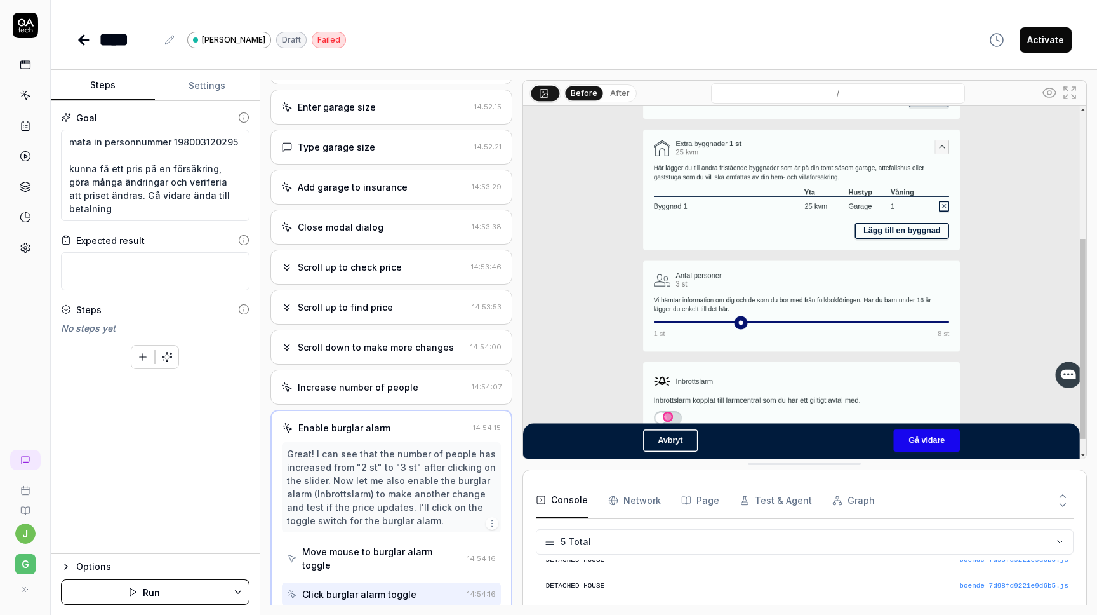
scroll to position [379, 0]
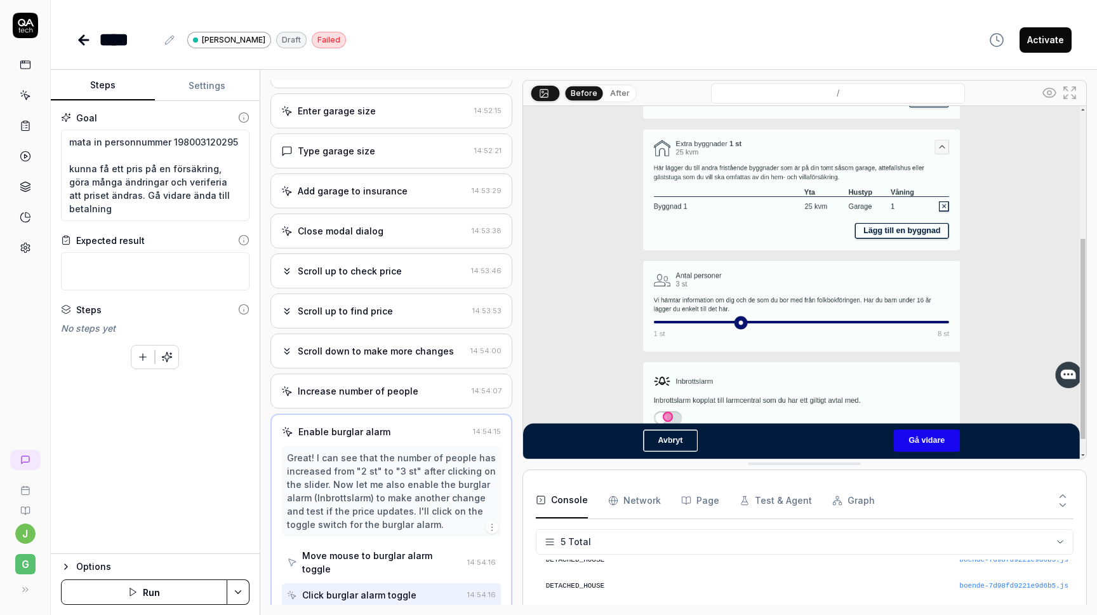
click at [428, 583] on div "Click burglar alarm toggle" at bounding box center [374, 594] width 175 height 23
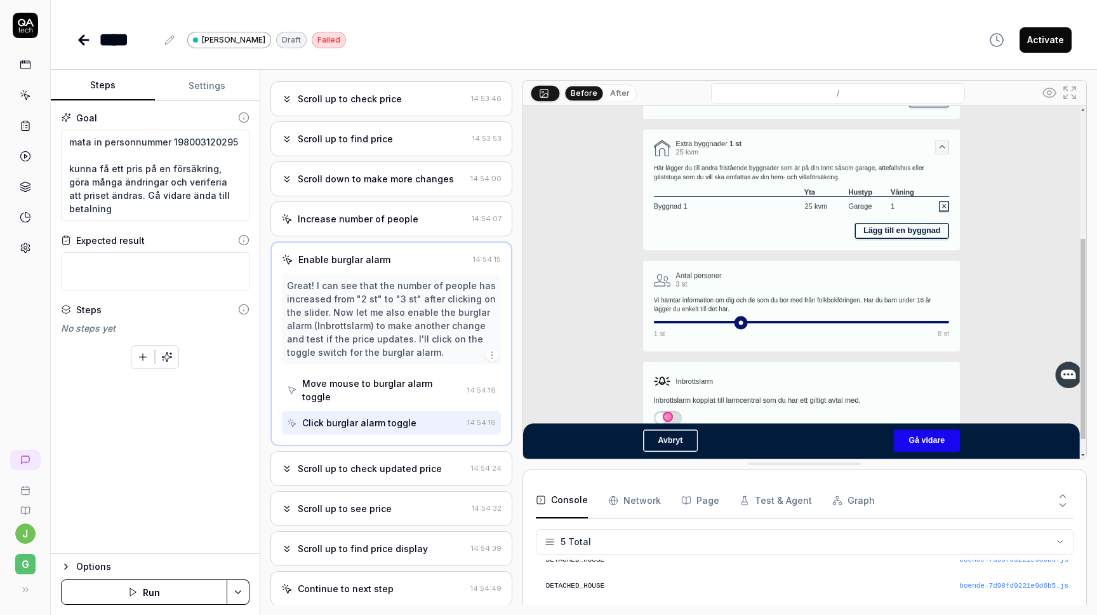
click at [401, 464] on div "Scroll up to check updated price 14:54:24" at bounding box center [392, 468] width 242 height 35
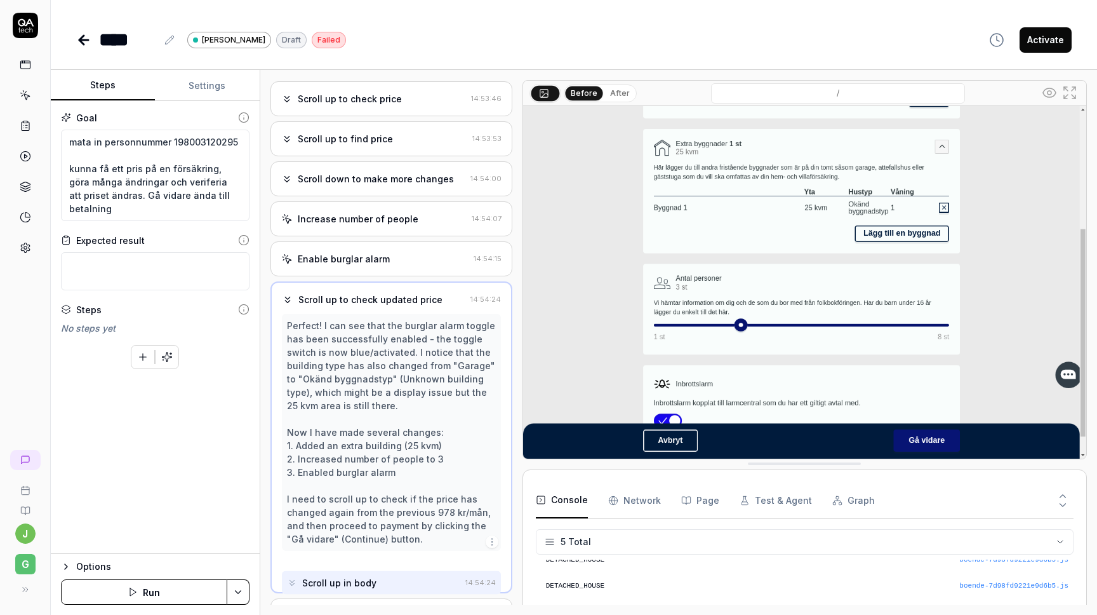
scroll to position [540, 0]
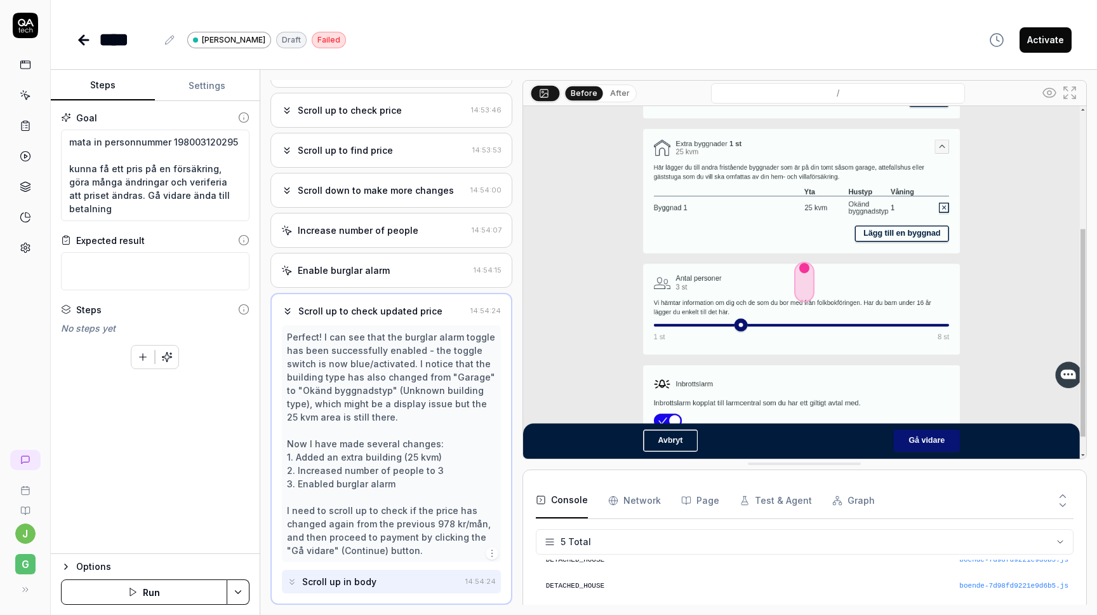
click at [360, 267] on div "Enable burglar alarm" at bounding box center [344, 270] width 92 height 13
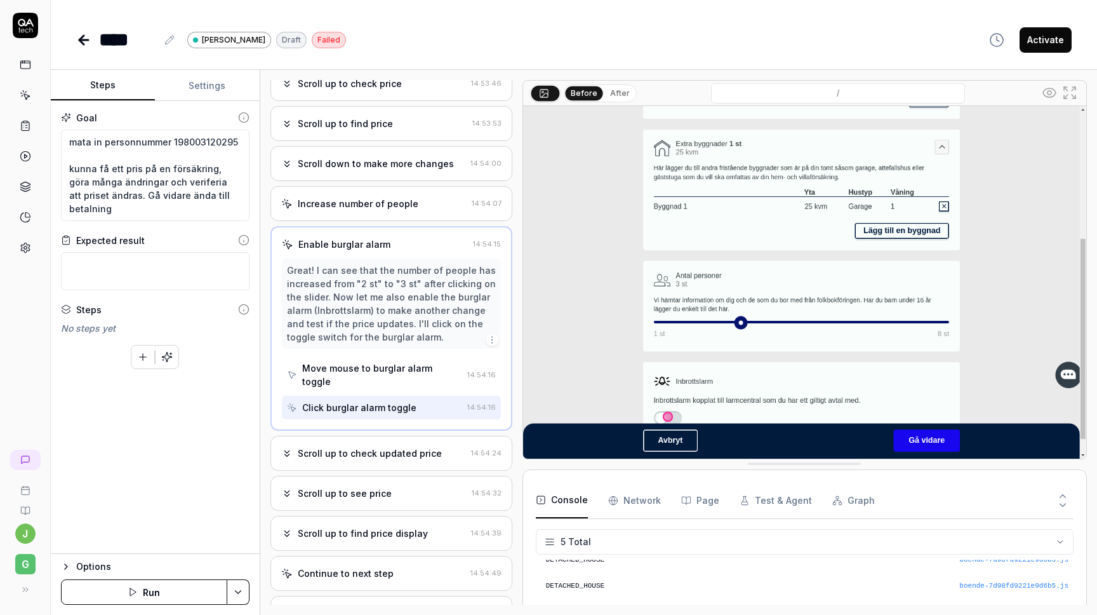
scroll to position [606, 0]
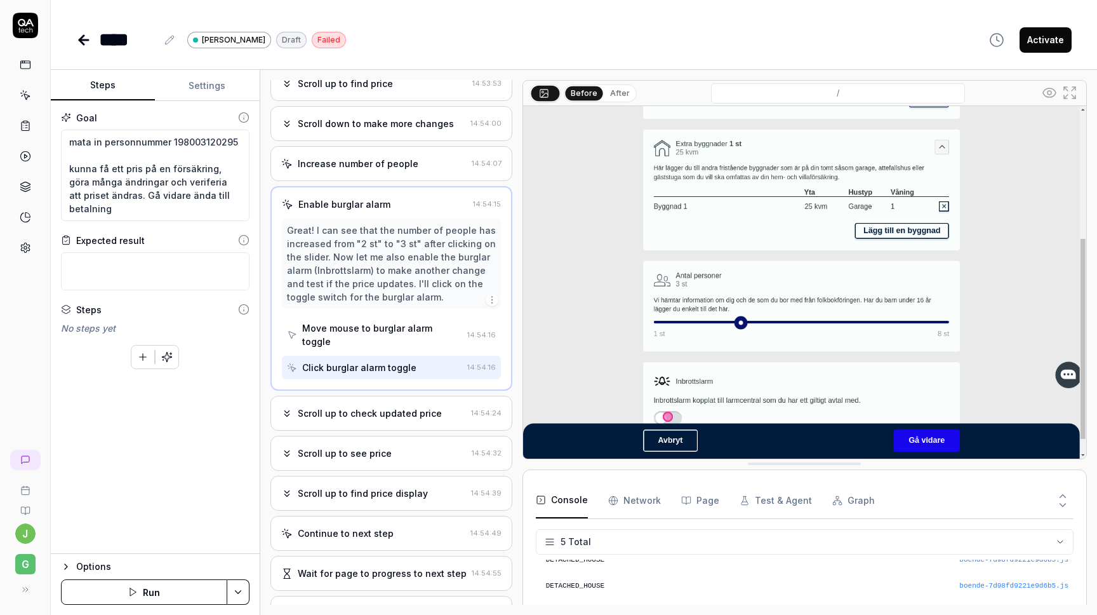
click at [371, 406] on div "Scroll up to check updated price" at bounding box center [370, 412] width 144 height 13
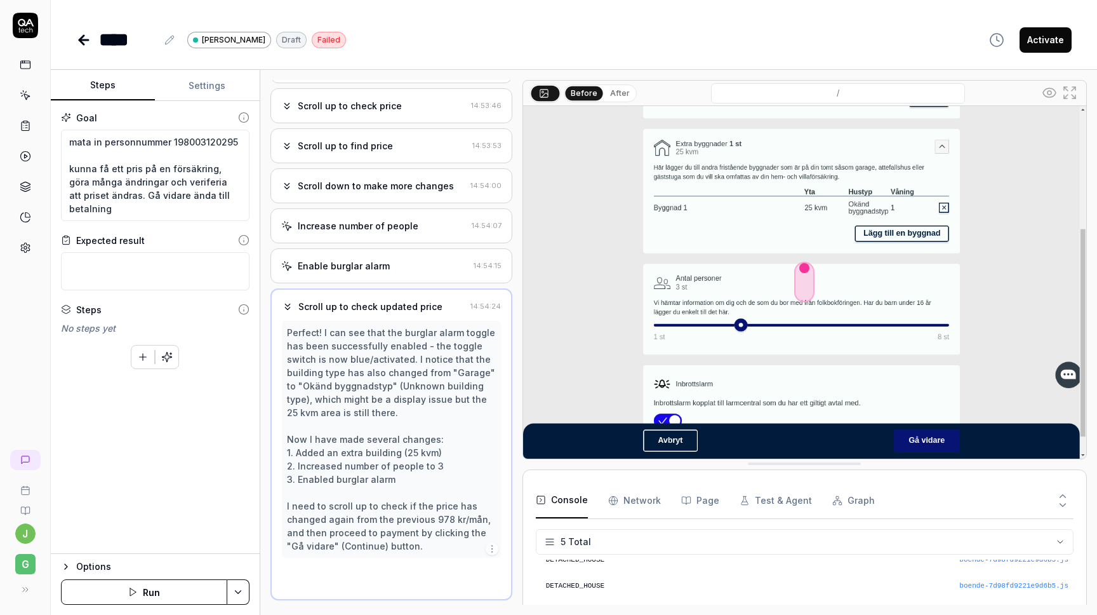
scroll to position [540, 0]
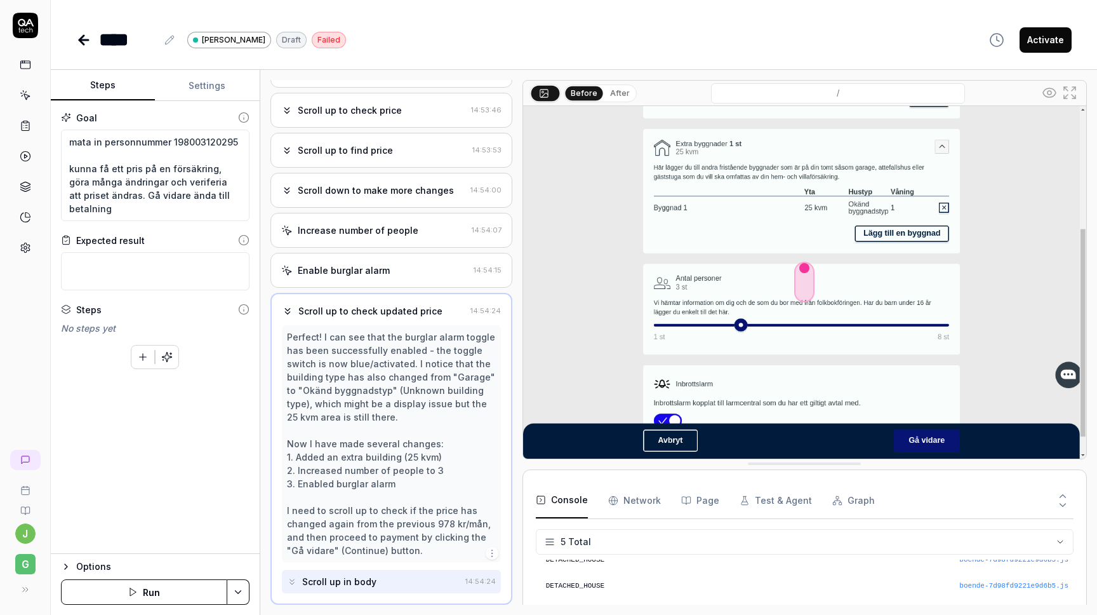
click at [632, 503] on Requests "Network" at bounding box center [634, 501] width 53 height 36
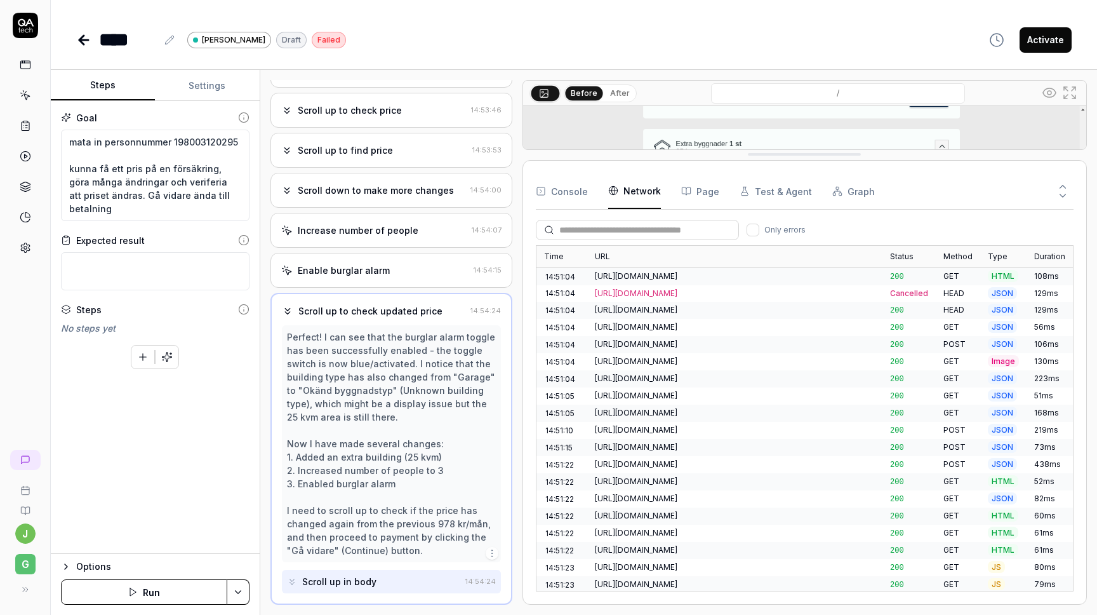
drag, startPoint x: 725, startPoint y: 464, endPoint x: 714, endPoint y: 155, distance: 309.4
click at [692, 493] on div "[URL][DOMAIN_NAME]" at bounding box center [735, 498] width 280 height 11
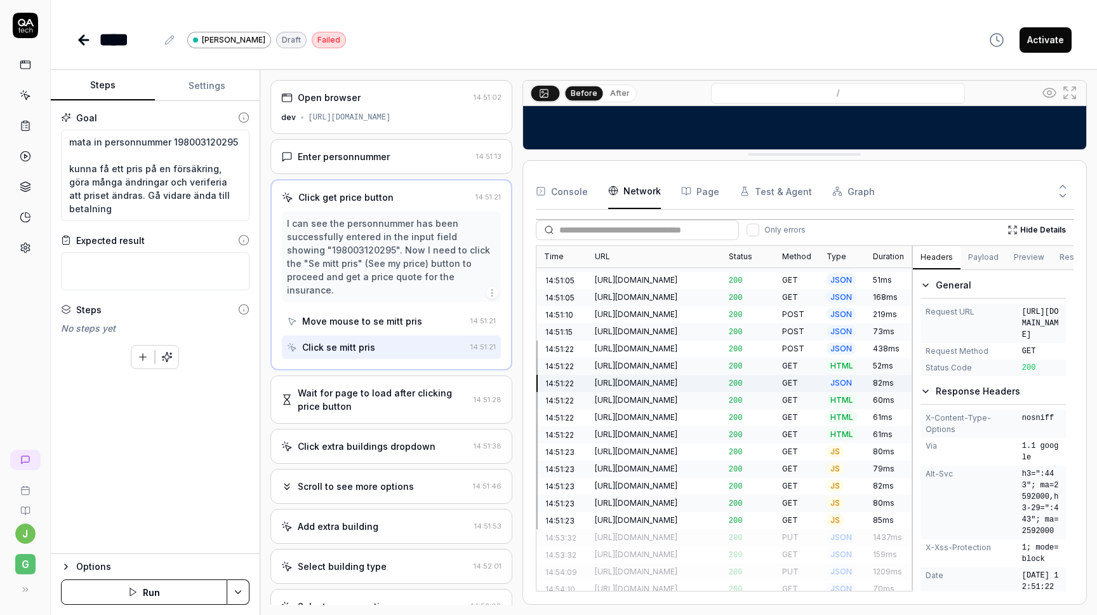
scroll to position [138, 0]
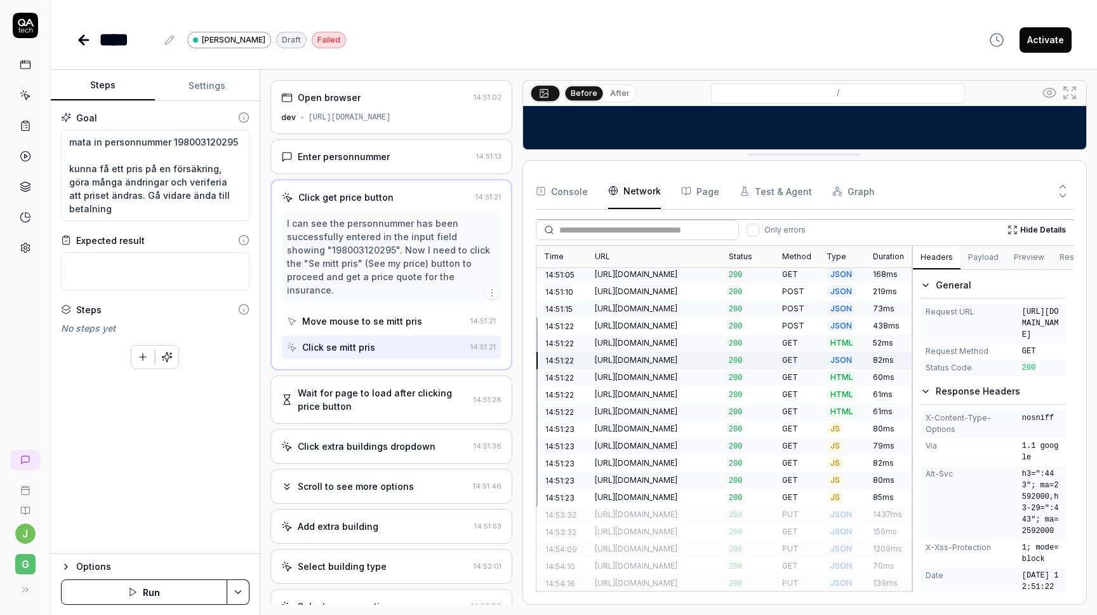
click at [620, 491] on div "[URL][DOMAIN_NAME]" at bounding box center [654, 496] width 119 height 11
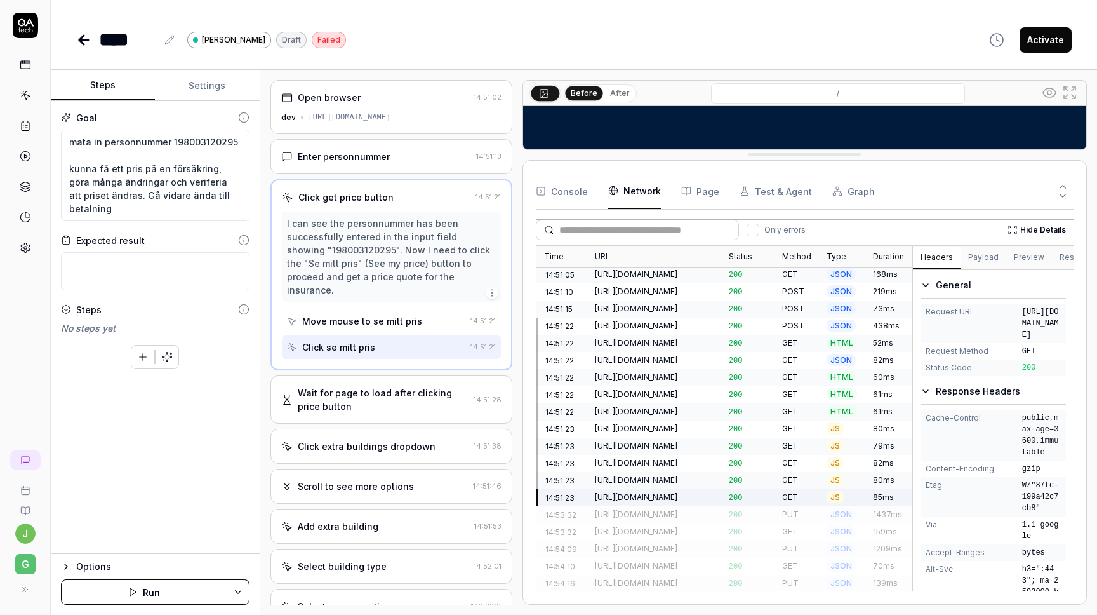
click at [620, 474] on div "[URL][DOMAIN_NAME]" at bounding box center [654, 479] width 119 height 11
click at [636, 354] on div "[URL][DOMAIN_NAME]" at bounding box center [654, 359] width 119 height 11
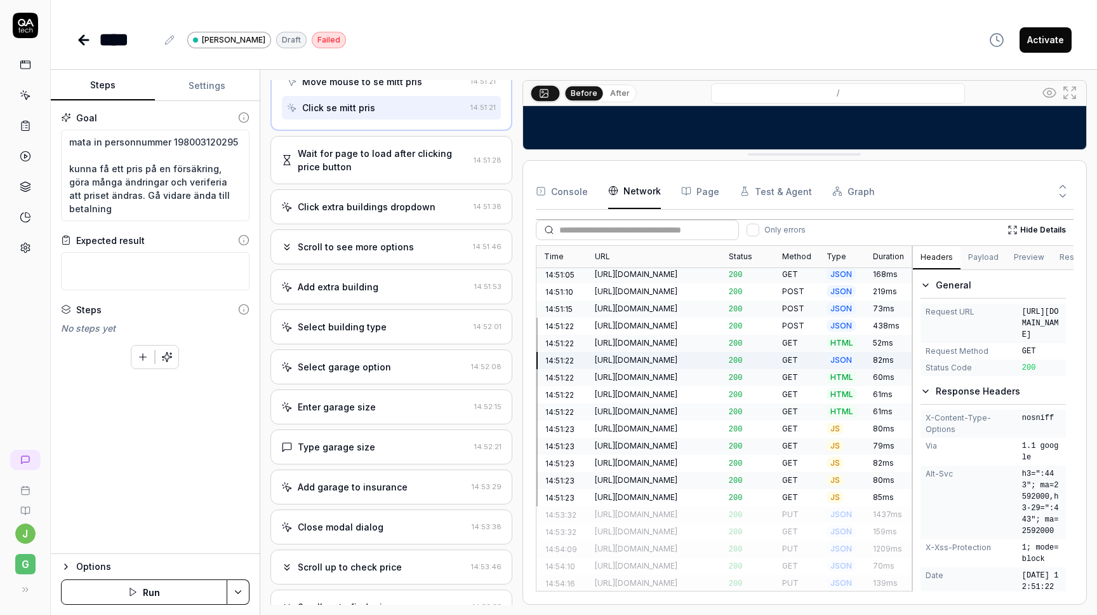
scroll to position [352, 0]
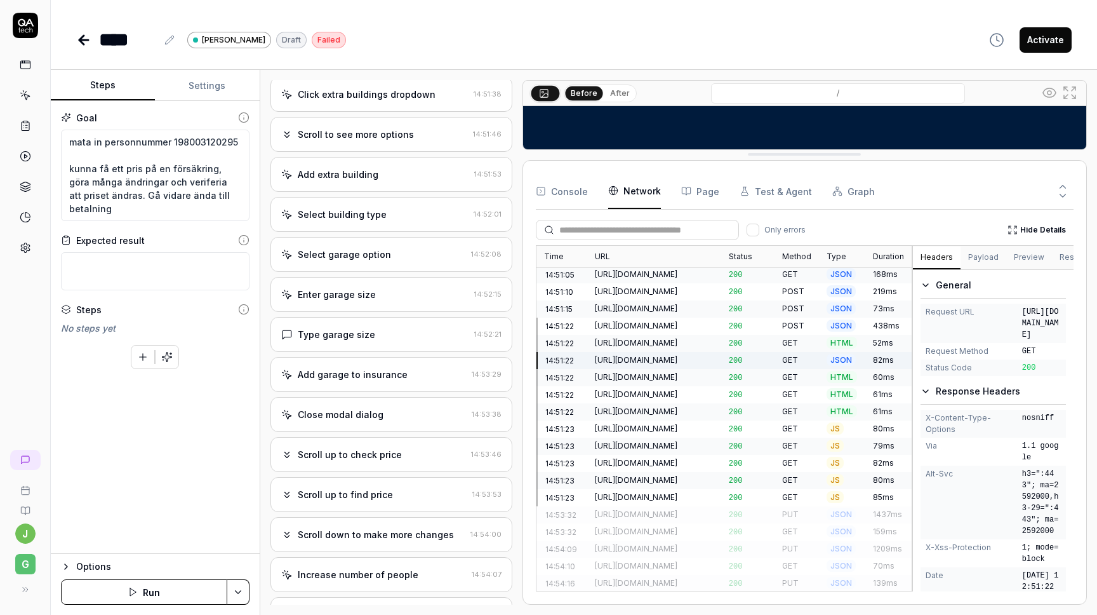
click at [360, 488] on div "Scroll up to find price" at bounding box center [345, 494] width 95 height 13
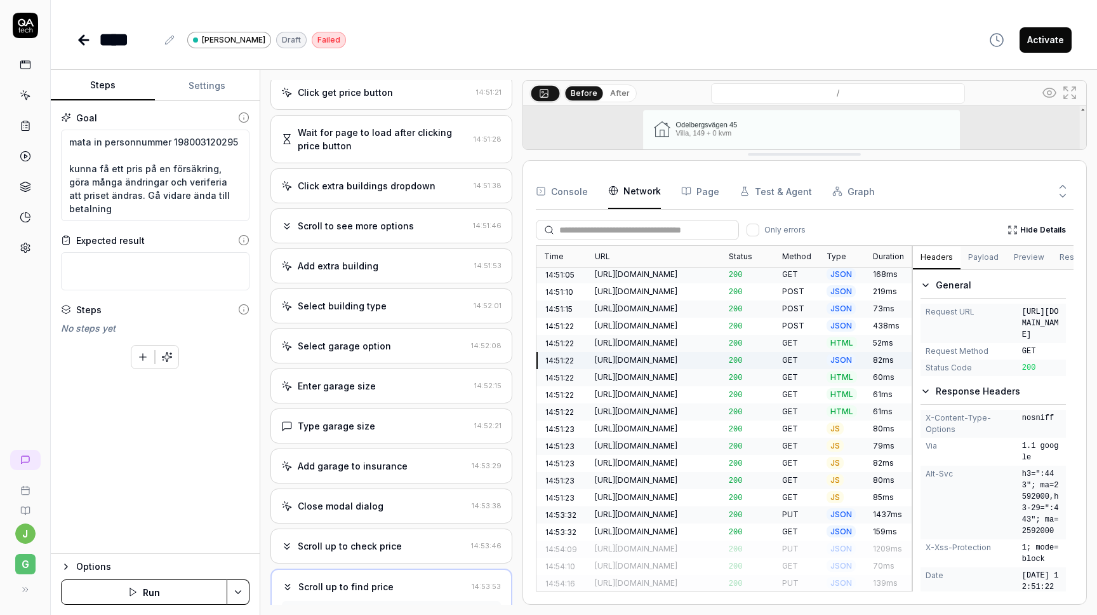
scroll to position [103, 0]
click at [373, 265] on div "Add extra building" at bounding box center [338, 266] width 81 height 13
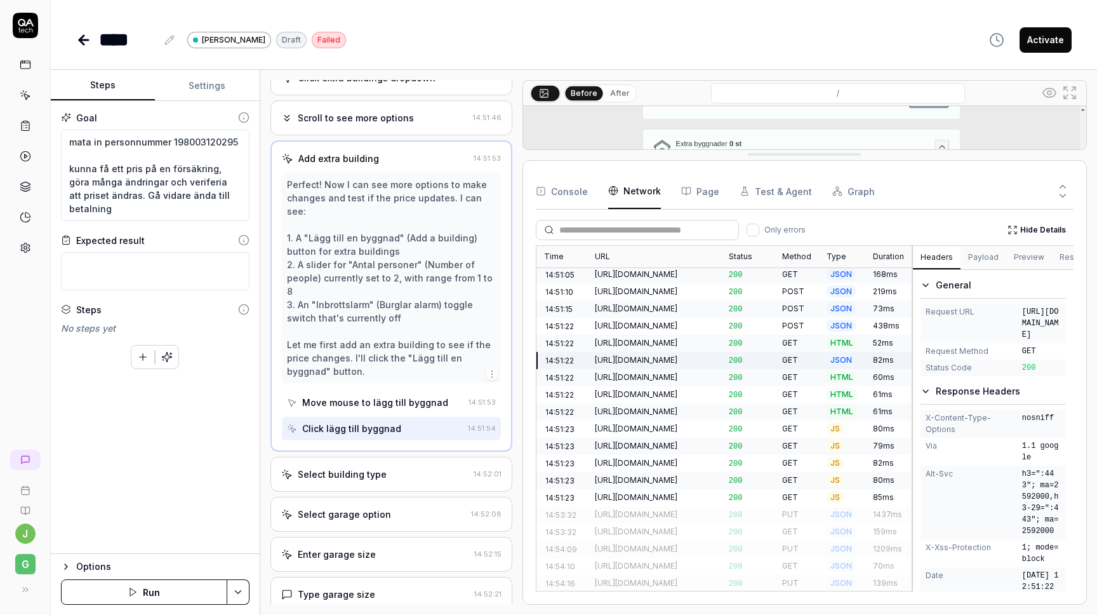
scroll to position [211, 0]
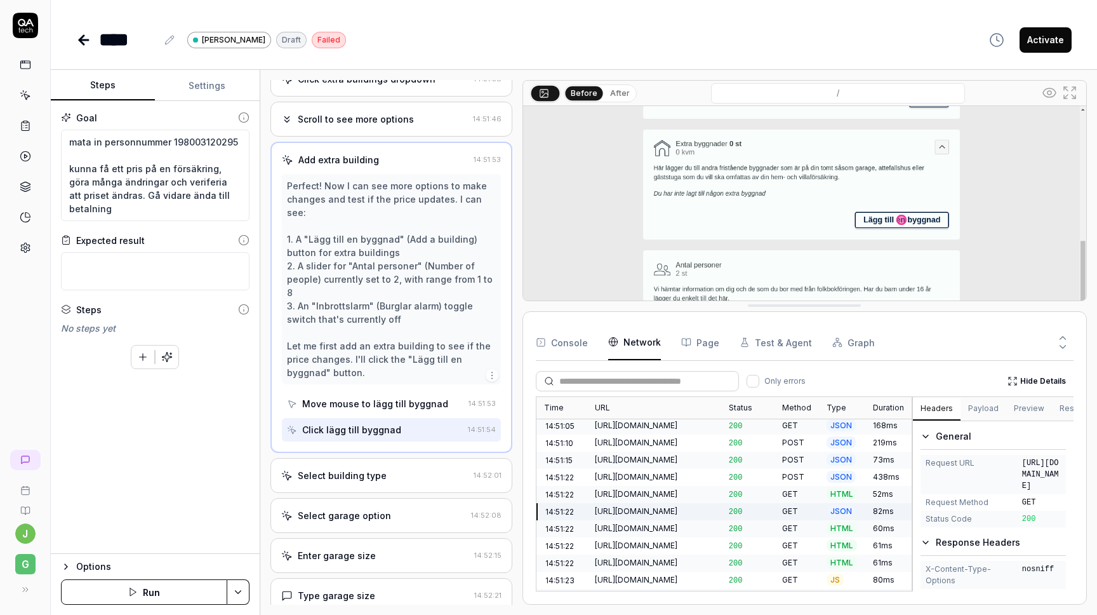
drag, startPoint x: 688, startPoint y: 158, endPoint x: 679, endPoint y: 380, distance: 222.4
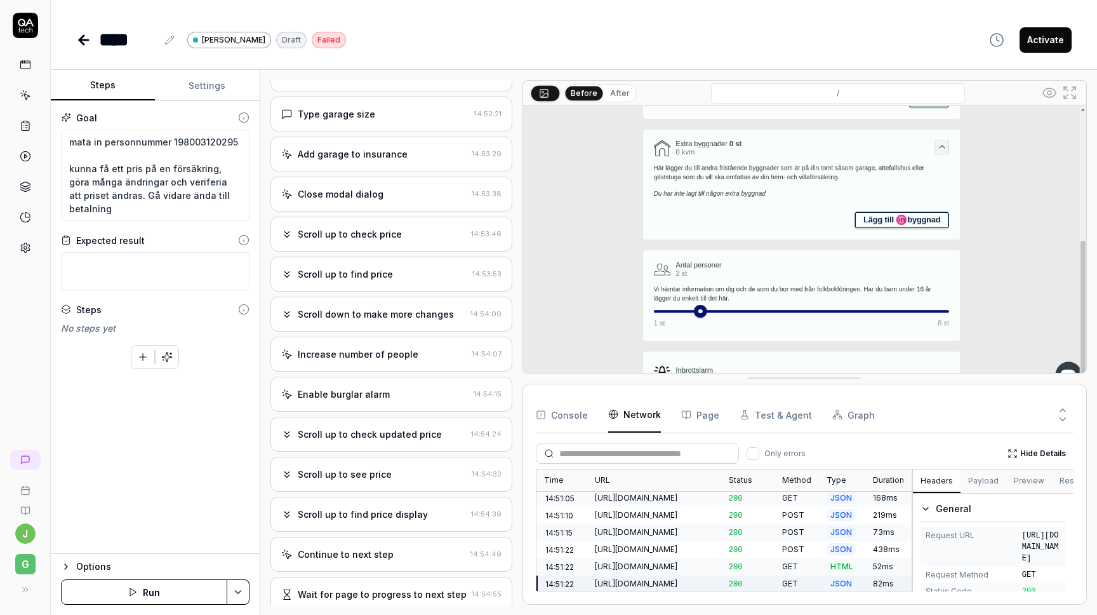
scroll to position [806, 0]
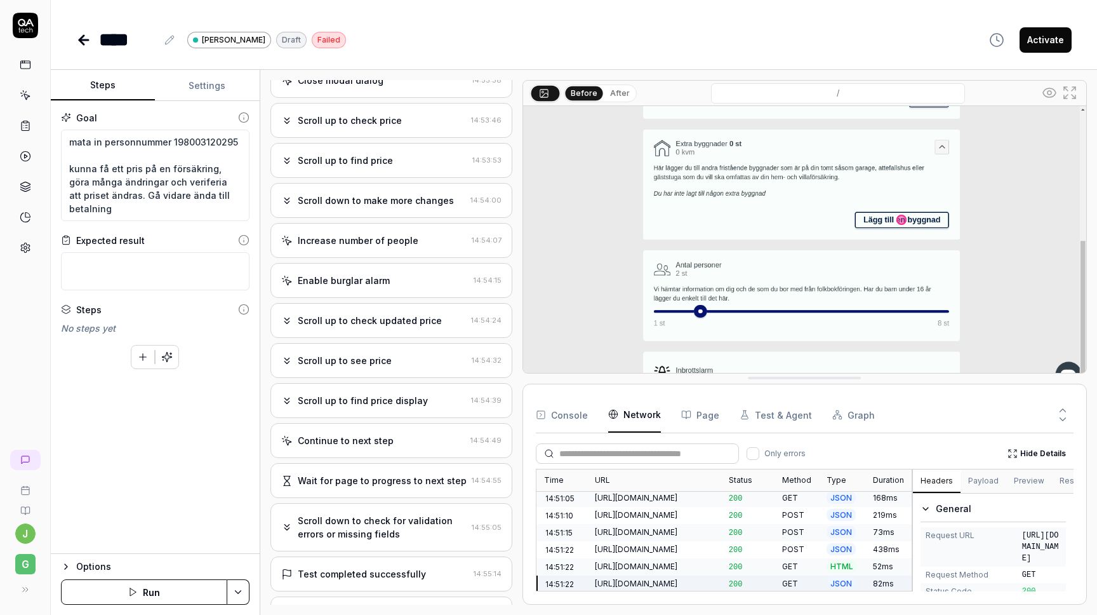
click at [352, 314] on div "Scroll up to check updated price" at bounding box center [370, 320] width 144 height 13
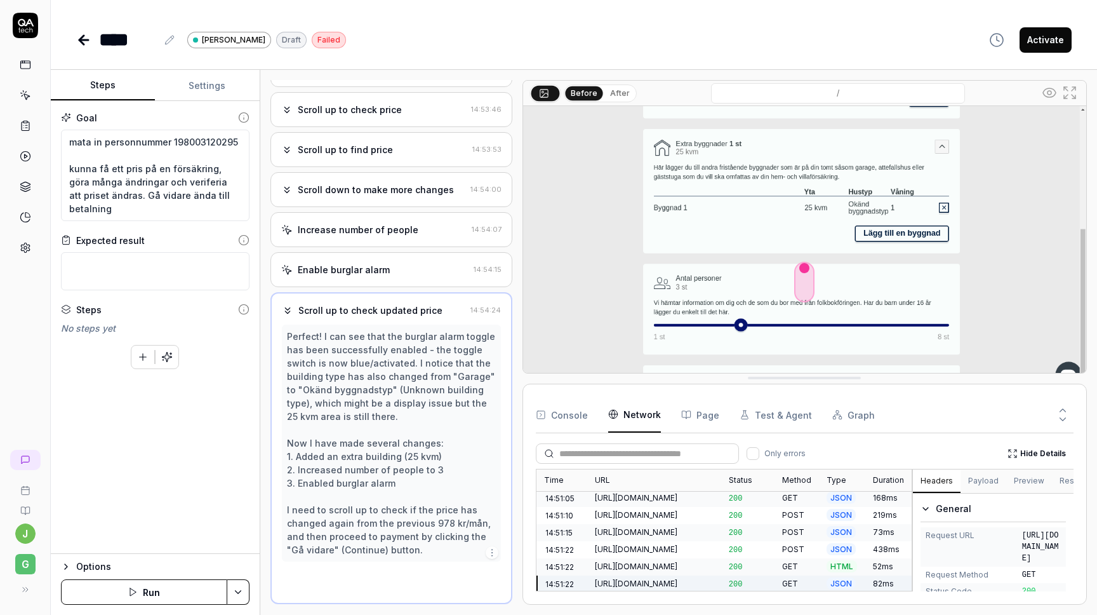
scroll to position [540, 0]
click at [369, 275] on div "Enable burglar alarm" at bounding box center [344, 270] width 92 height 13
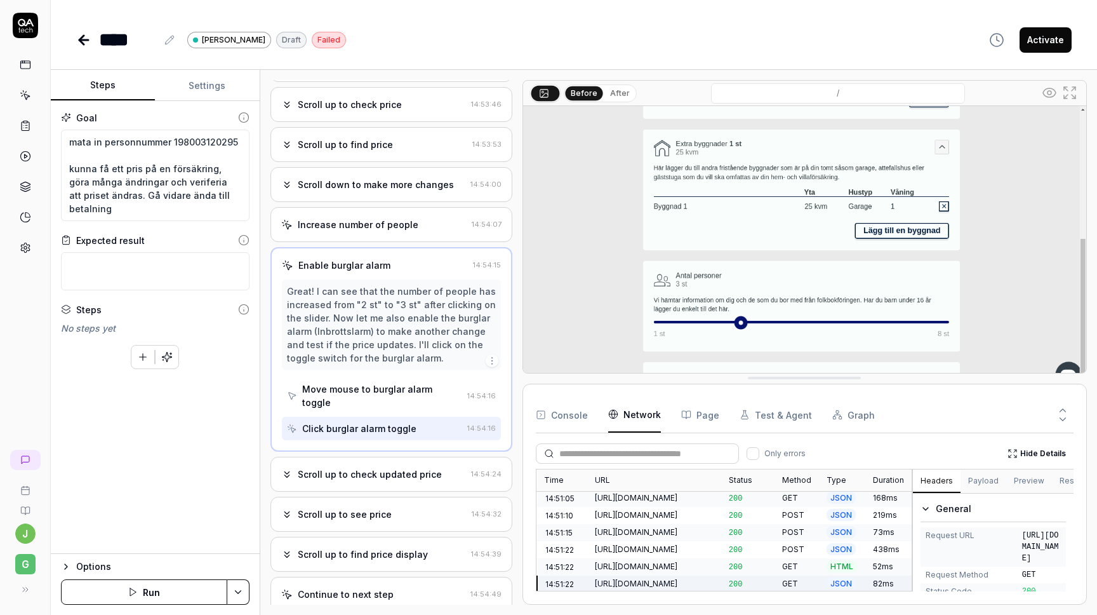
scroll to position [549, 0]
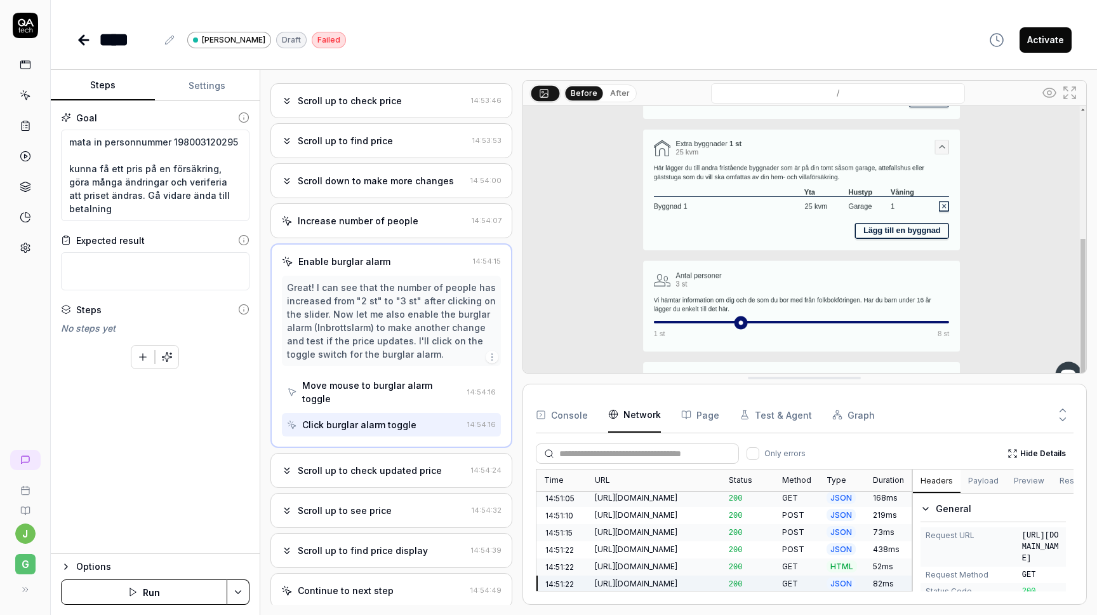
click at [371, 464] on div "Scroll up to check updated price" at bounding box center [370, 470] width 144 height 13
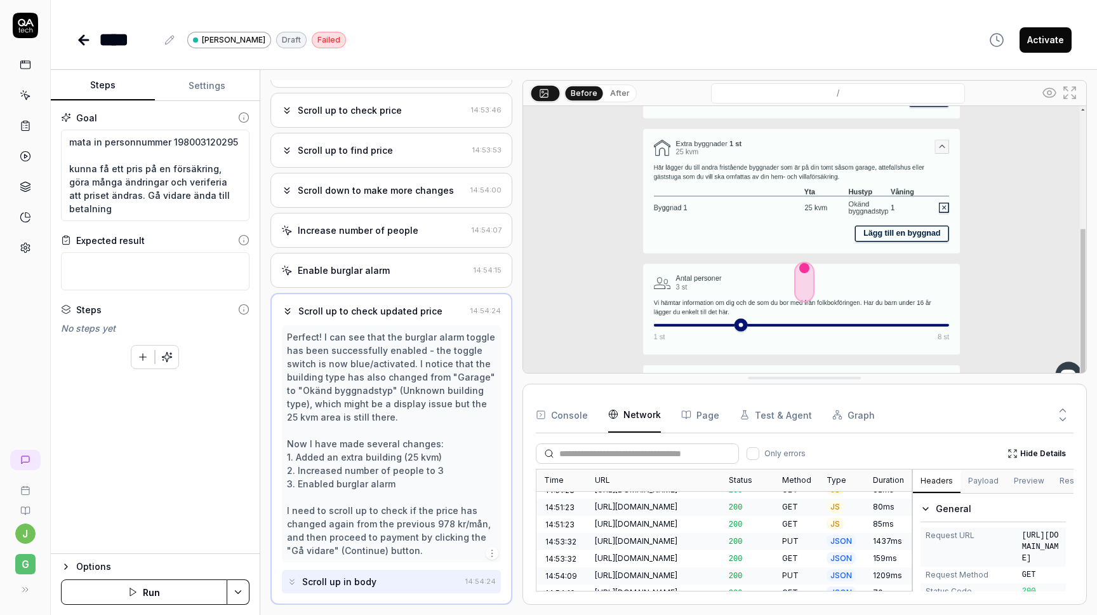
scroll to position [362, 0]
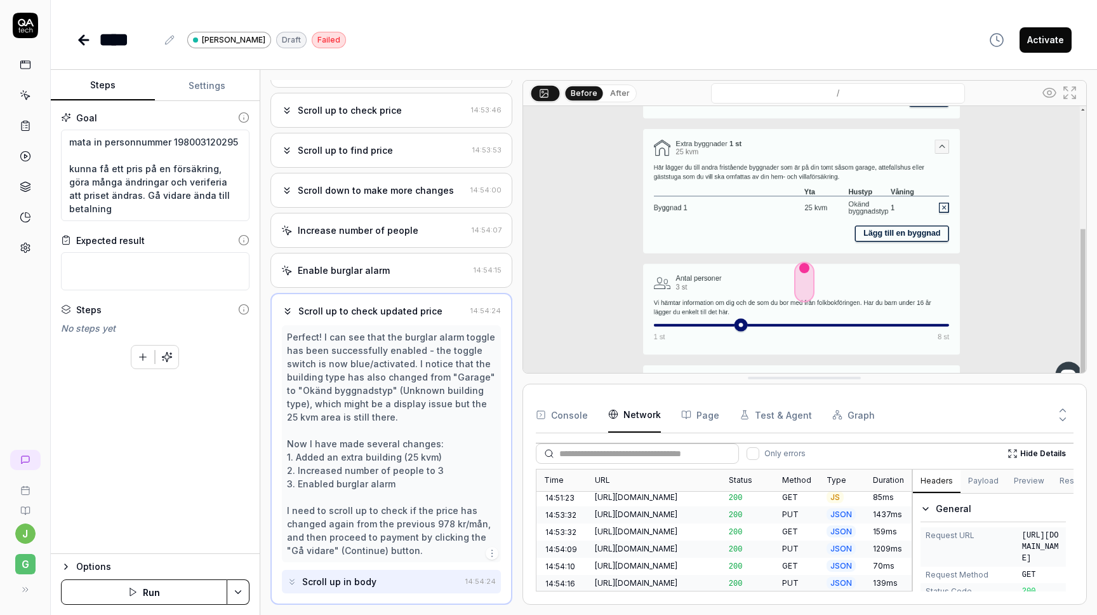
click at [660, 577] on div "[URL][DOMAIN_NAME]" at bounding box center [654, 582] width 119 height 11
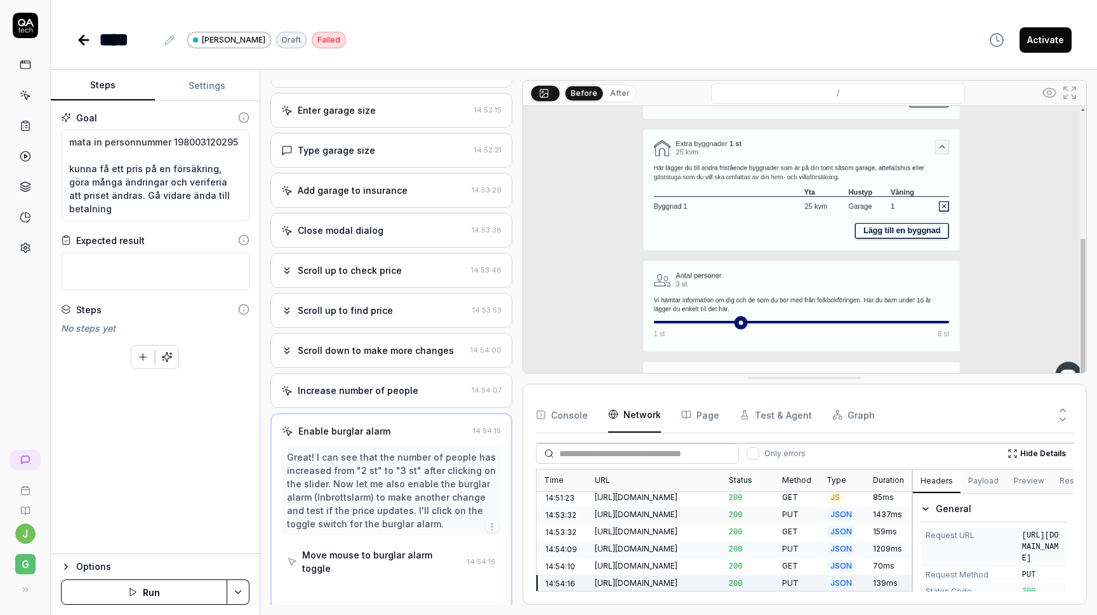
scroll to position [379, 0]
click at [643, 577] on div "[URL][DOMAIN_NAME]" at bounding box center [654, 582] width 119 height 11
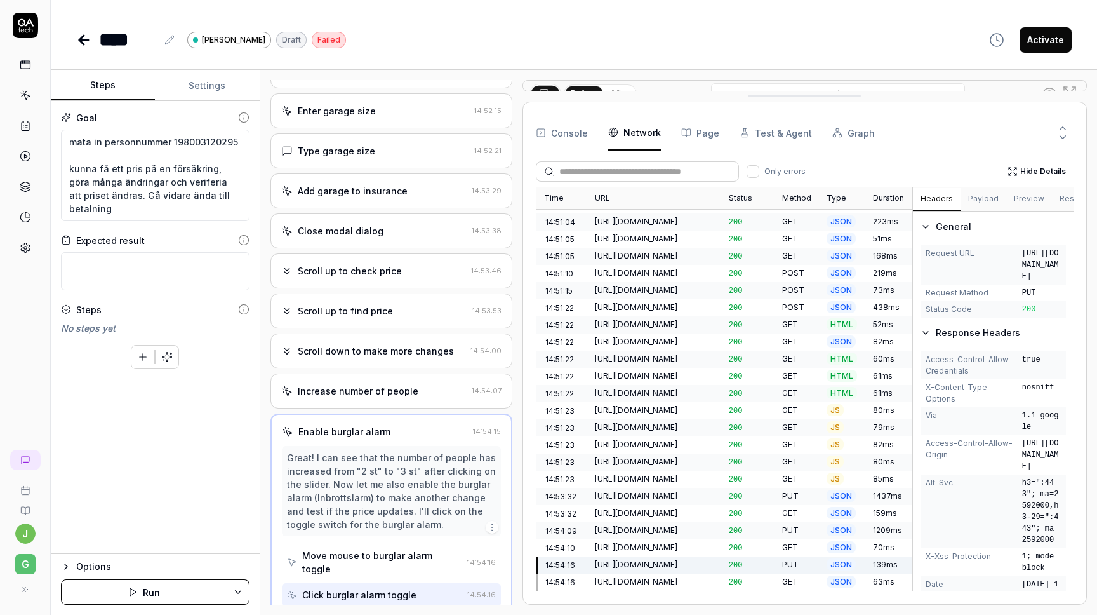
scroll to position [79, 0]
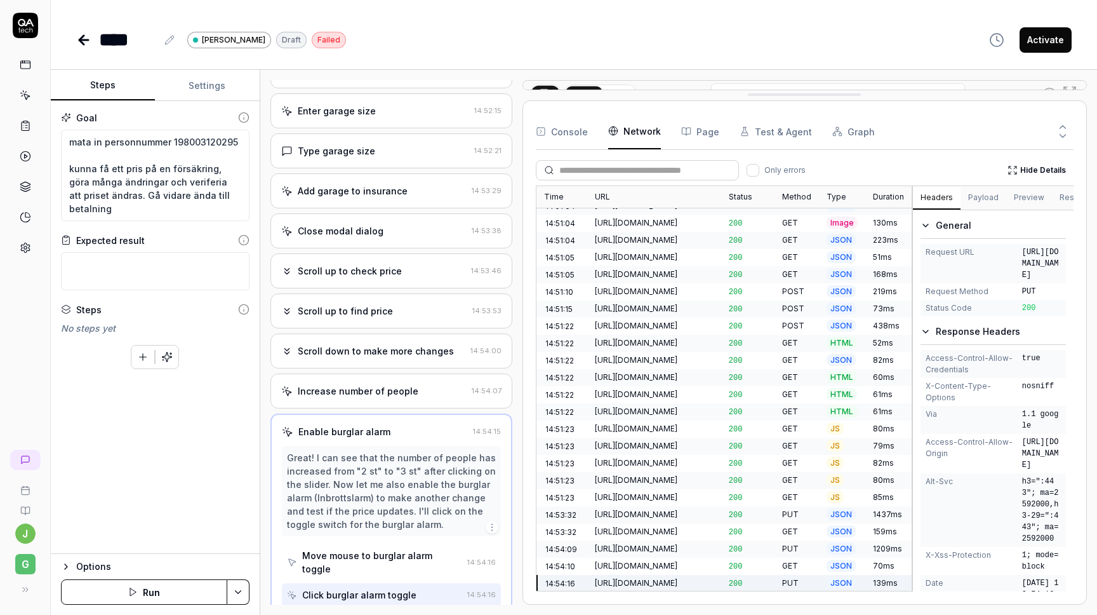
drag, startPoint x: 605, startPoint y: 380, endPoint x: 611, endPoint y: 97, distance: 283.3
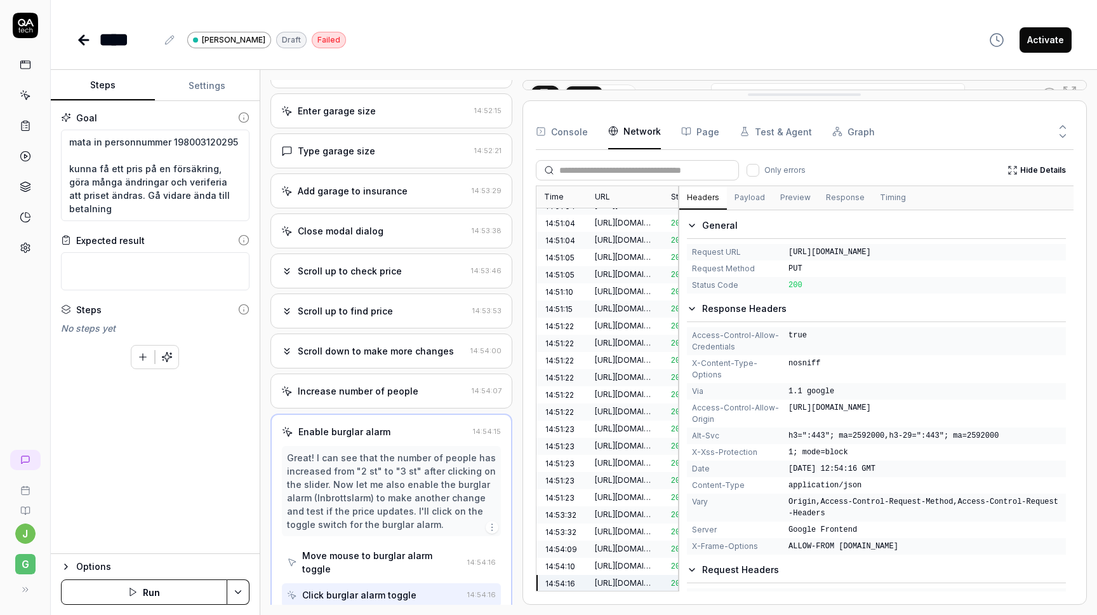
click at [680, 326] on div "Time URL Status Method Type Duration 14:51:04 [URL][DOMAIN_NAME] 200 GET HTML 1…" at bounding box center [805, 388] width 538 height 406
click at [738, 192] on button "Payload" at bounding box center [751, 198] width 46 height 23
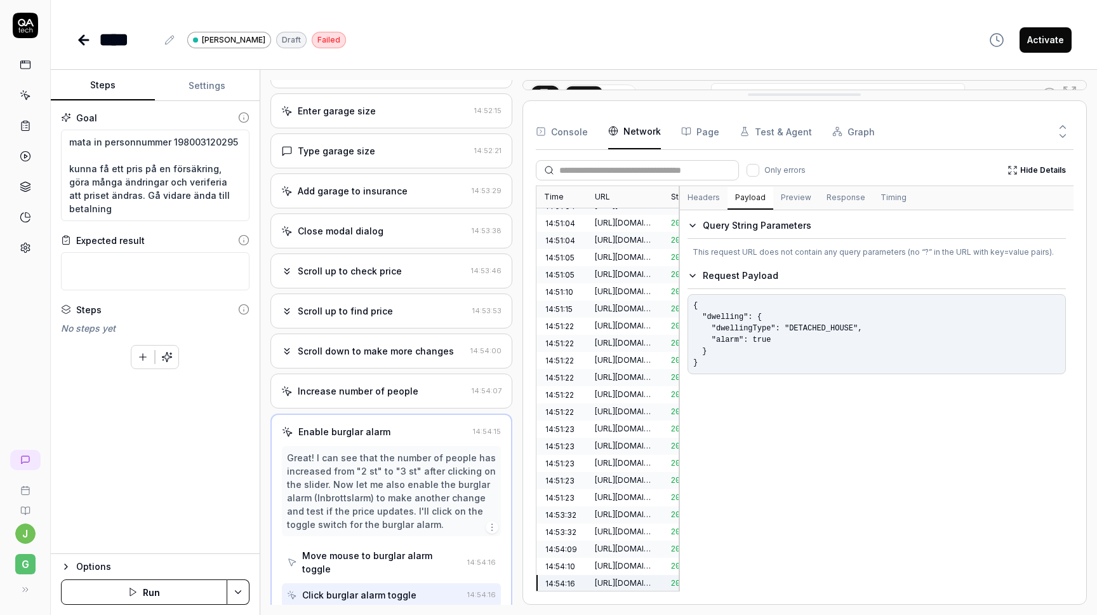
click at [829, 198] on button "Response" at bounding box center [846, 198] width 54 height 23
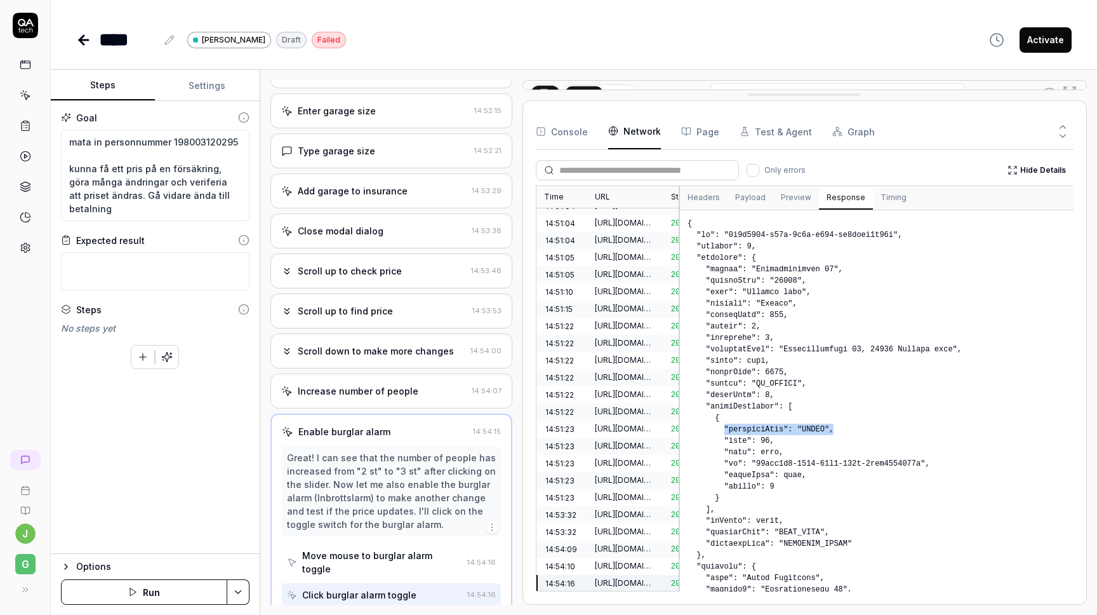
drag, startPoint x: 722, startPoint y: 428, endPoint x: 841, endPoint y: 424, distance: 119.4
click at [841, 424] on pre at bounding box center [877, 401] width 394 height 382
click at [810, 430] on pre at bounding box center [877, 401] width 394 height 382
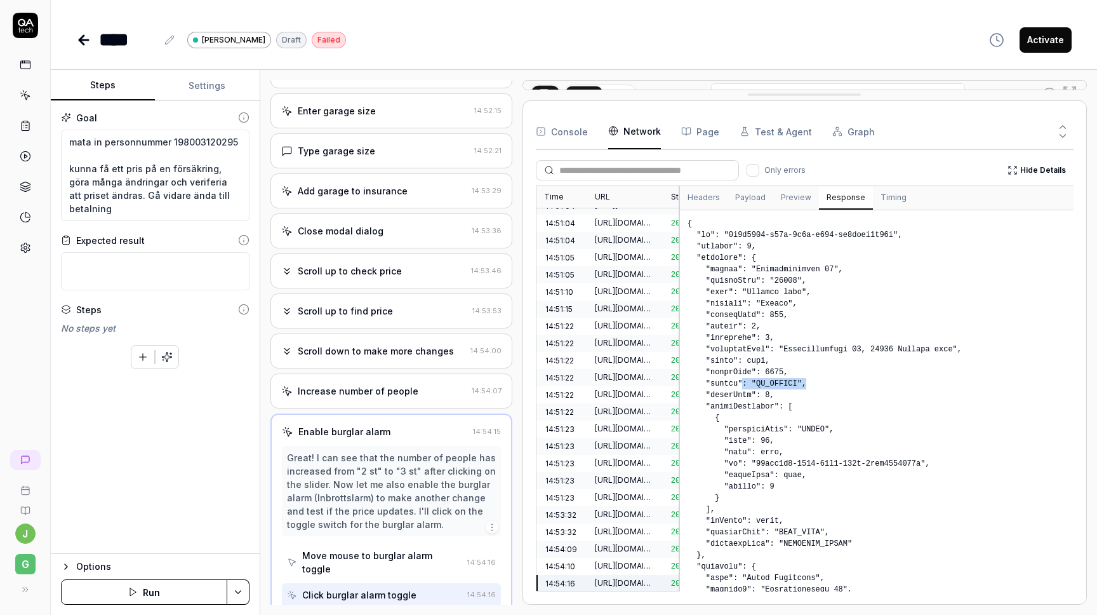
drag, startPoint x: 743, startPoint y: 385, endPoint x: 806, endPoint y: 385, distance: 62.9
click at [806, 385] on pre at bounding box center [877, 401] width 394 height 382
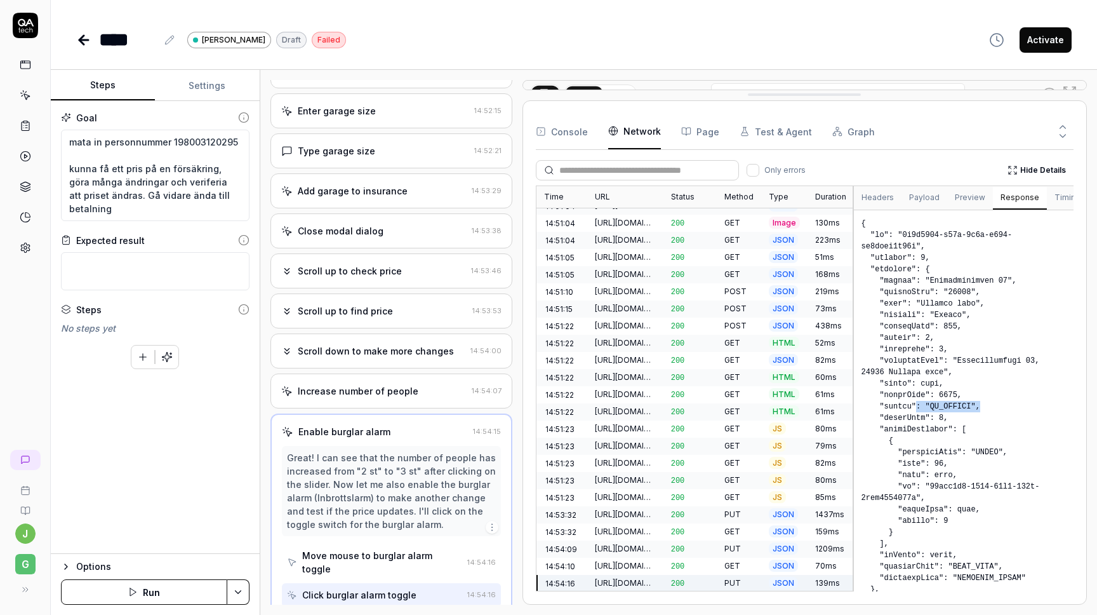
click at [853, 234] on div "Time URL Status Method Type Duration 14:51:04 [URL][DOMAIN_NAME] 200 GET HTML 1…" at bounding box center [805, 388] width 538 height 406
click at [912, 201] on button "Payload" at bounding box center [925, 198] width 46 height 23
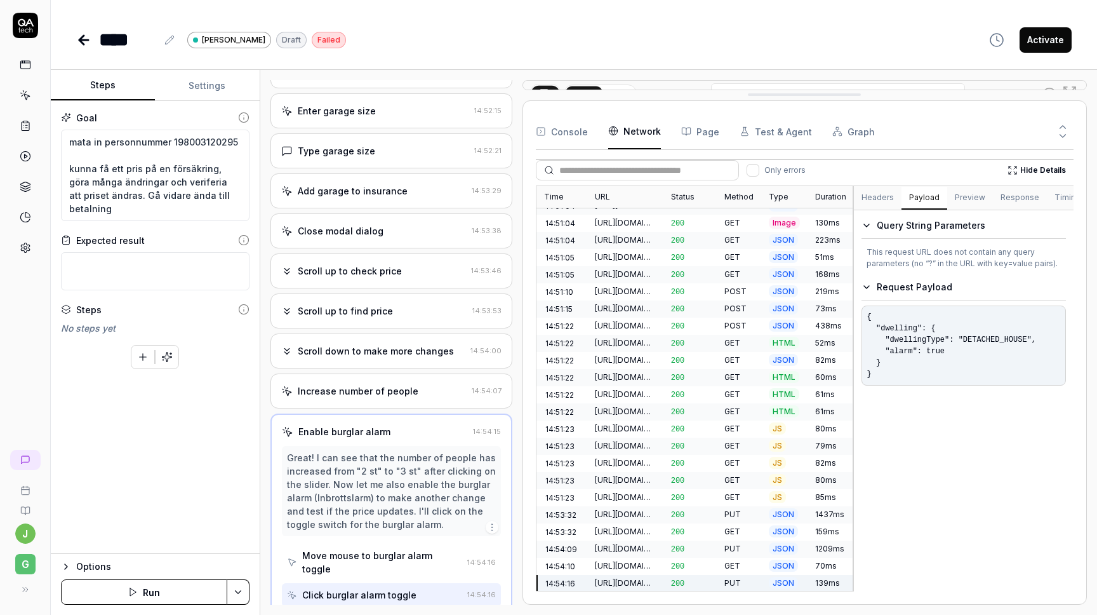
click at [717, 558] on div "200" at bounding box center [690, 566] width 53 height 17
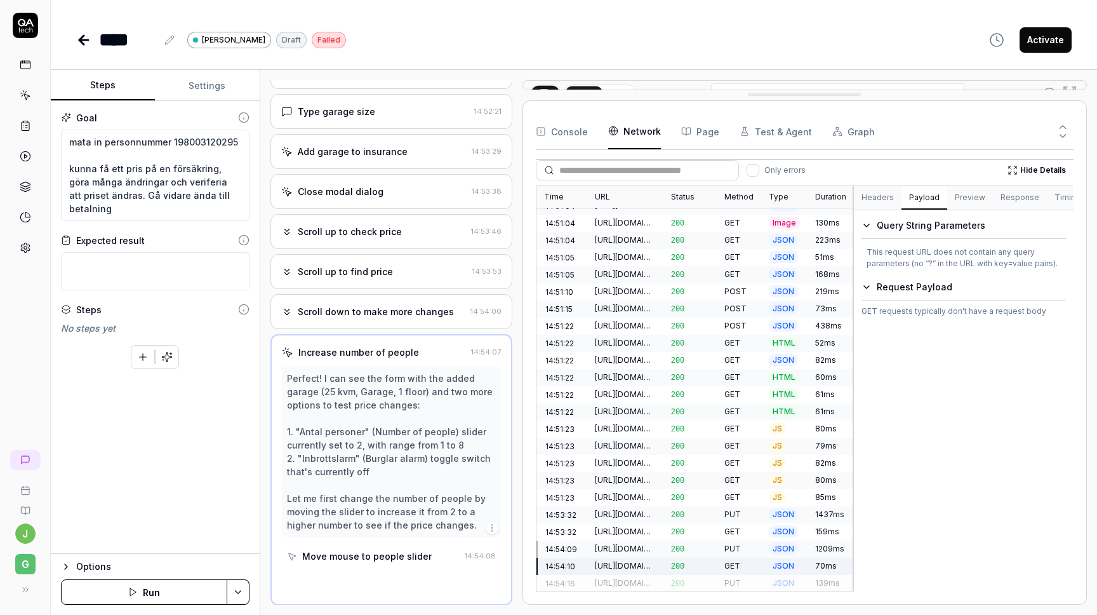
scroll to position [419, 0]
click at [966, 199] on button "Preview" at bounding box center [970, 198] width 46 height 23
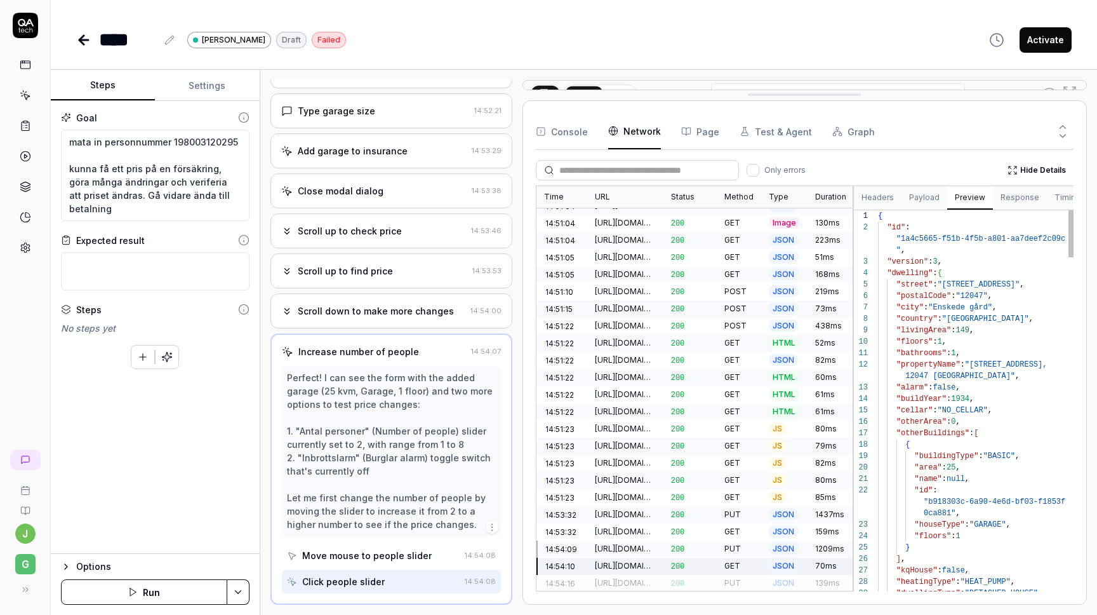
scroll to position [91, 0]
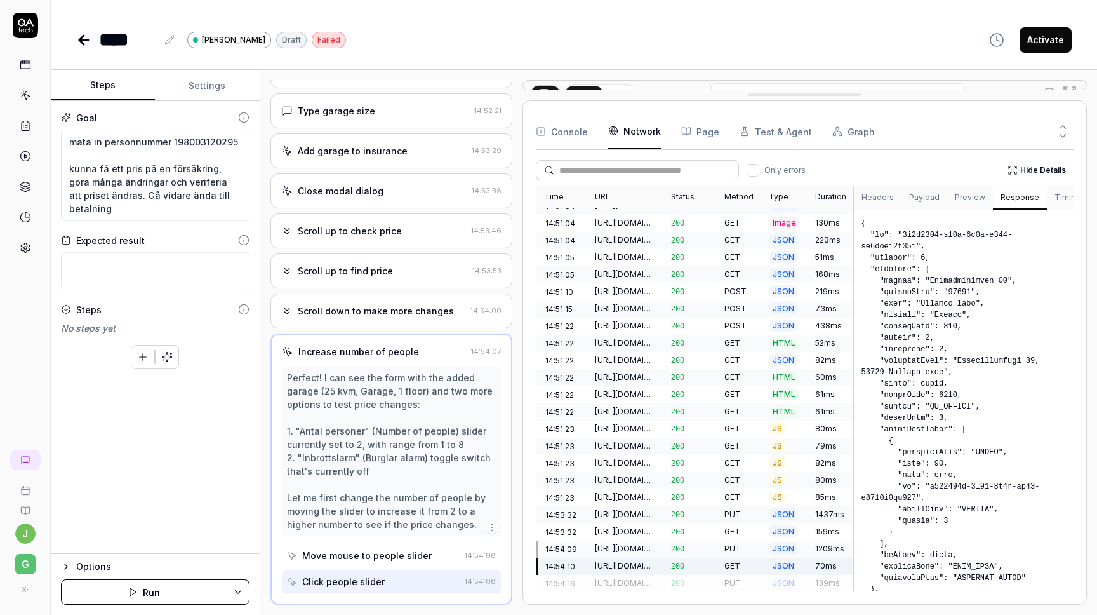
click at [1008, 199] on button "Response" at bounding box center [1020, 198] width 54 height 23
drag, startPoint x: 932, startPoint y: 450, endPoint x: 1014, endPoint y: 451, distance: 81.9
click at [1014, 451] on pre at bounding box center [964, 401] width 220 height 382
drag, startPoint x: 915, startPoint y: 507, endPoint x: 968, endPoint y: 500, distance: 53.7
click at [968, 500] on pre at bounding box center [964, 401] width 220 height 382
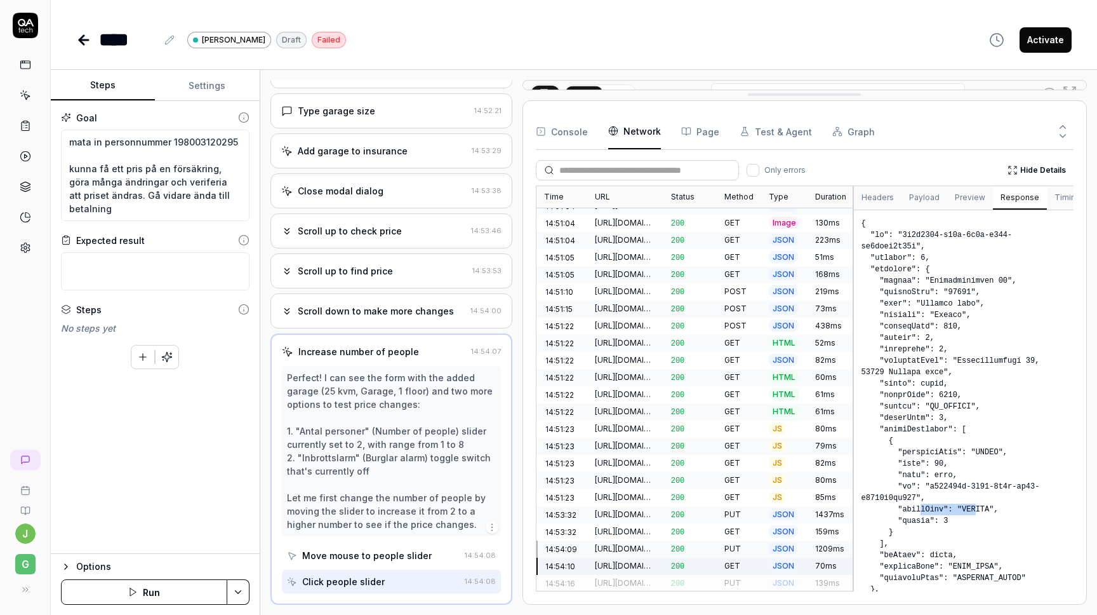
drag, startPoint x: 921, startPoint y: 509, endPoint x: 974, endPoint y: 509, distance: 52.7
click at [974, 509] on pre at bounding box center [964, 401] width 220 height 382
drag, startPoint x: 916, startPoint y: 446, endPoint x: 988, endPoint y: 446, distance: 71.8
click at [988, 446] on pre at bounding box center [964, 401] width 220 height 382
click at [765, 575] on div "JSON" at bounding box center [784, 583] width 46 height 17
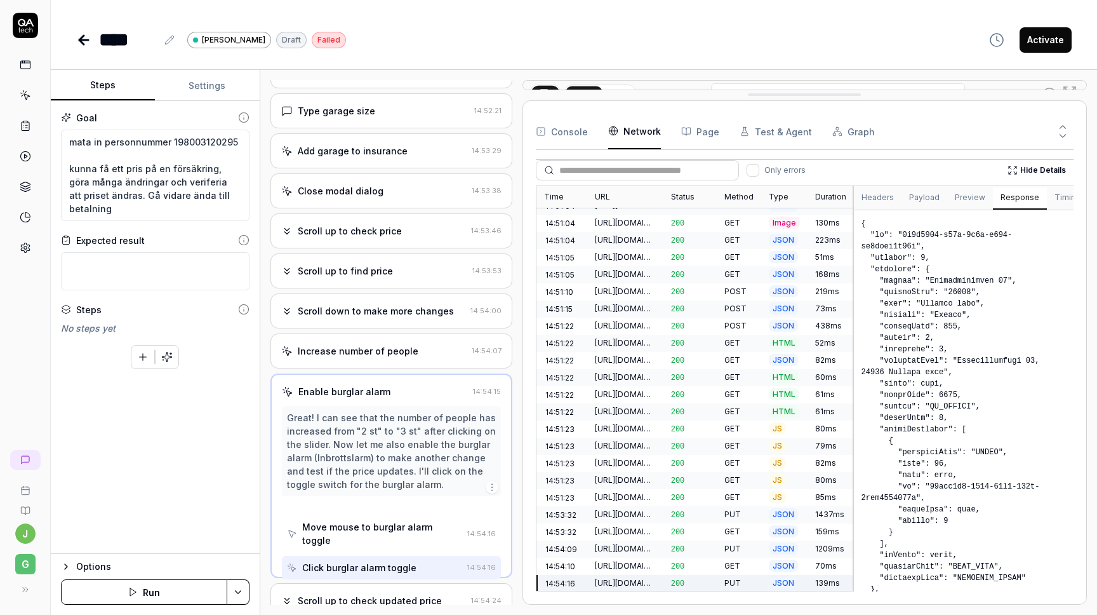
scroll to position [379, 0]
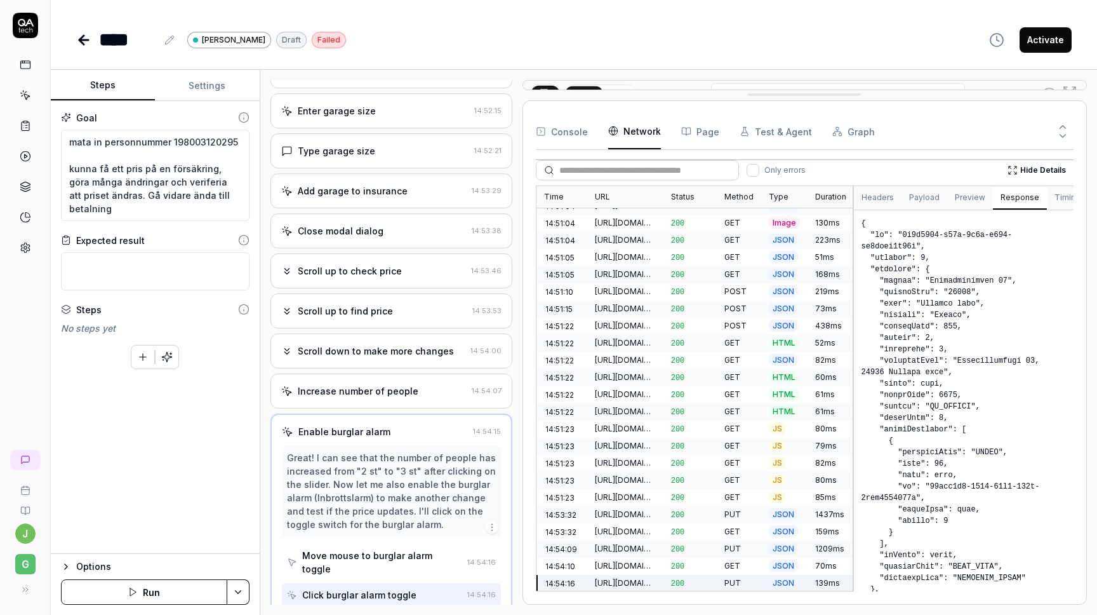
click at [763, 558] on div "JSON" at bounding box center [784, 566] width 46 height 17
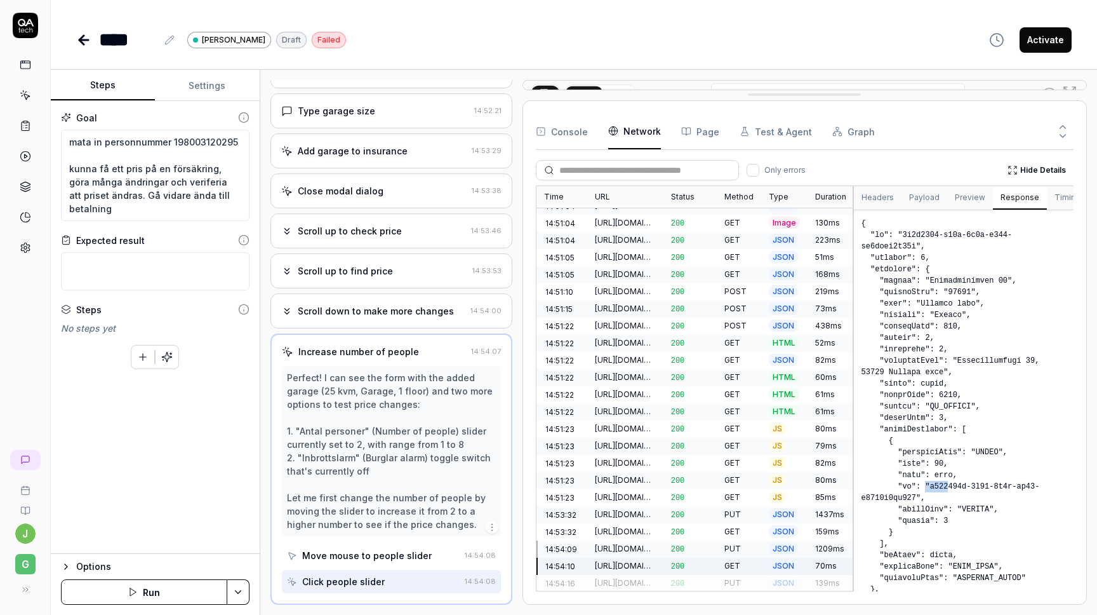
drag, startPoint x: 928, startPoint y: 484, endPoint x: 948, endPoint y: 484, distance: 20.3
click at [948, 484] on pre at bounding box center [964, 401] width 220 height 382
click at [782, 577] on span "JSON" at bounding box center [783, 583] width 29 height 12
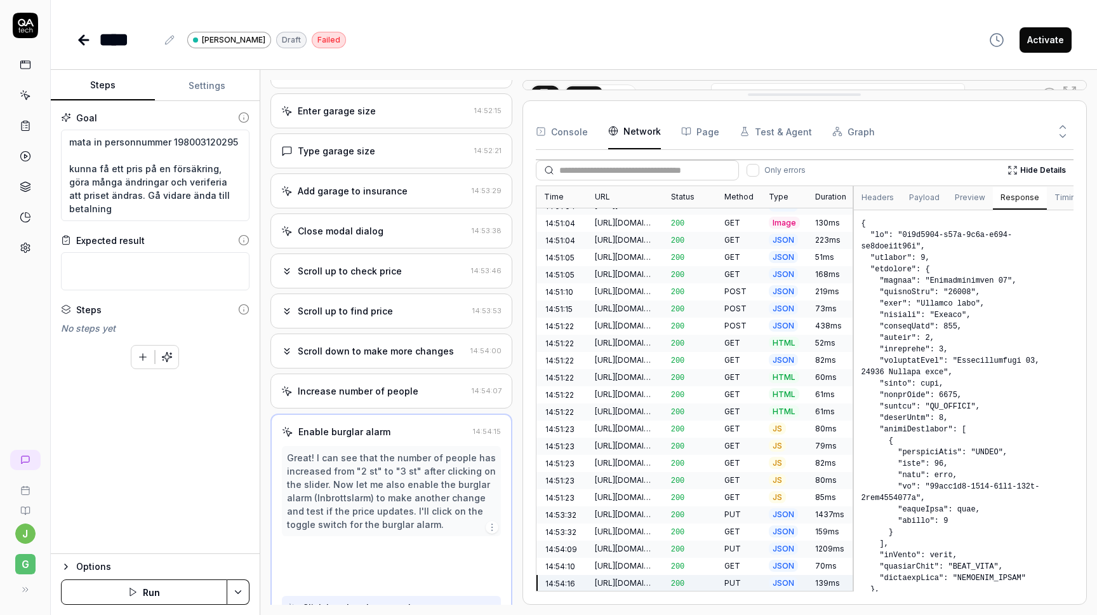
scroll to position [379, 0]
drag, startPoint x: 925, startPoint y: 484, endPoint x: 968, endPoint y: 484, distance: 42.5
click at [968, 484] on pre at bounding box center [964, 401] width 220 height 382
drag, startPoint x: 949, startPoint y: 510, endPoint x: 986, endPoint y: 510, distance: 37.5
click at [986, 510] on pre at bounding box center [964, 401] width 220 height 382
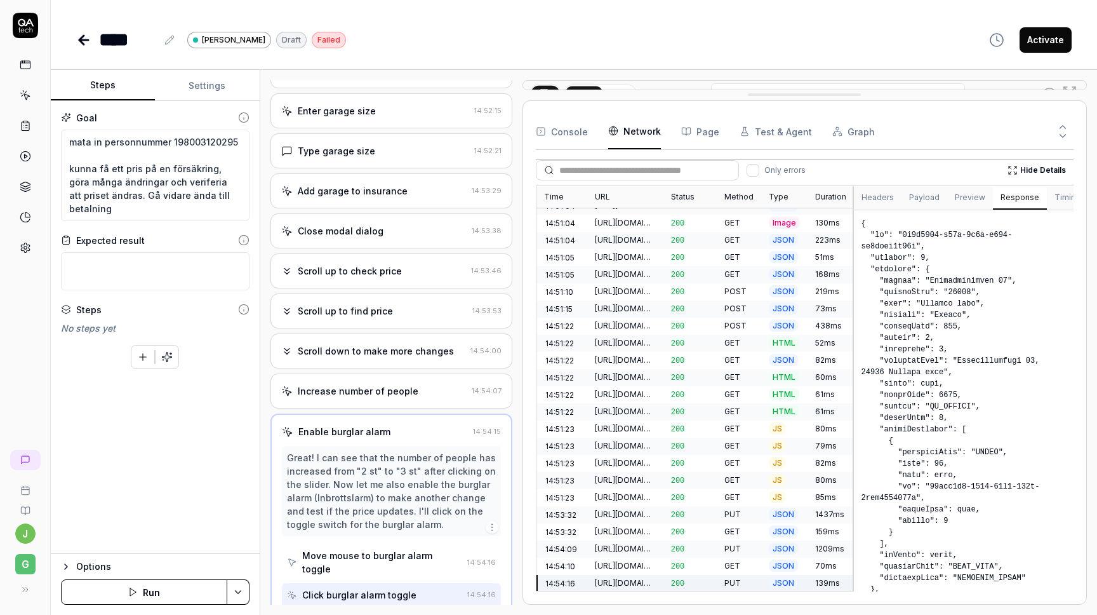
click at [785, 559] on span "JSON" at bounding box center [783, 565] width 29 height 12
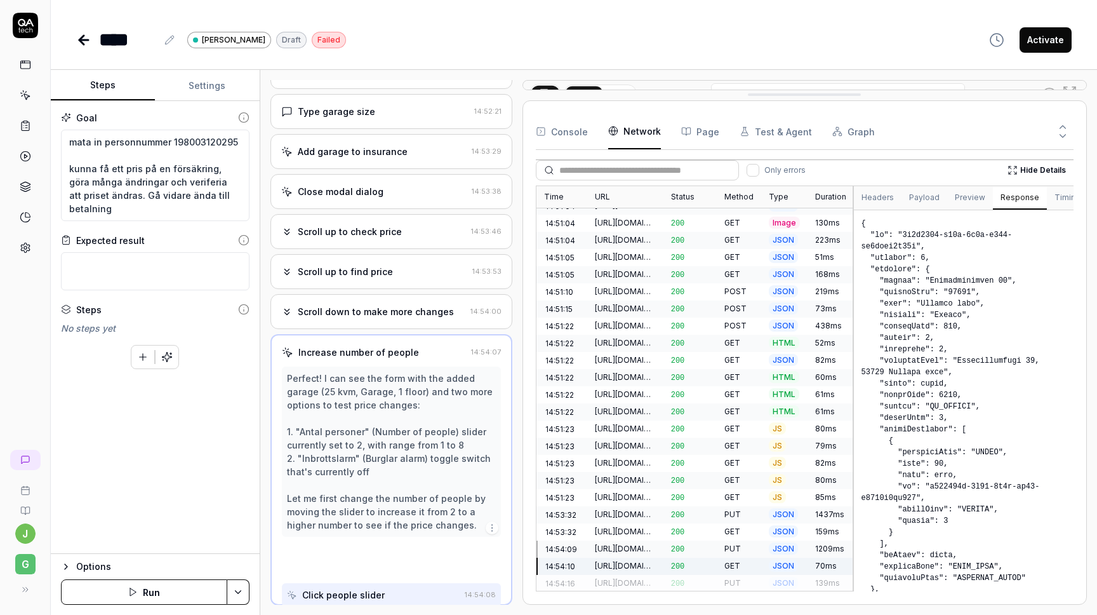
scroll to position [419, 0]
click at [787, 577] on span "JSON" at bounding box center [783, 583] width 29 height 12
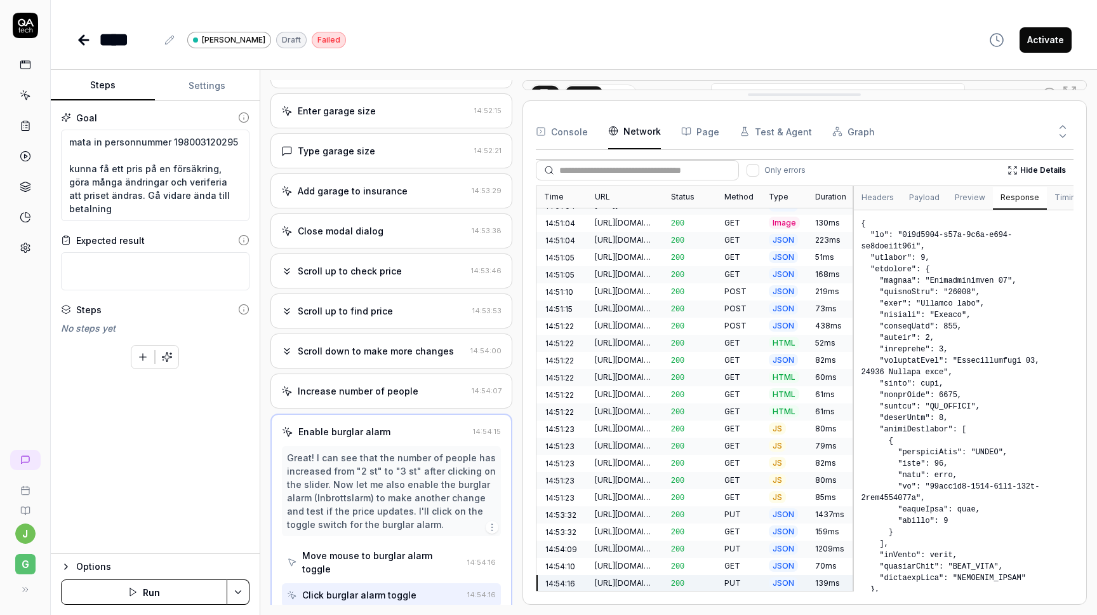
click at [787, 559] on span "JSON" at bounding box center [783, 565] width 29 height 12
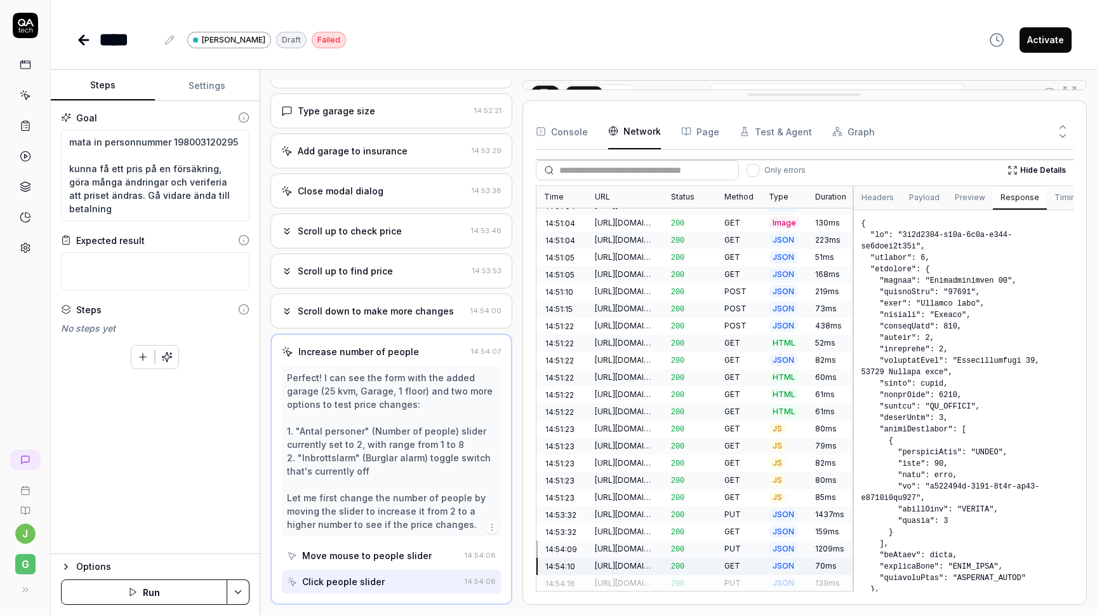
click at [787, 577] on span "JSON" at bounding box center [783, 583] width 29 height 12
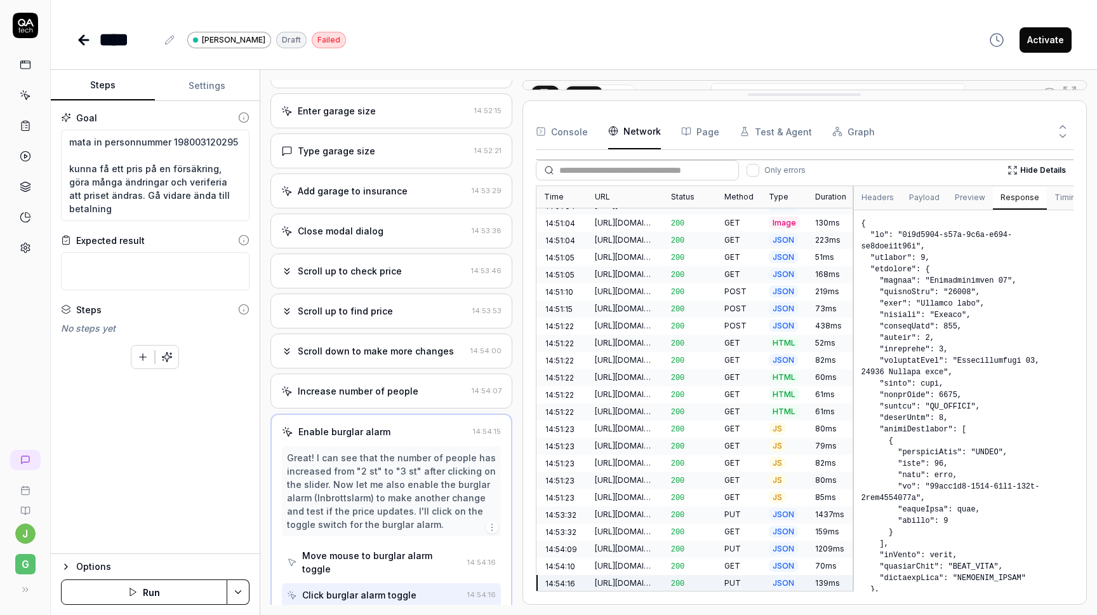
click at [784, 559] on span "JSON" at bounding box center [783, 565] width 29 height 12
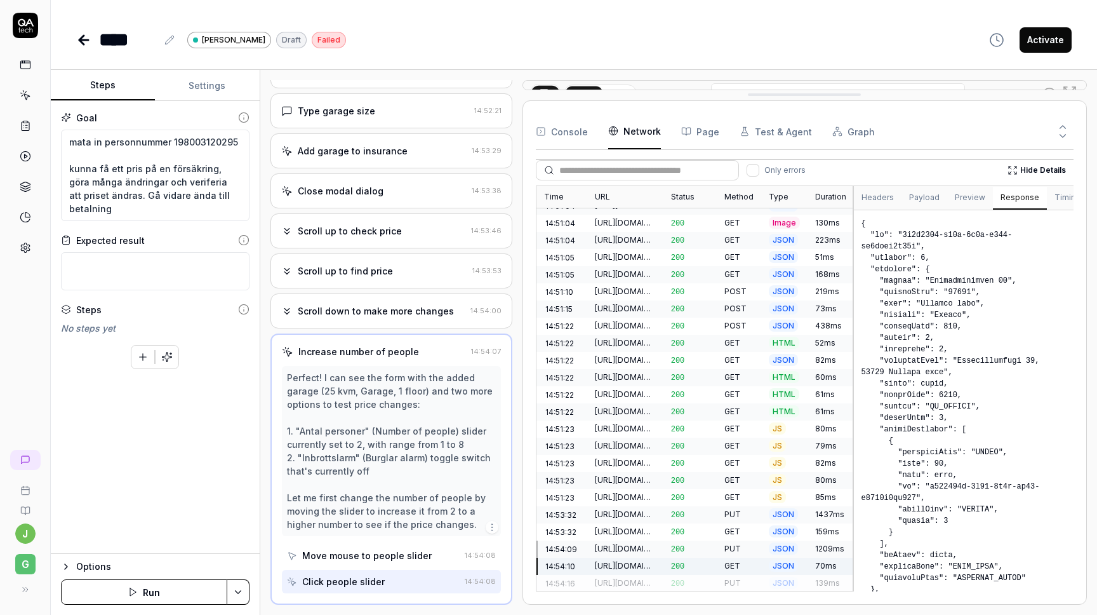
click at [781, 354] on span "JSON" at bounding box center [783, 360] width 29 height 12
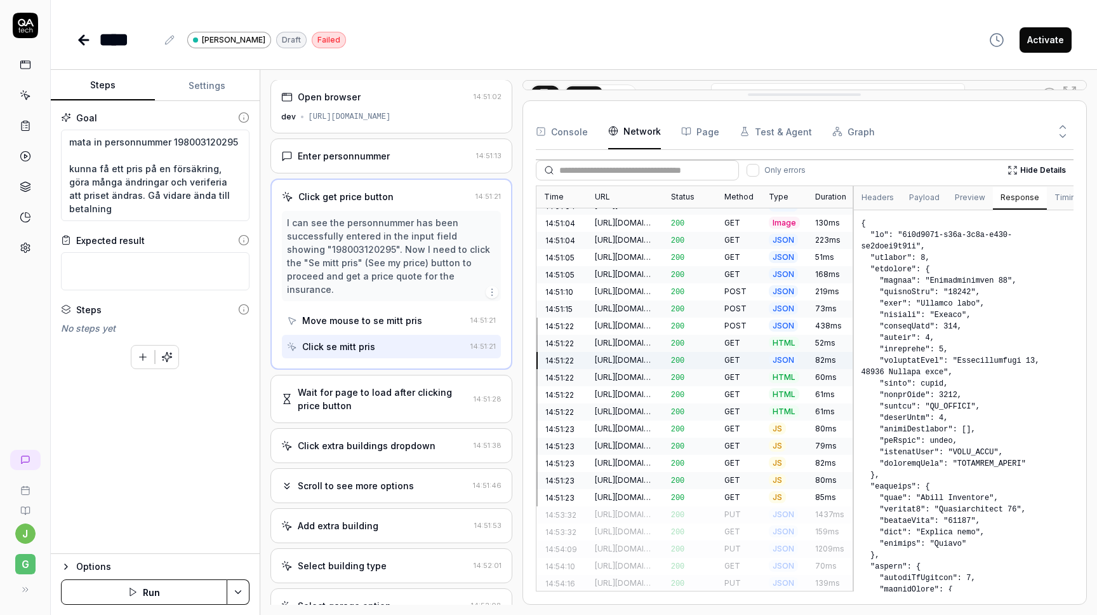
scroll to position [0, 0]
click at [766, 506] on div "JSON" at bounding box center [784, 514] width 46 height 17
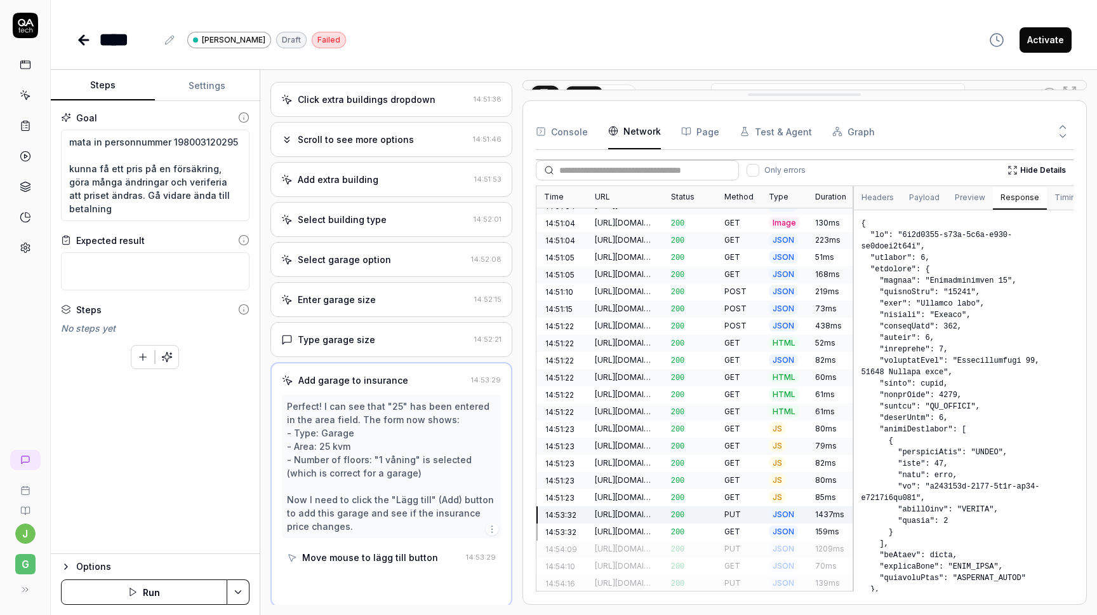
scroll to position [192, 0]
drag, startPoint x: 930, startPoint y: 486, endPoint x: 946, endPoint y: 486, distance: 15.2
click at [946, 486] on pre at bounding box center [964, 401] width 220 height 382
click at [778, 525] on span "JSON" at bounding box center [783, 531] width 29 height 12
click at [785, 542] on span "JSON" at bounding box center [783, 548] width 29 height 12
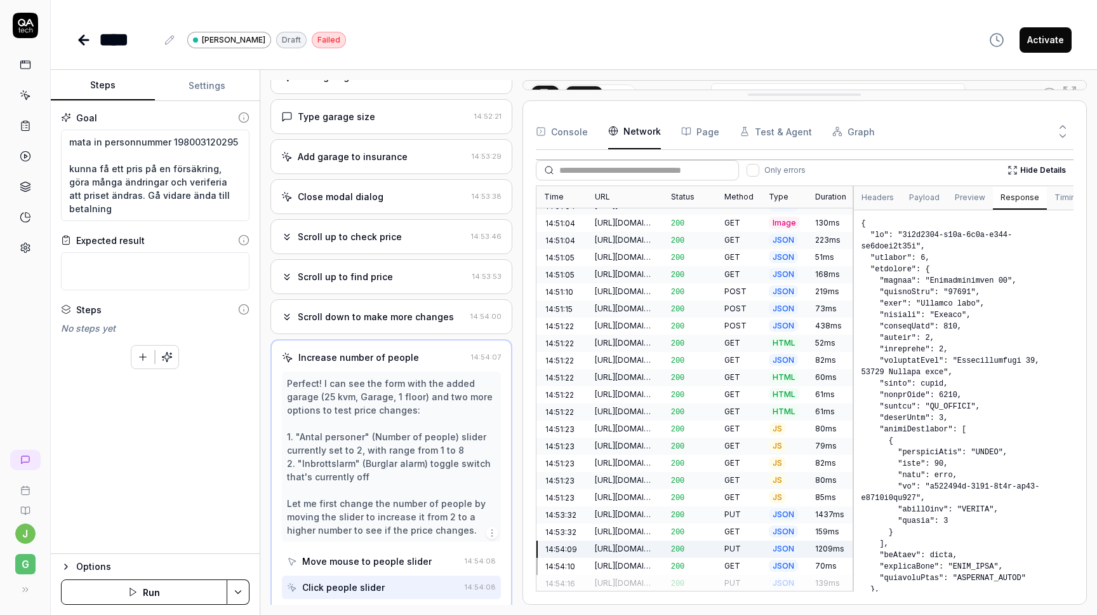
scroll to position [419, 0]
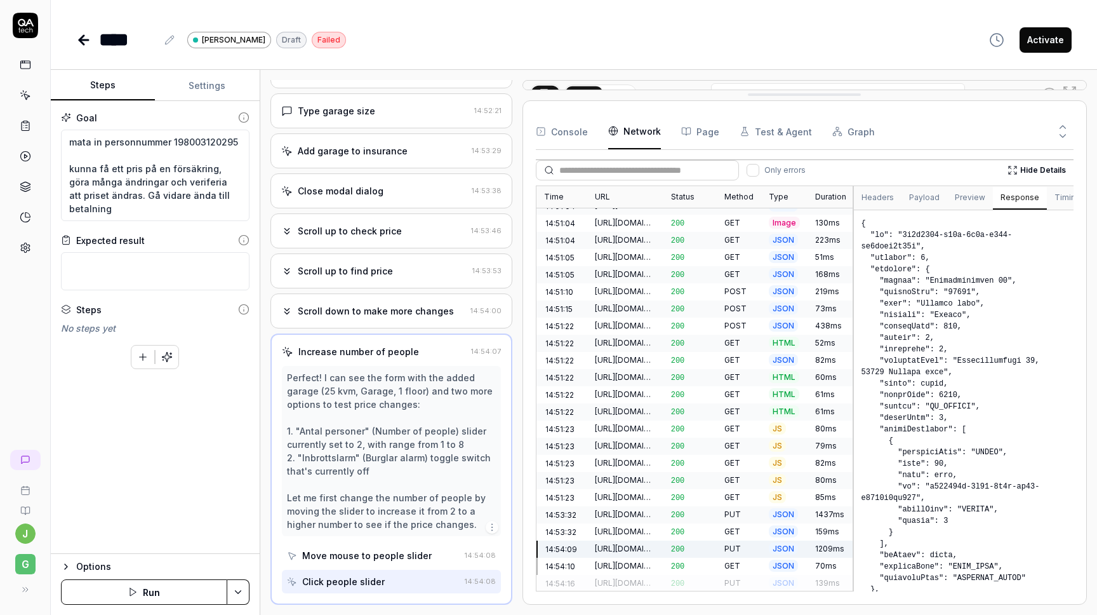
click at [785, 542] on span "JSON" at bounding box center [783, 548] width 29 height 12
click at [787, 559] on span "JSON" at bounding box center [783, 565] width 29 height 12
click at [733, 575] on div "PUT" at bounding box center [739, 583] width 44 height 17
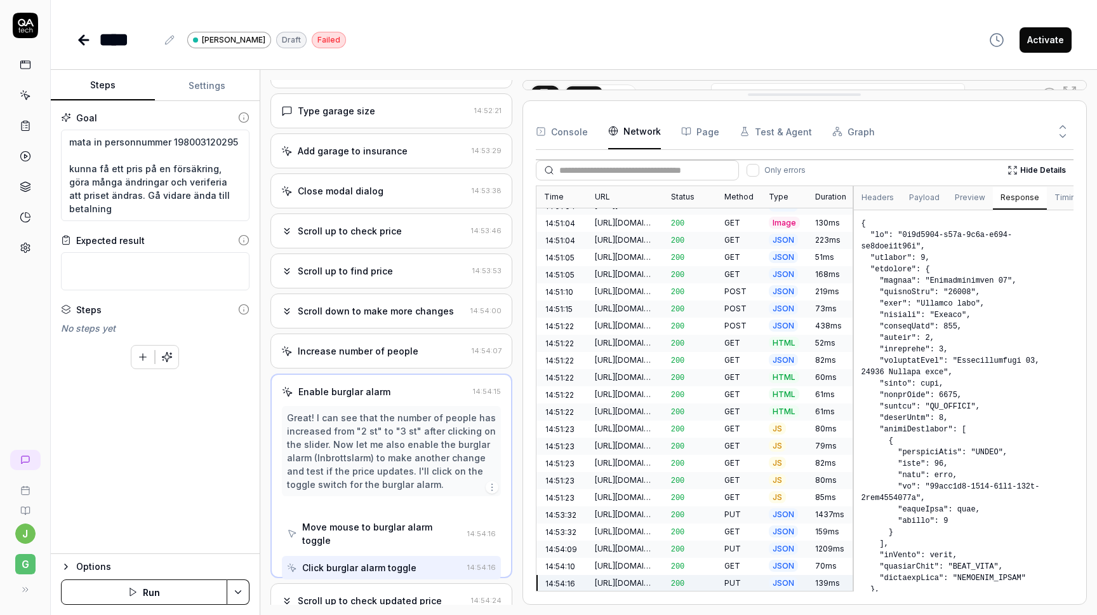
scroll to position [379, 0]
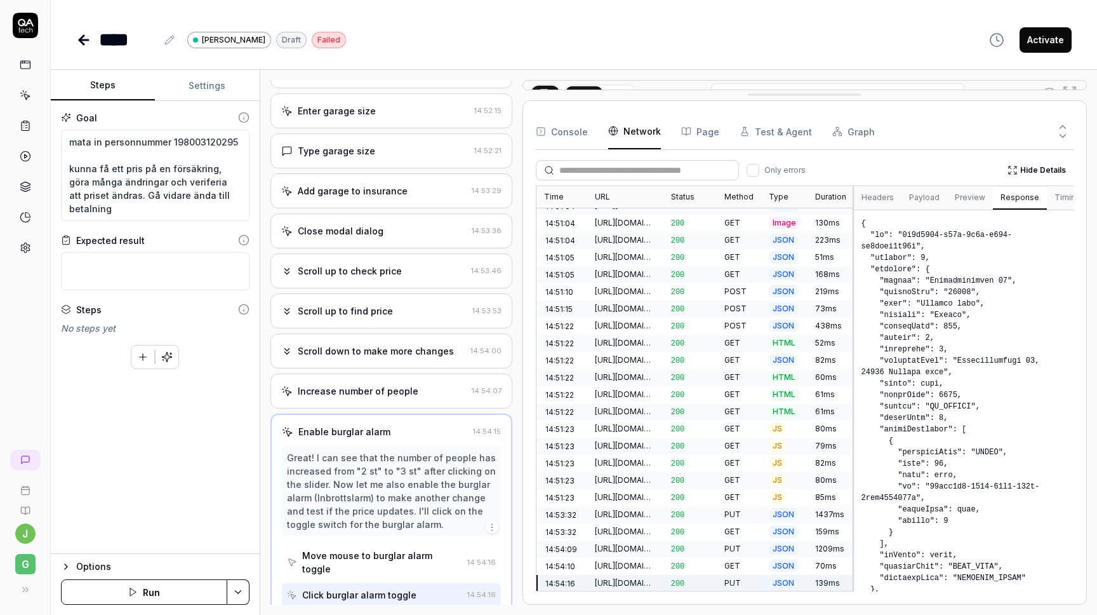
click at [1030, 173] on button "Hide Details" at bounding box center [1037, 170] width 74 height 20
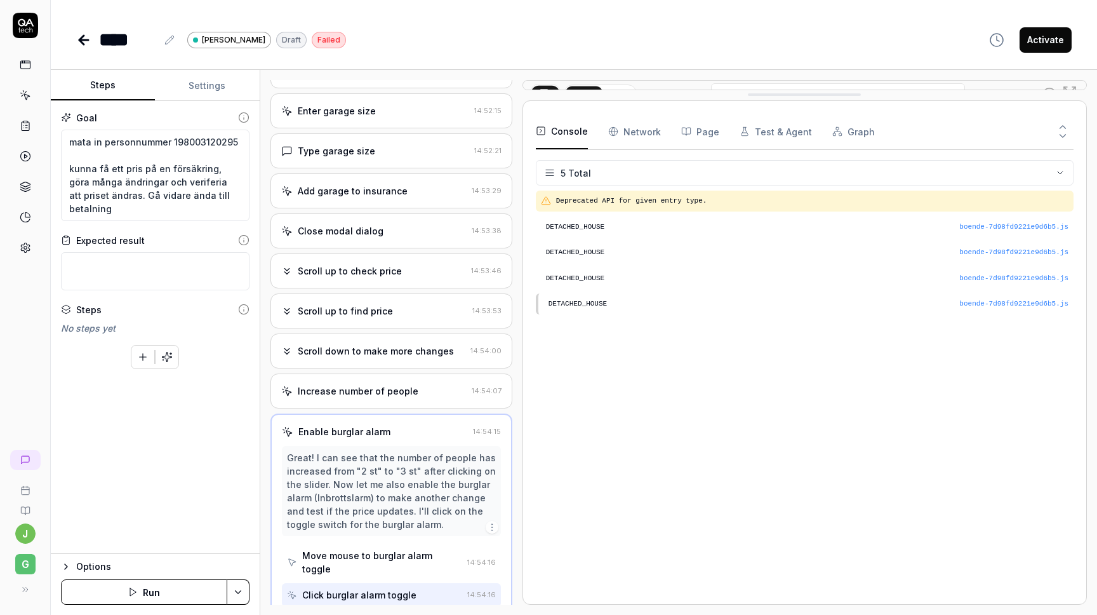
click at [554, 133] on button "Console" at bounding box center [562, 132] width 52 height 36
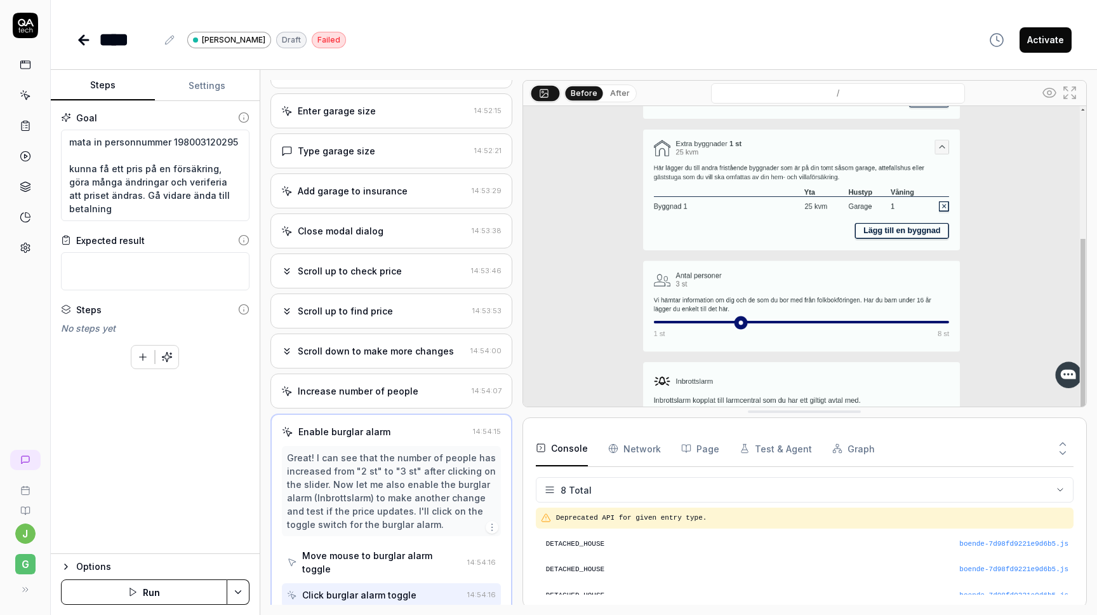
scroll to position [0, 0]
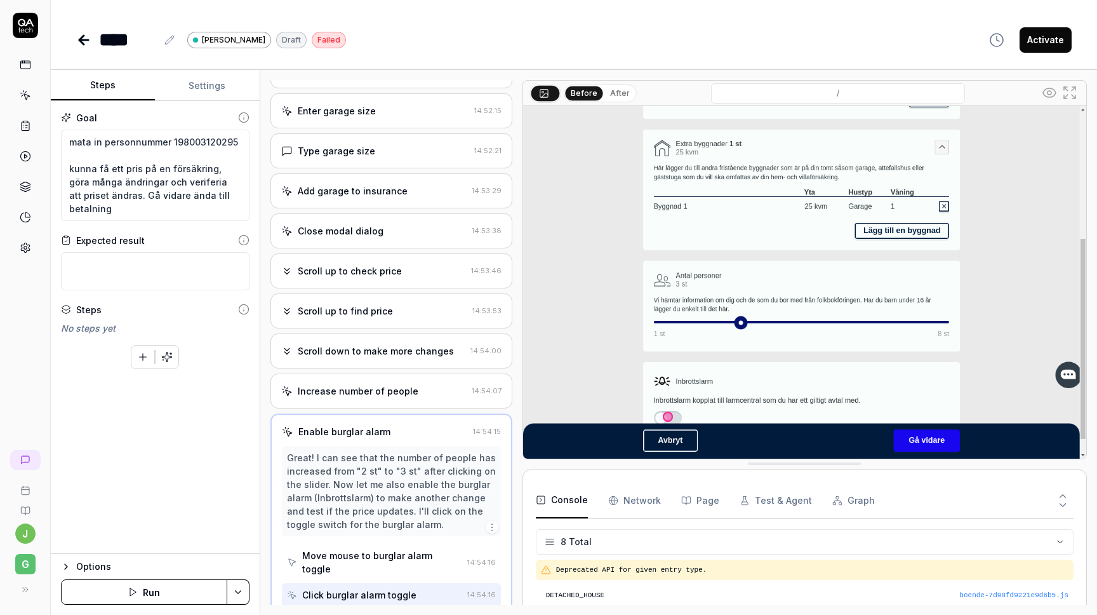
drag, startPoint x: 737, startPoint y: 98, endPoint x: 717, endPoint y: 505, distance: 407.5
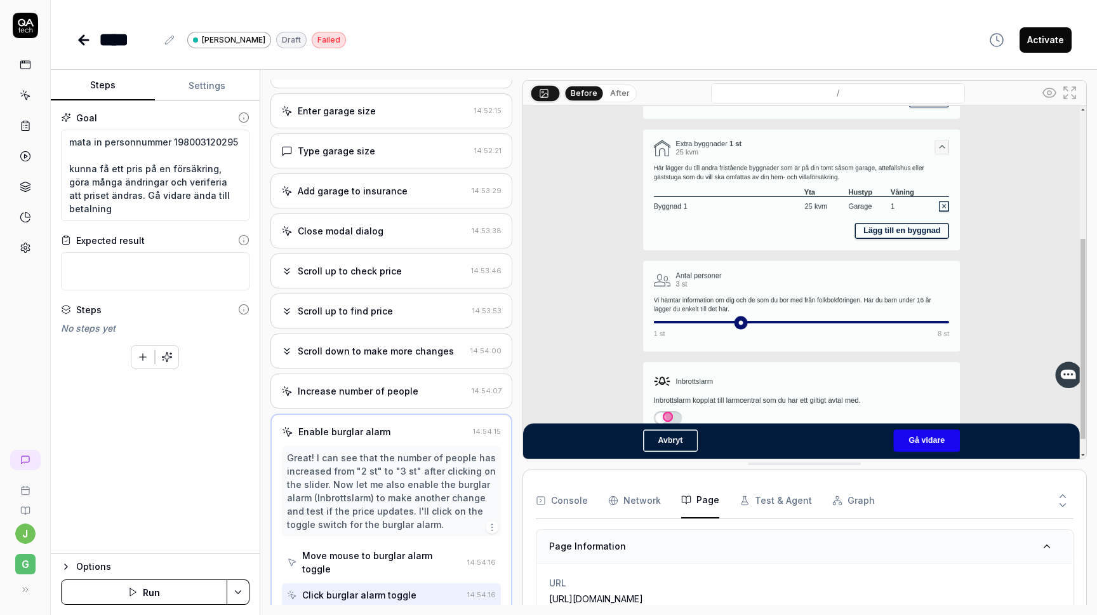
click at [693, 507] on button "Page" at bounding box center [700, 501] width 38 height 36
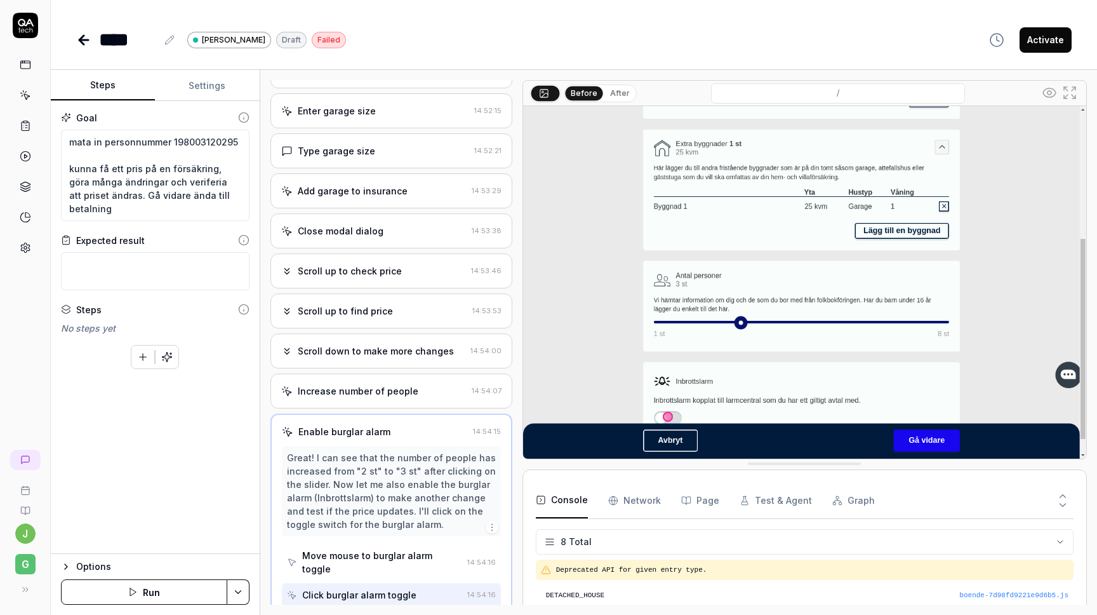
click at [555, 499] on button "Console" at bounding box center [562, 501] width 52 height 36
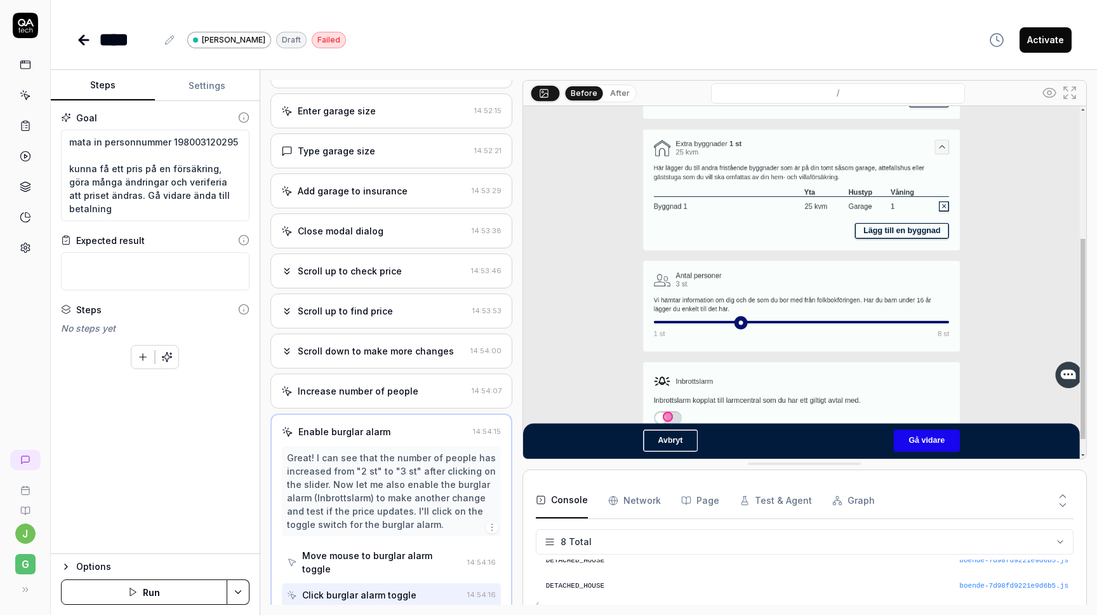
click at [608, 90] on button "After" at bounding box center [620, 93] width 30 height 14
click at [580, 91] on button "Before" at bounding box center [584, 93] width 37 height 14
click at [637, 92] on div "/" at bounding box center [838, 93] width 403 height 20
click at [615, 92] on button "After" at bounding box center [620, 93] width 30 height 14
click at [582, 92] on button "Before" at bounding box center [584, 93] width 37 height 14
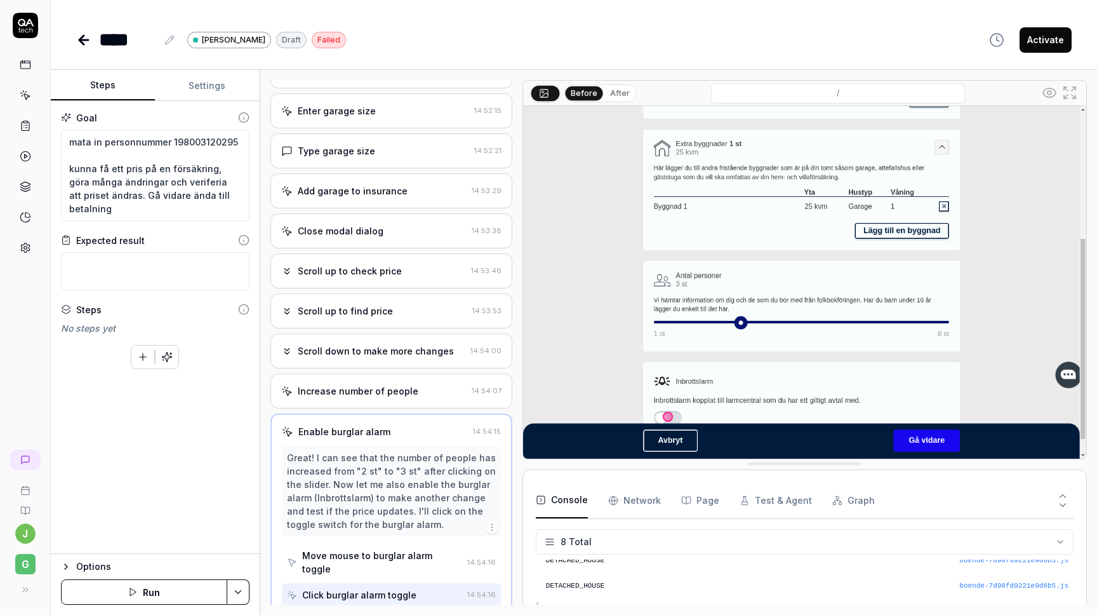
click at [614, 93] on button "After" at bounding box center [620, 93] width 30 height 14
click at [585, 96] on button "Before" at bounding box center [584, 93] width 37 height 14
click at [613, 93] on button "After" at bounding box center [620, 93] width 30 height 14
click at [570, 93] on button "Before" at bounding box center [584, 93] width 37 height 14
click at [611, 93] on button "After" at bounding box center [620, 93] width 30 height 14
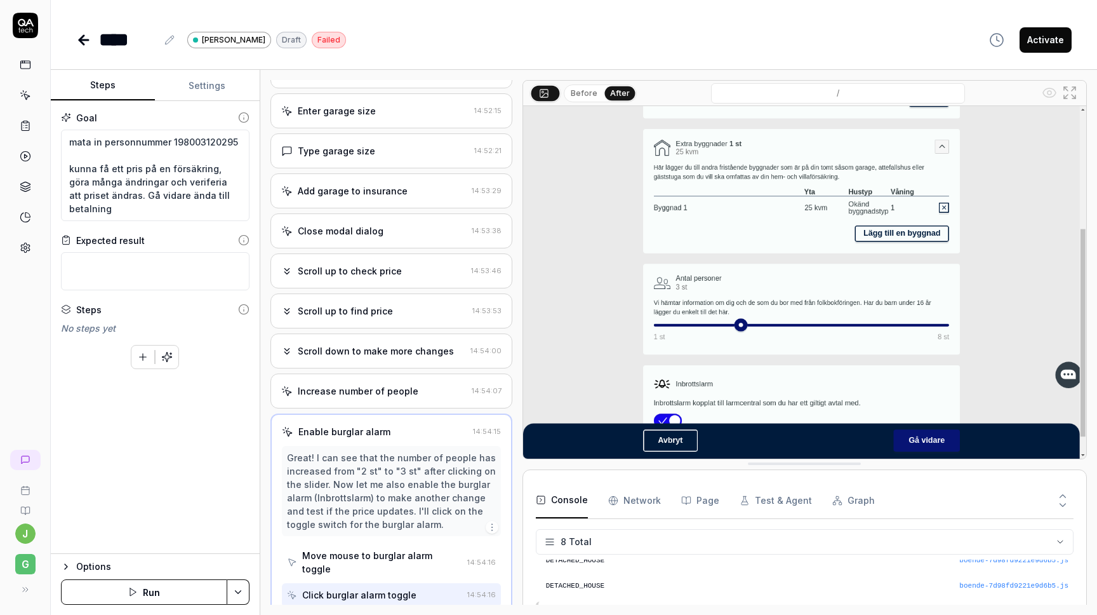
click at [562, 94] on div "Before After" at bounding box center [583, 93] width 107 height 19
click at [577, 93] on button "Before" at bounding box center [584, 93] width 37 height 14
click at [613, 95] on button "After" at bounding box center [620, 93] width 30 height 14
click at [574, 95] on button "Before" at bounding box center [584, 93] width 37 height 14
click at [617, 97] on button "After" at bounding box center [620, 93] width 30 height 14
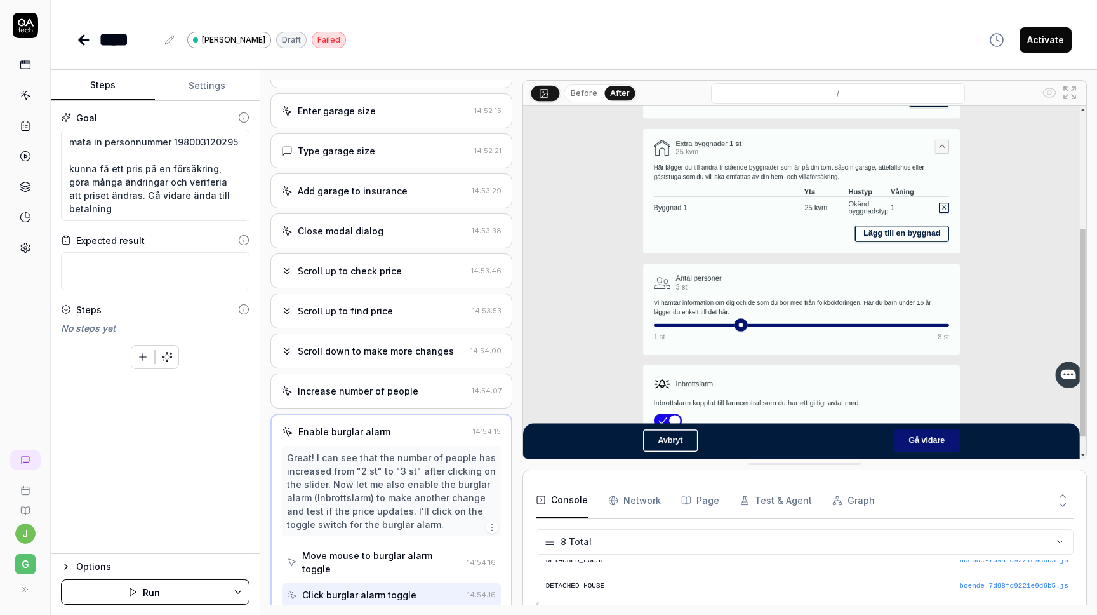
click at [27, 186] on icon at bounding box center [25, 186] width 11 height 11
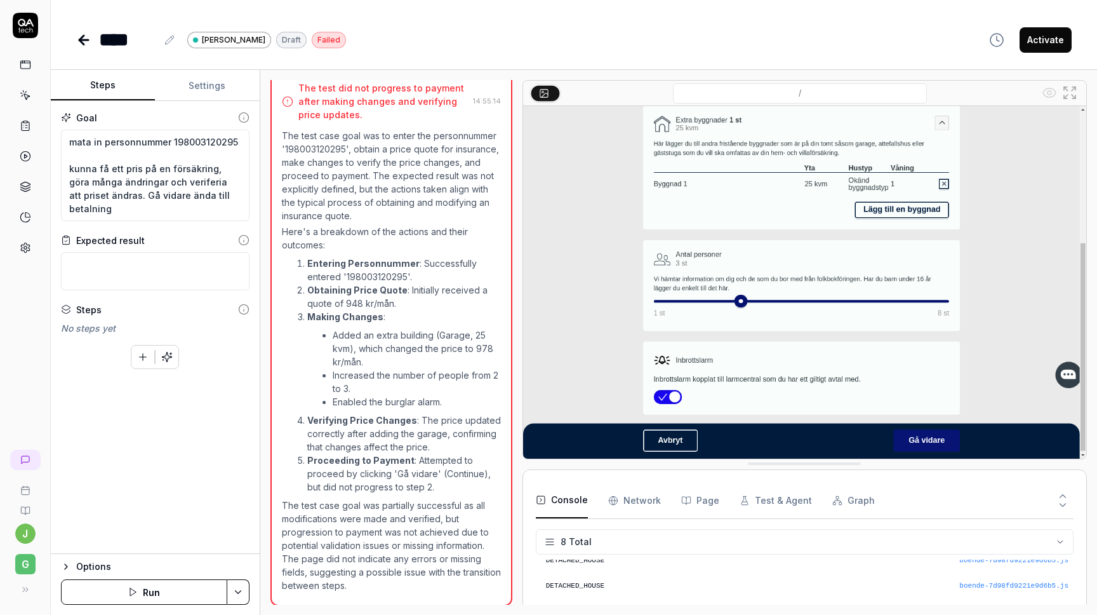
scroll to position [1057, 0]
